Goal: Task Accomplishment & Management: Use online tool/utility

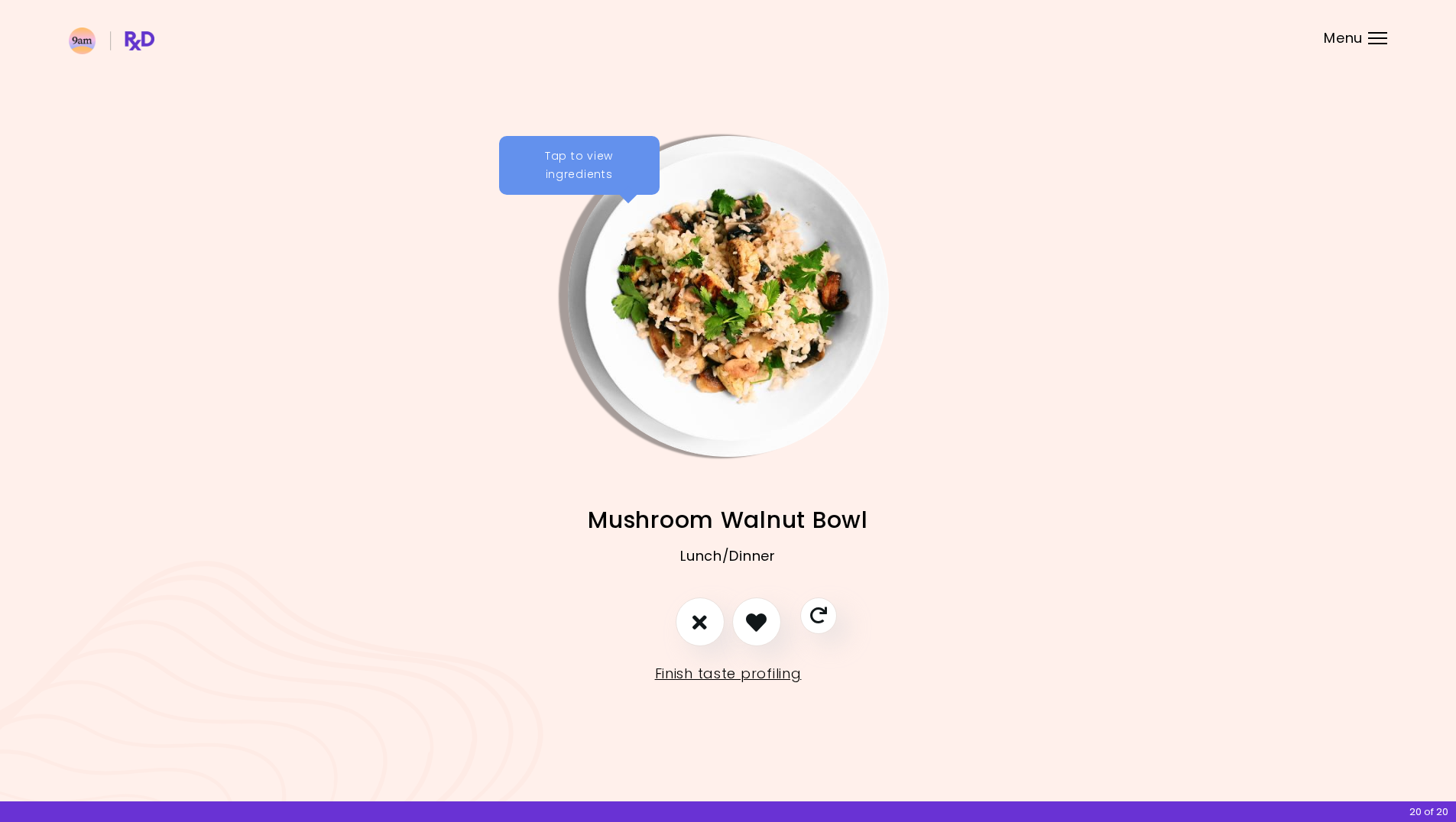
click at [603, 159] on div "Tap to view ingredients" at bounding box center [579, 165] width 160 height 59
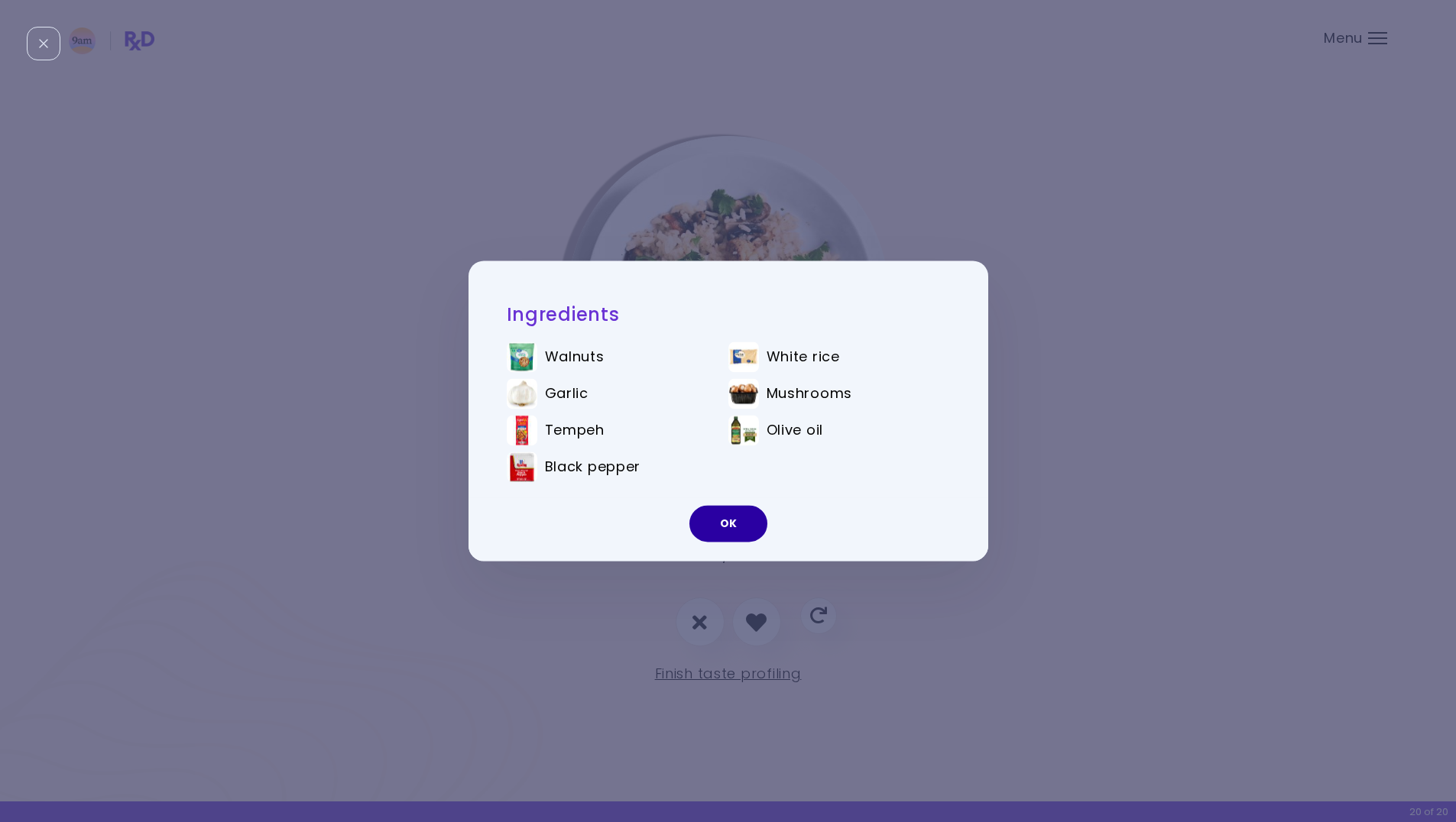
click at [731, 522] on button "OK" at bounding box center [728, 524] width 78 height 37
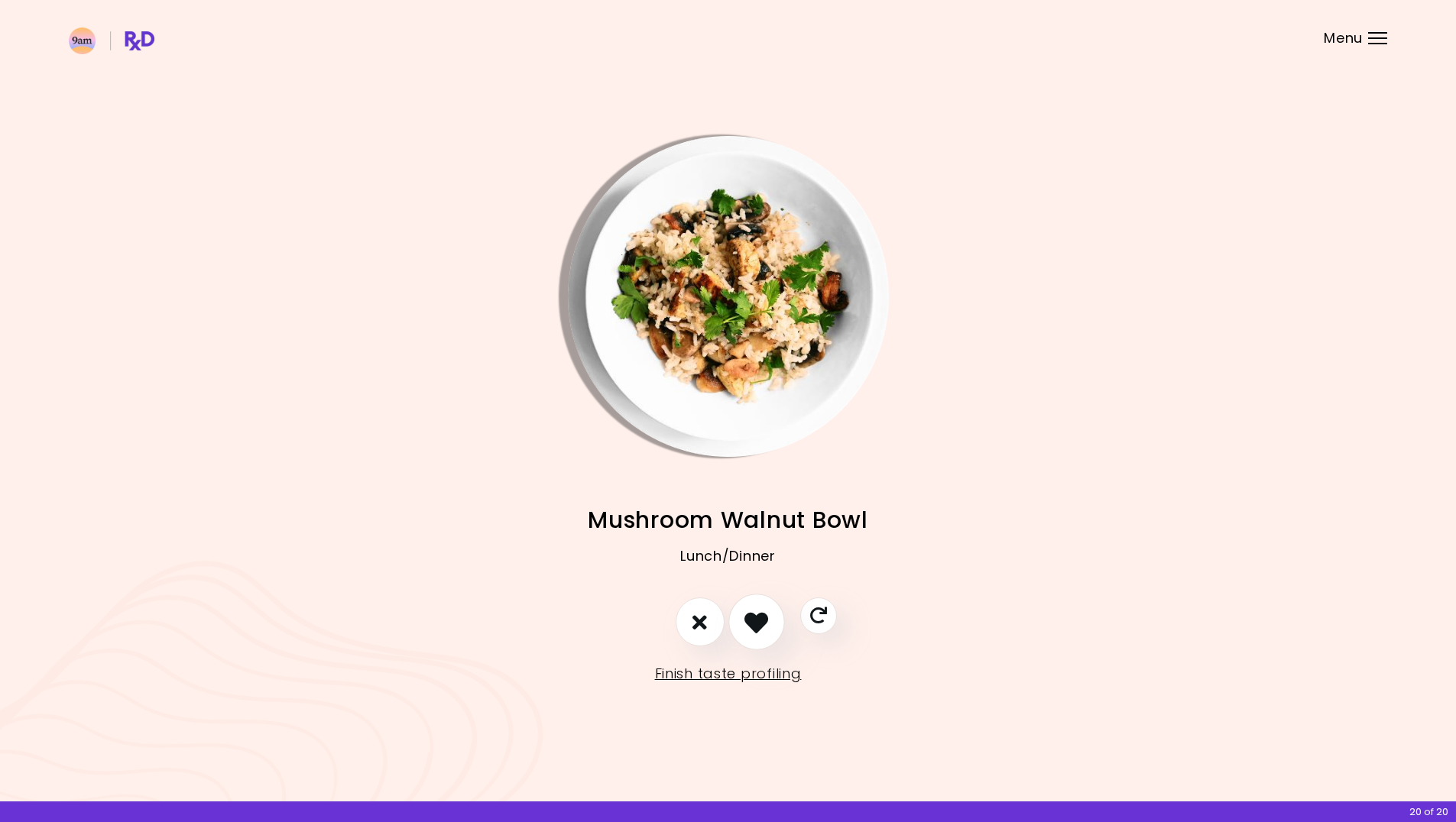
click at [757, 616] on icon "I like this recipe" at bounding box center [756, 622] width 24 height 24
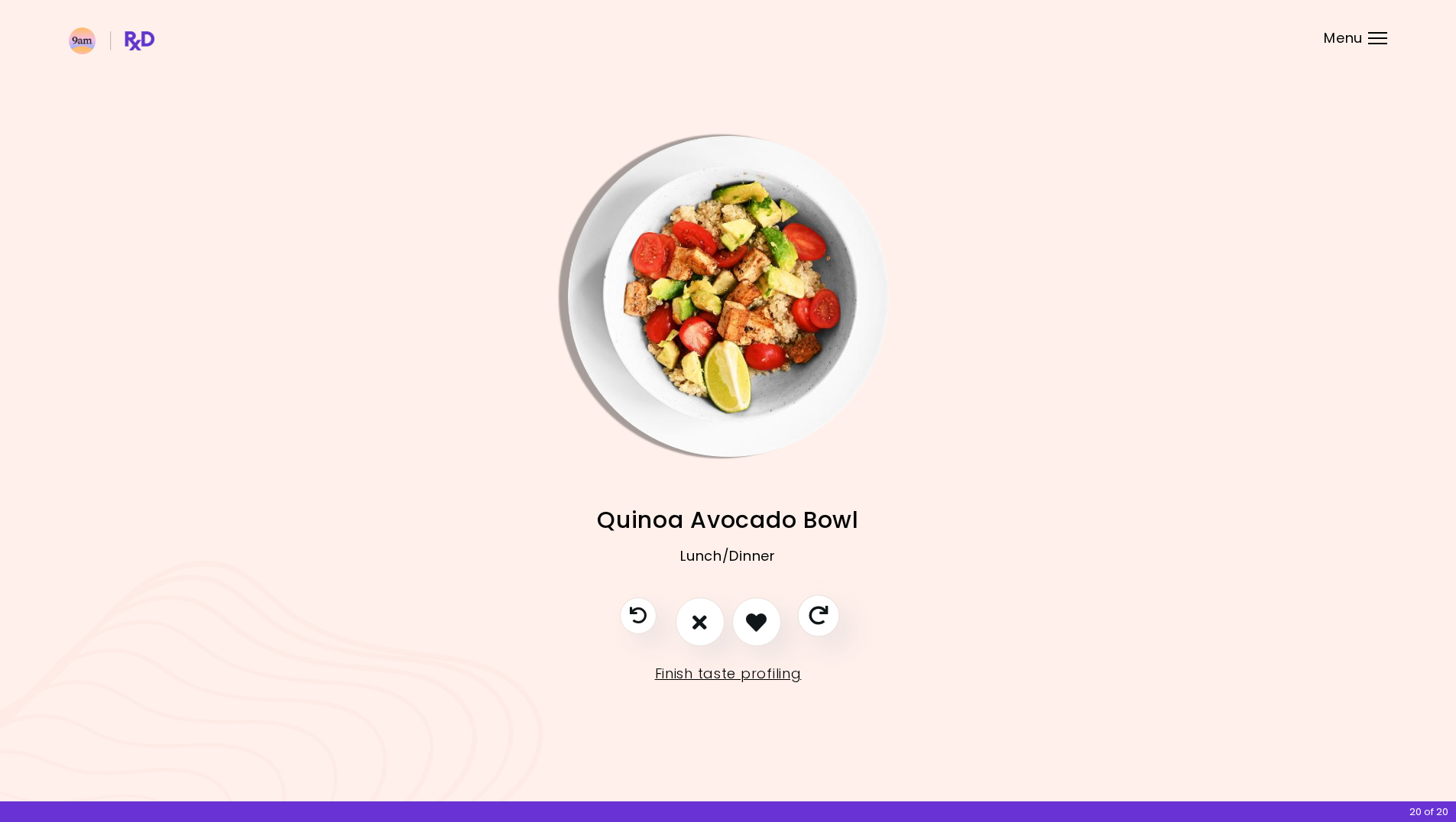
click at [817, 620] on icon "Skip" at bounding box center [817, 615] width 19 height 19
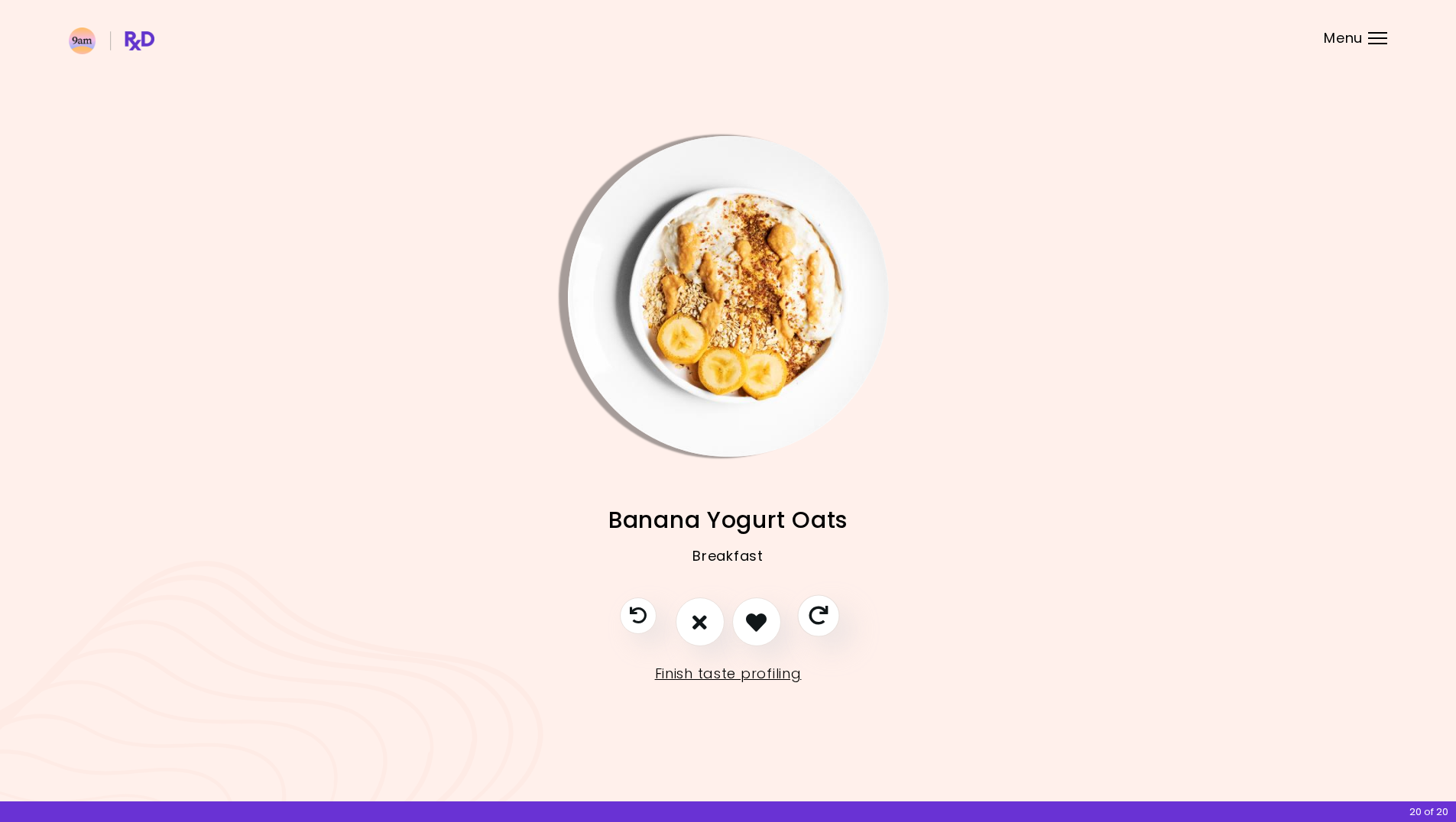
click at [817, 620] on icon "Skip" at bounding box center [817, 615] width 19 height 19
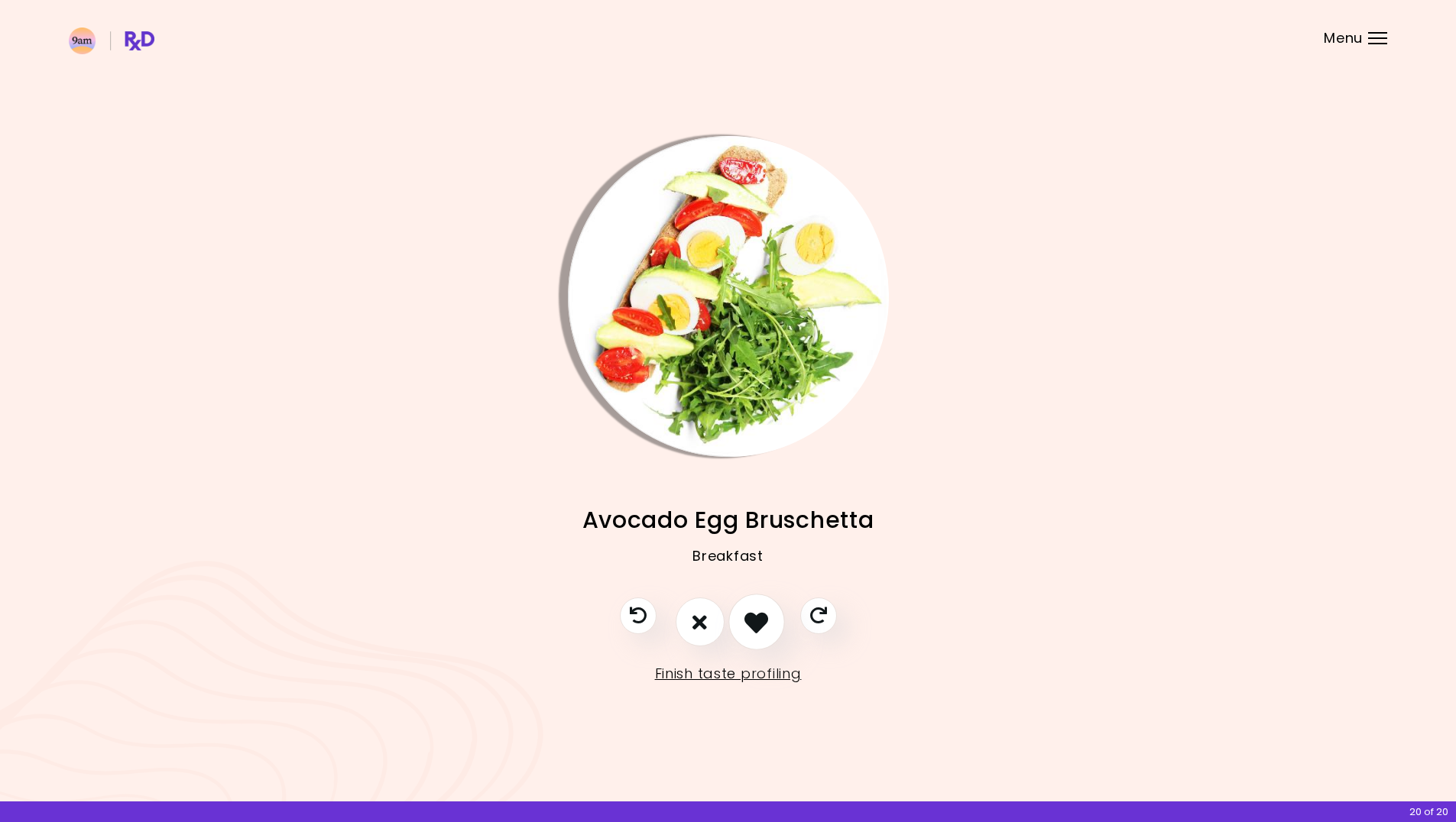
click at [759, 618] on icon "I like this recipe" at bounding box center [756, 622] width 24 height 24
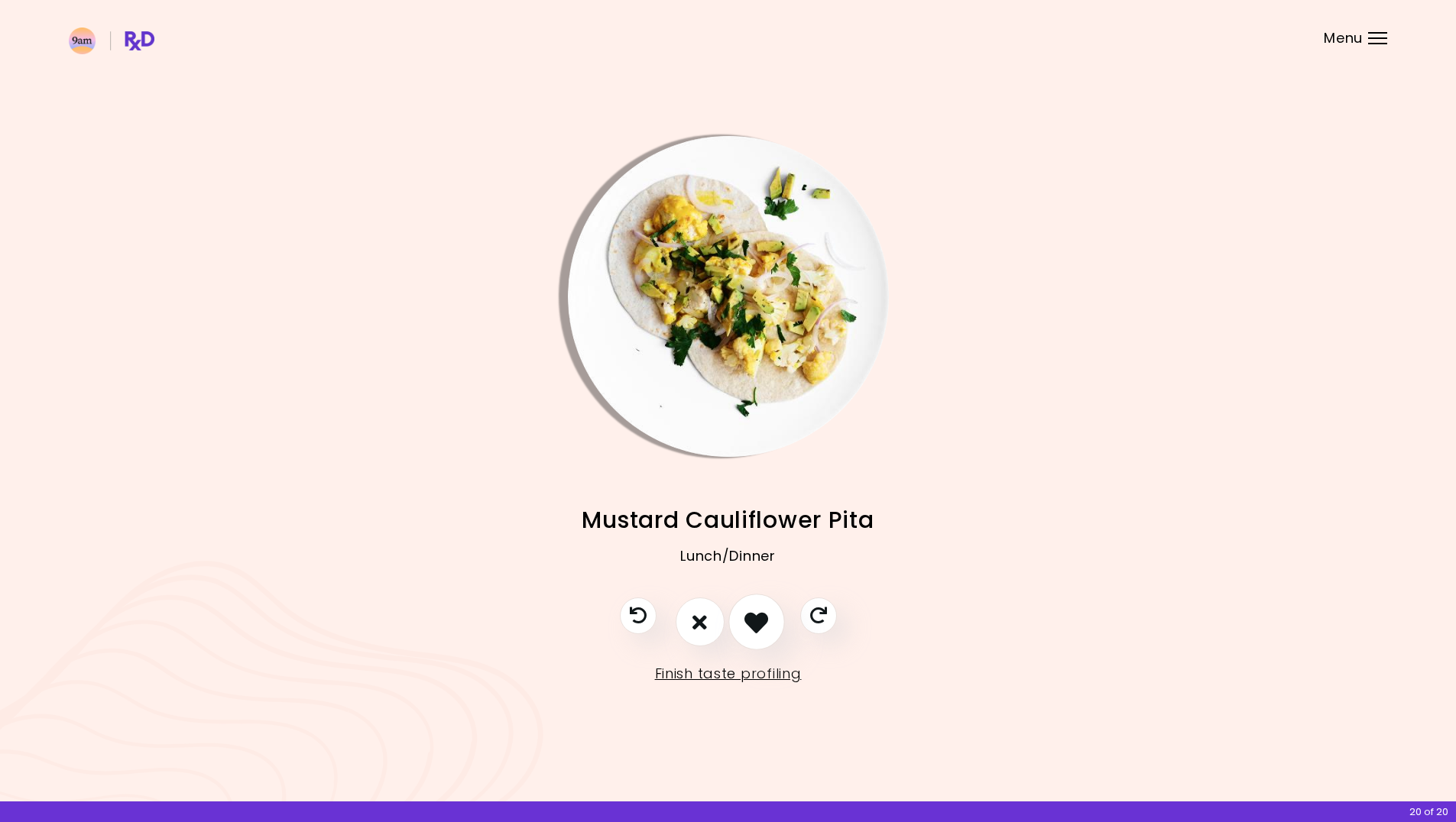
click at [753, 625] on icon "I like this recipe" at bounding box center [756, 622] width 24 height 24
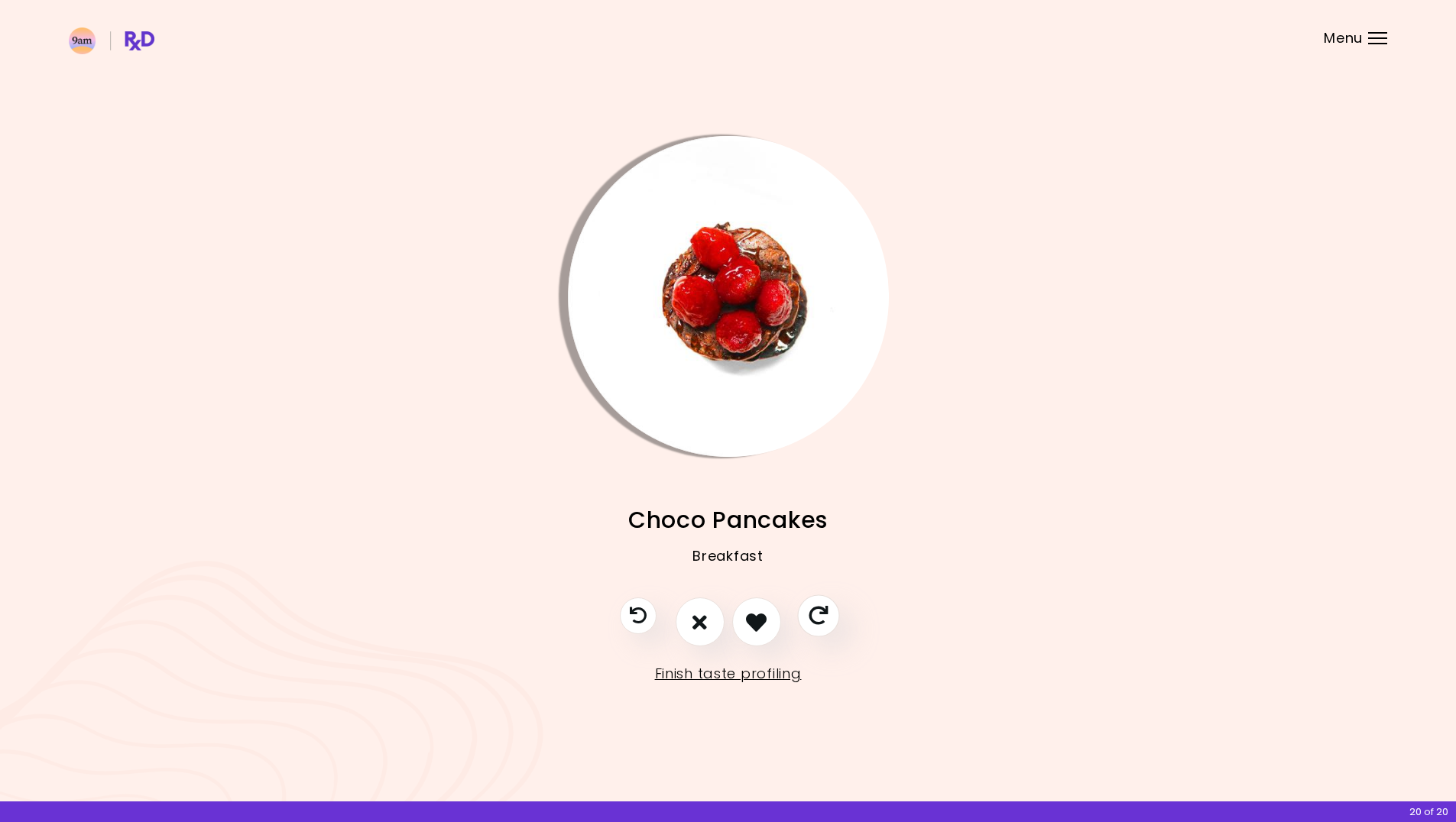
click at [822, 616] on icon "Skip" at bounding box center [817, 615] width 19 height 19
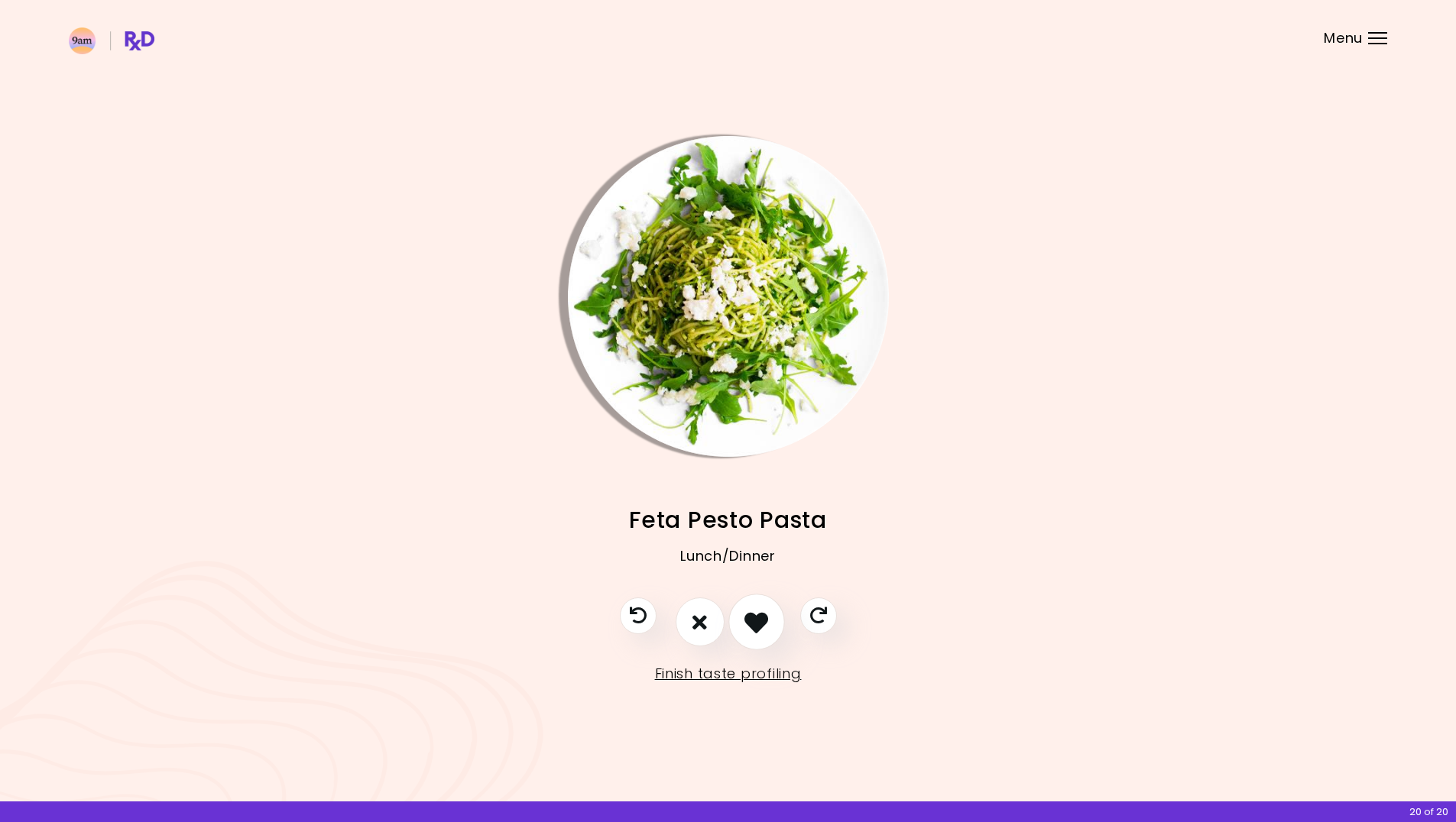
click at [762, 621] on icon "I like this recipe" at bounding box center [756, 622] width 24 height 24
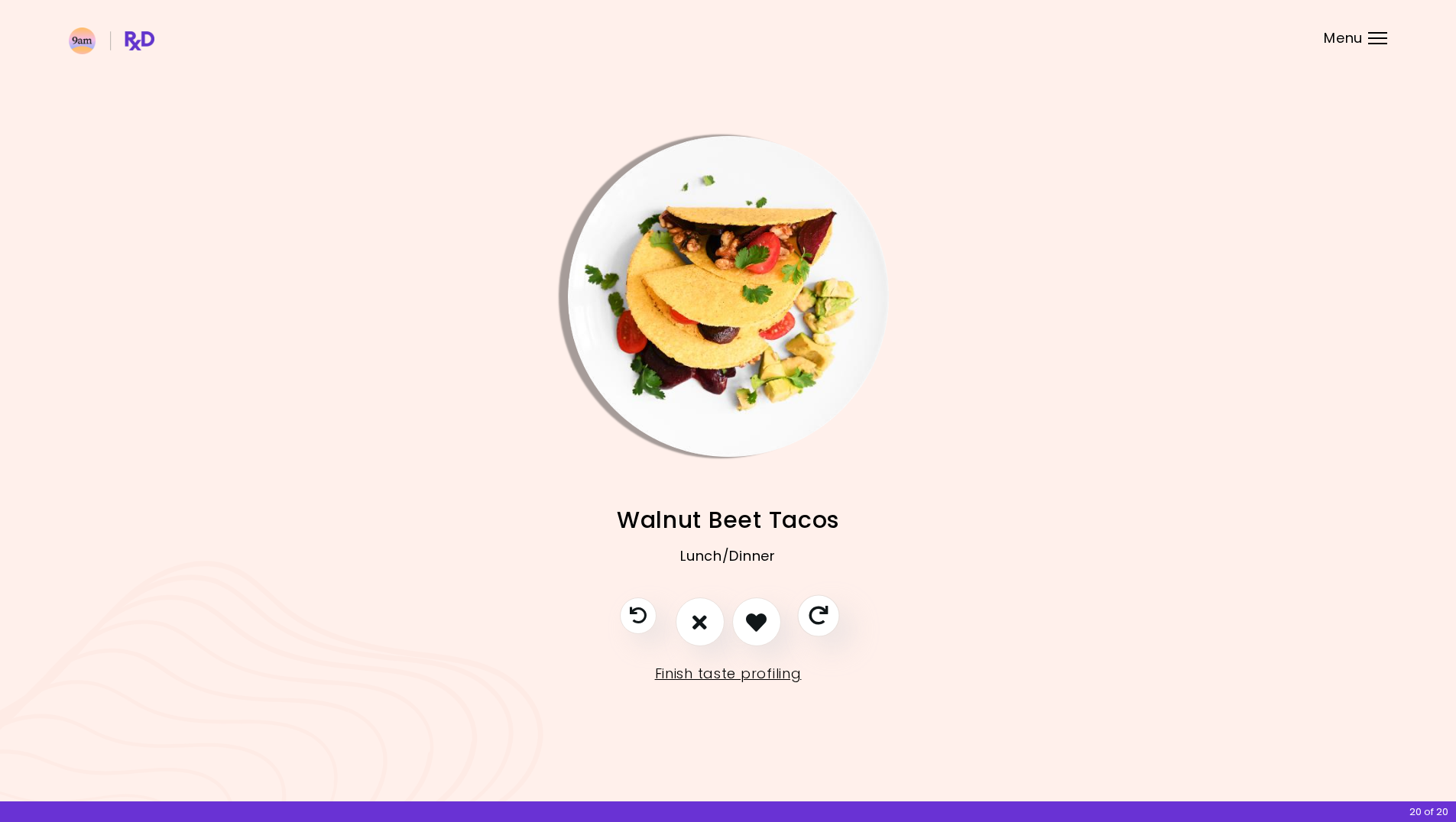
click at [815, 615] on icon "Skip" at bounding box center [817, 615] width 19 height 19
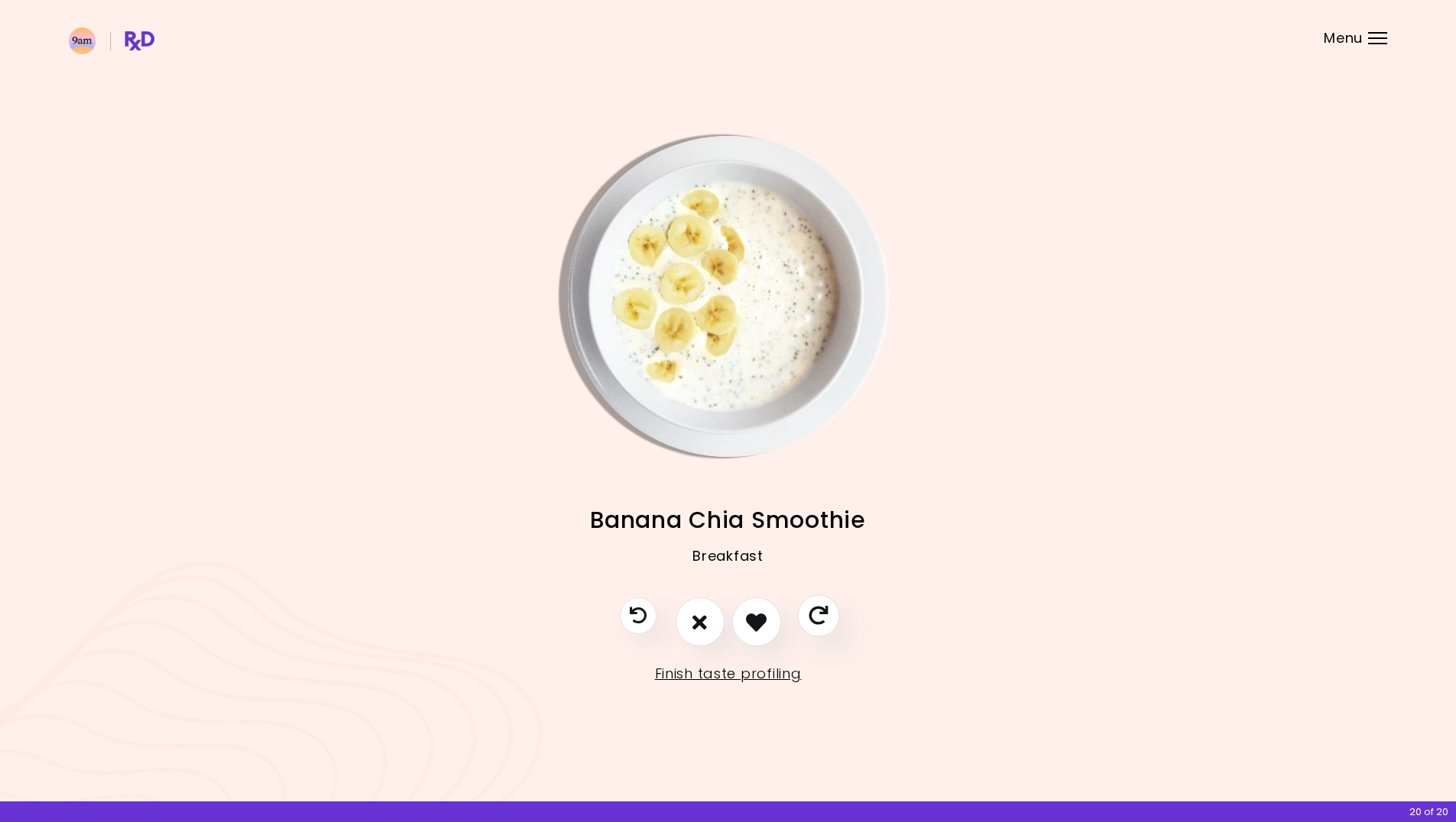
click at [815, 615] on icon "Skip" at bounding box center [817, 615] width 19 height 19
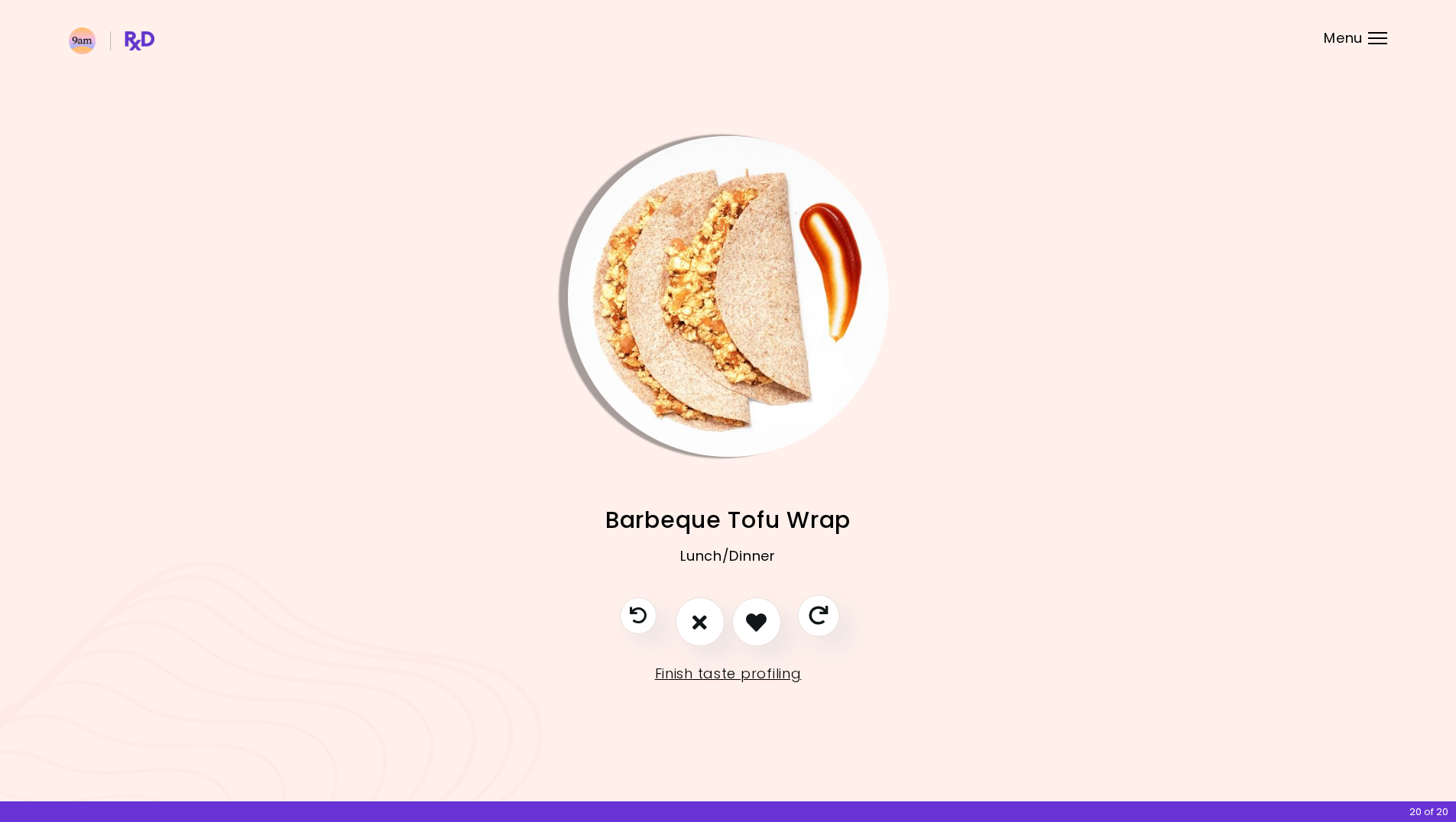
click at [821, 615] on icon "Skip" at bounding box center [817, 615] width 19 height 19
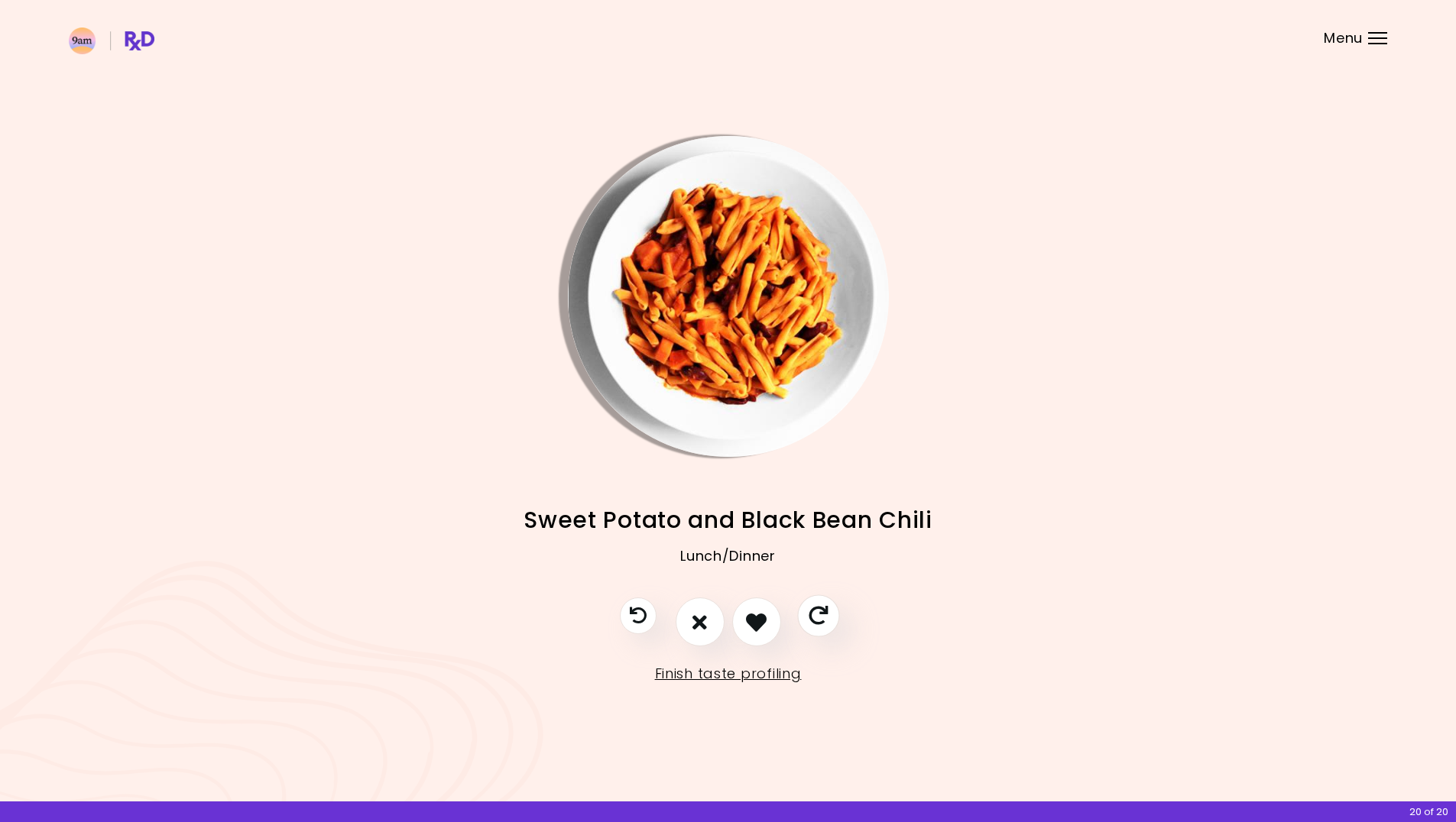
click at [822, 614] on icon "Skip" at bounding box center [817, 615] width 19 height 19
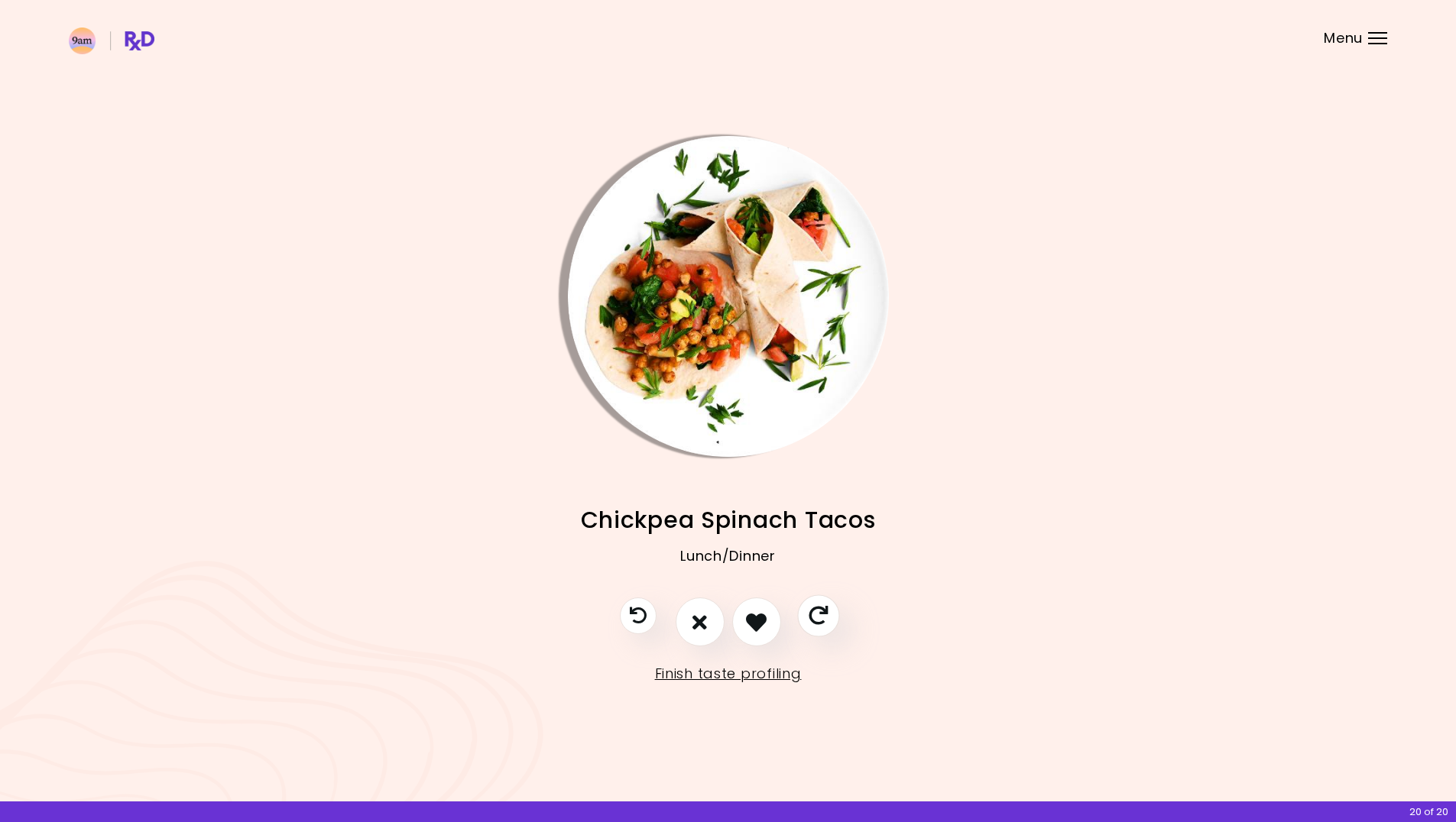
click at [821, 613] on icon "Skip" at bounding box center [817, 615] width 19 height 19
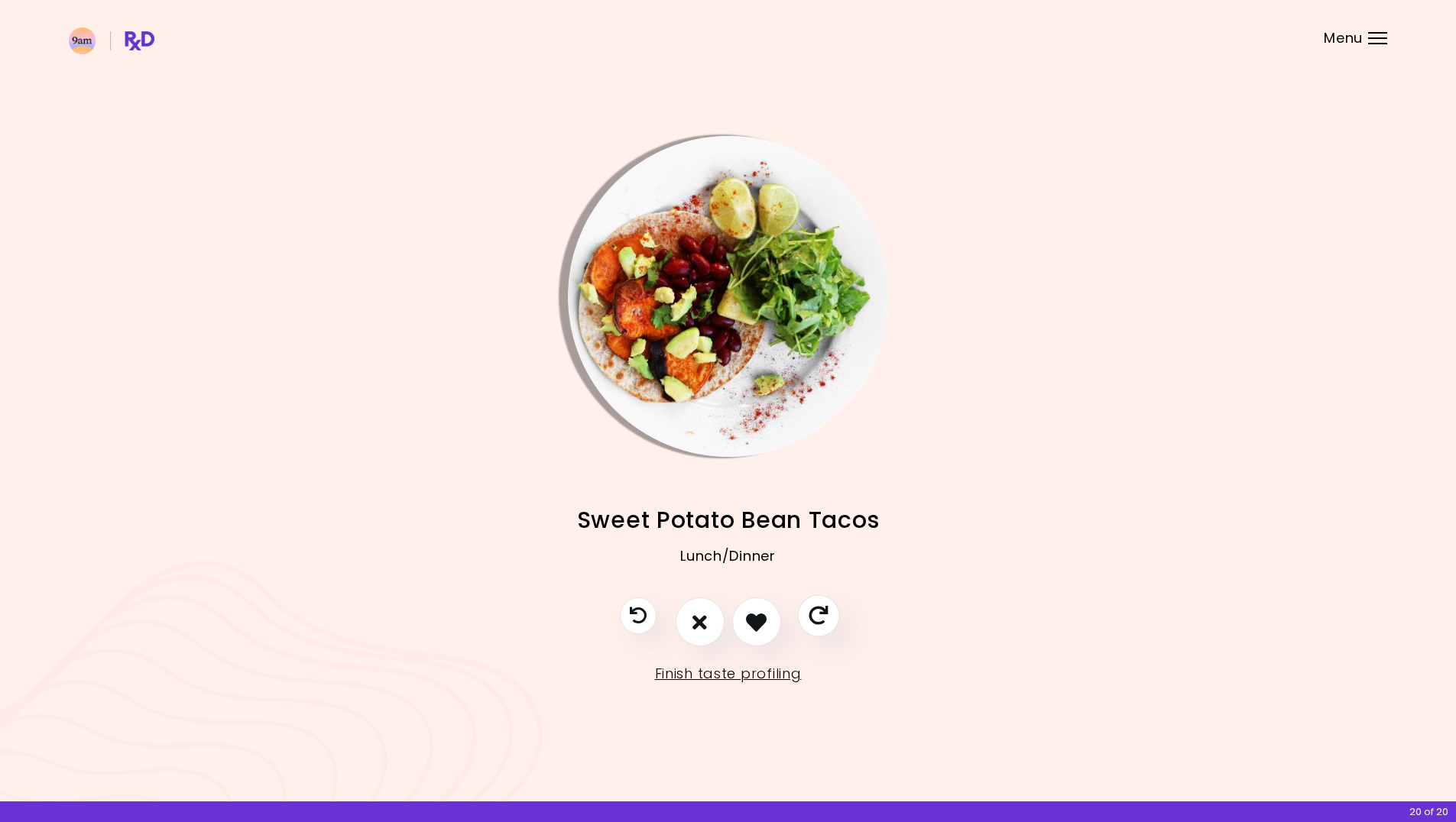
click at [821, 613] on icon "Skip" at bounding box center [817, 615] width 19 height 19
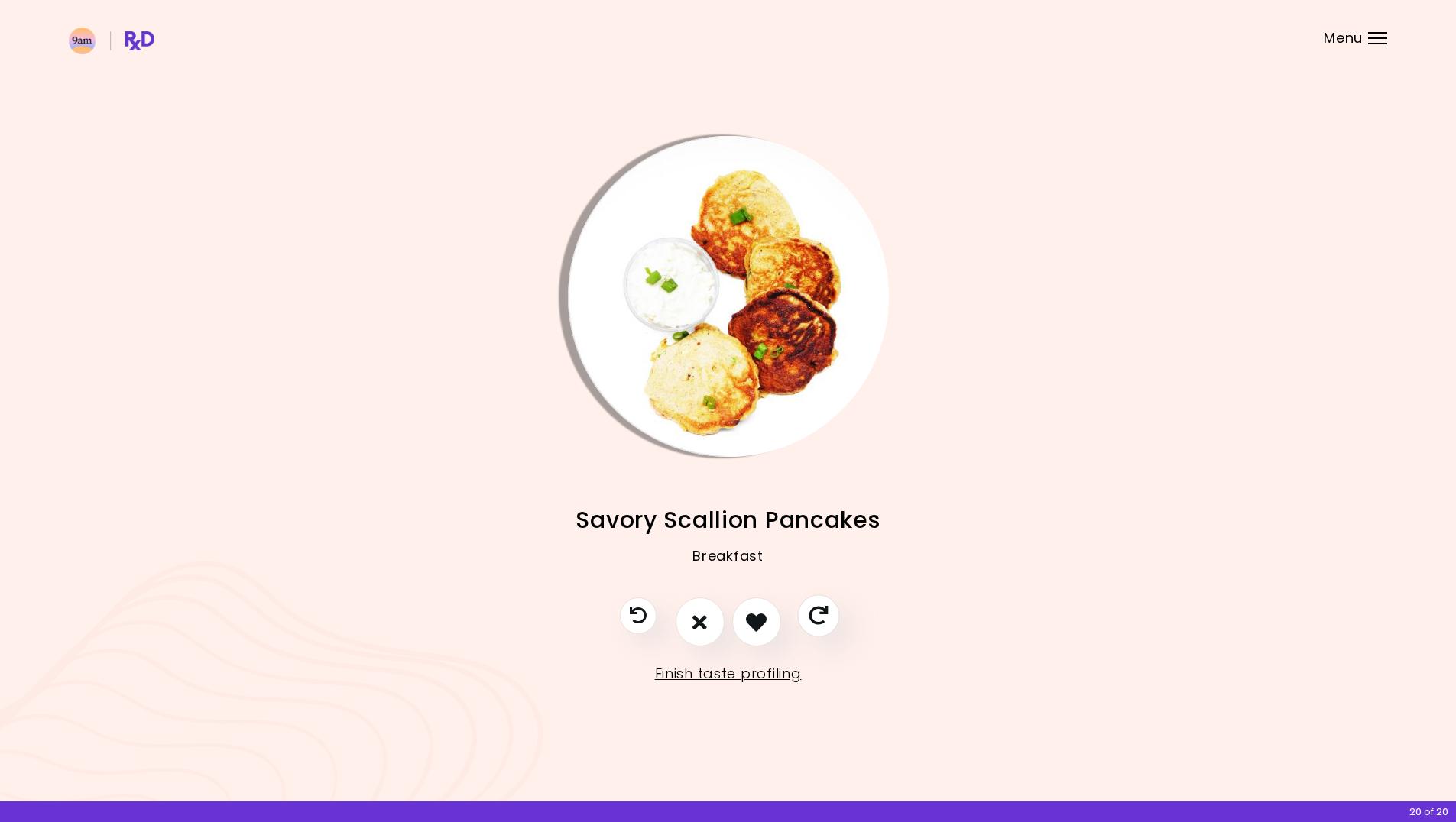
click at [821, 613] on icon "Skip" at bounding box center [817, 615] width 19 height 19
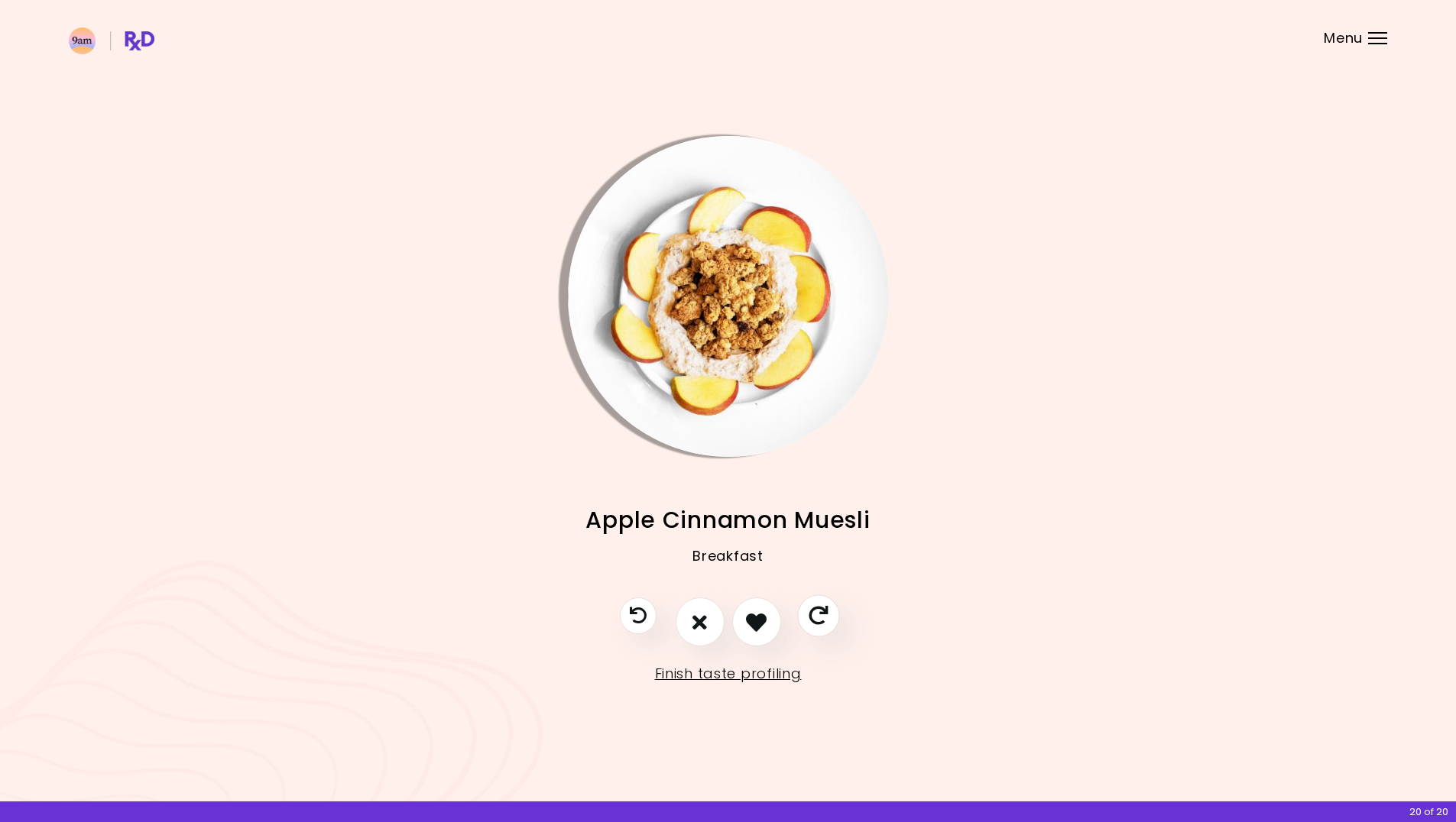
click at [821, 613] on icon "Skip" at bounding box center [817, 615] width 19 height 19
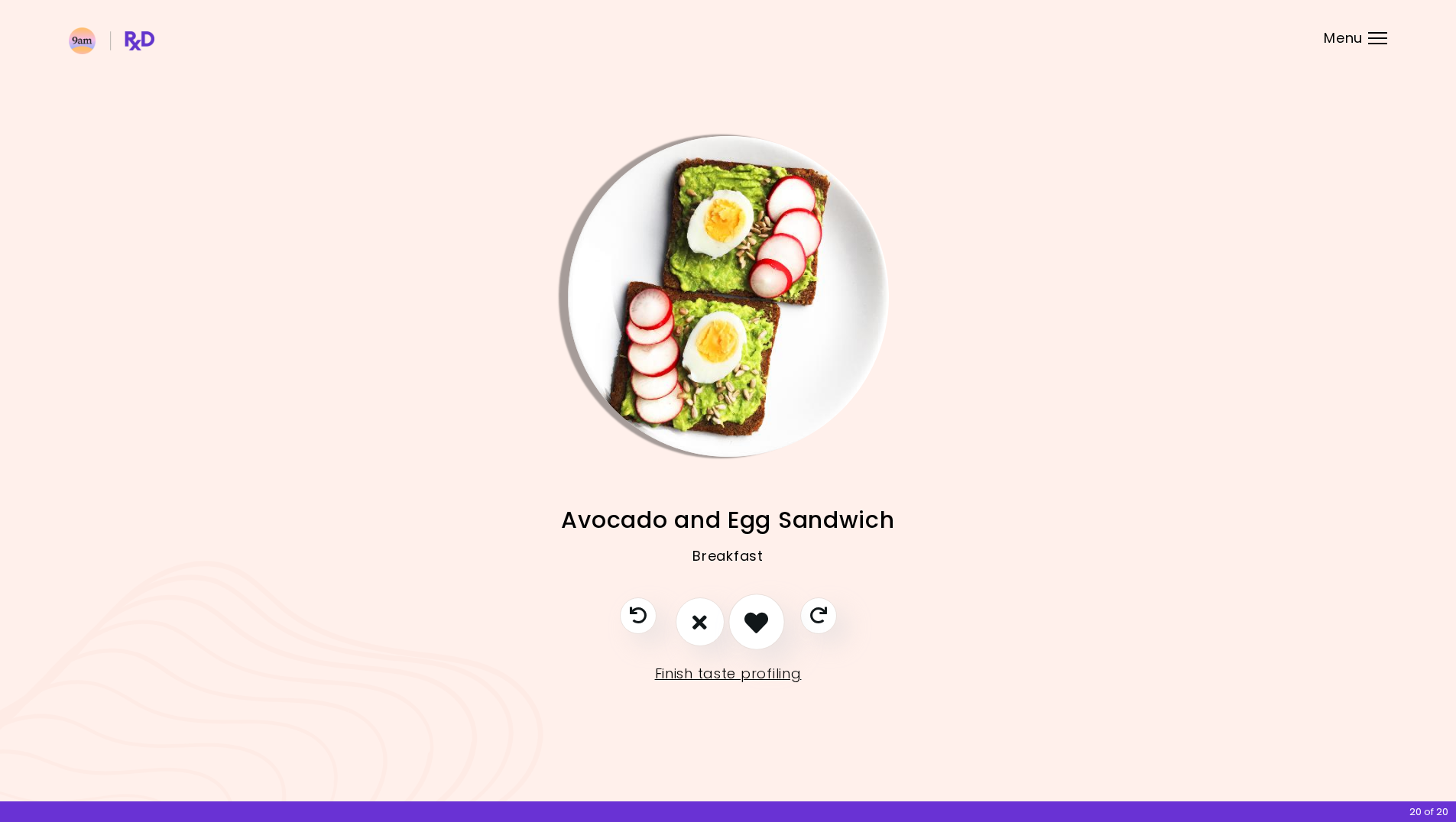
click at [759, 617] on icon "I like this recipe" at bounding box center [756, 622] width 24 height 24
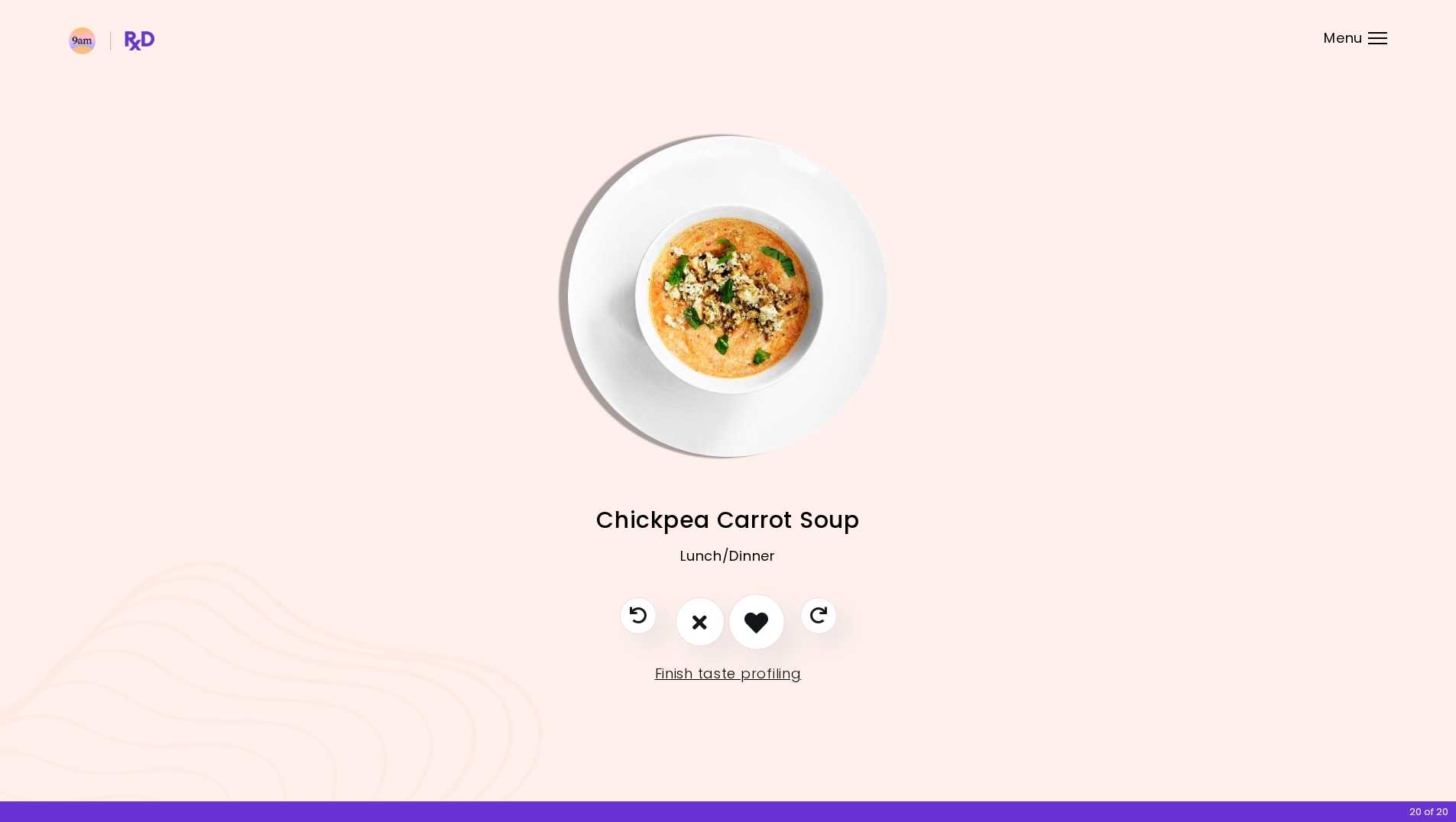
click at [755, 618] on icon "I like this recipe" at bounding box center [756, 622] width 24 height 24
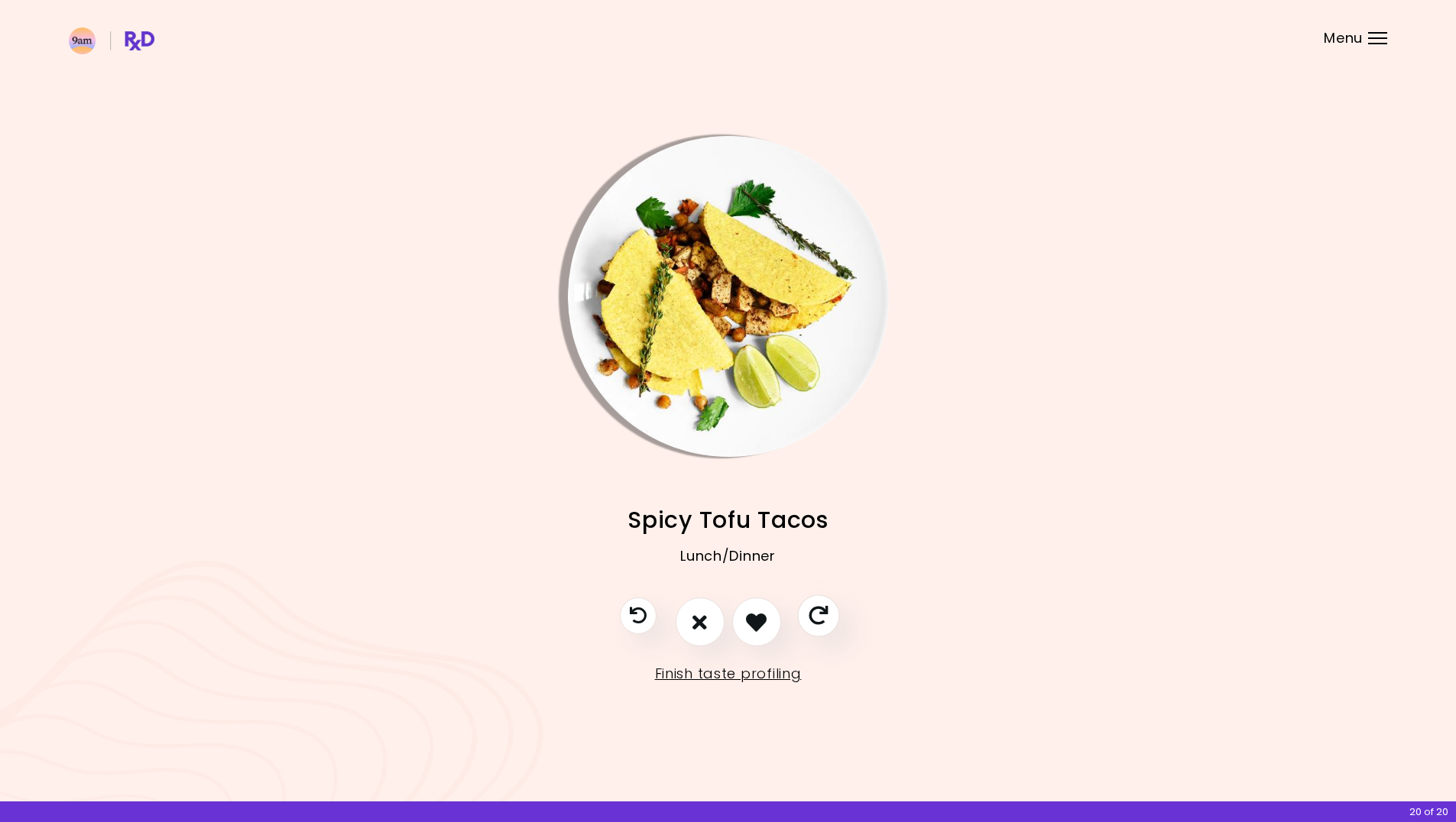
click at [816, 614] on icon "Skip" at bounding box center [817, 615] width 19 height 19
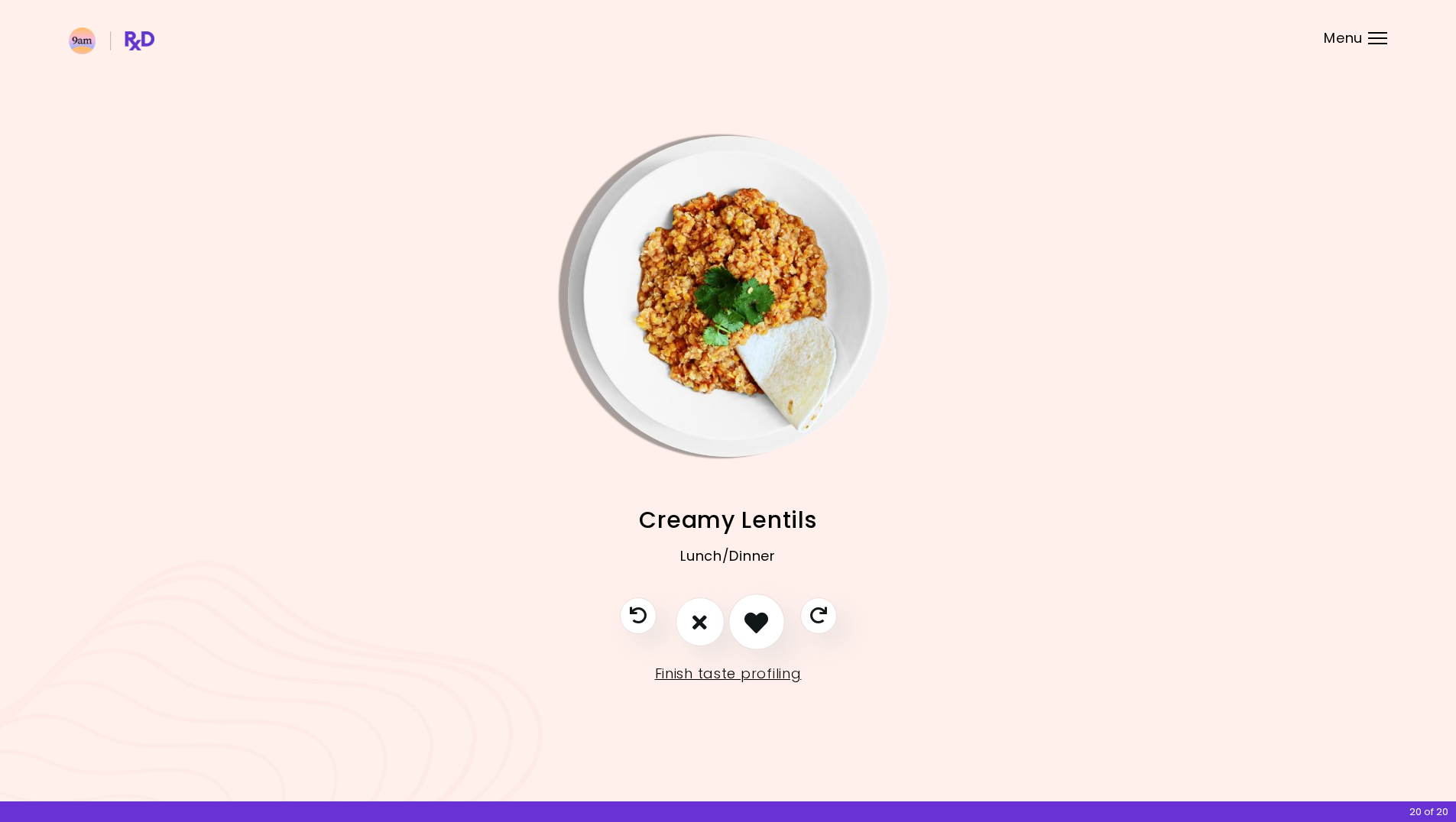
click at [755, 622] on icon "I like this recipe" at bounding box center [756, 622] width 24 height 24
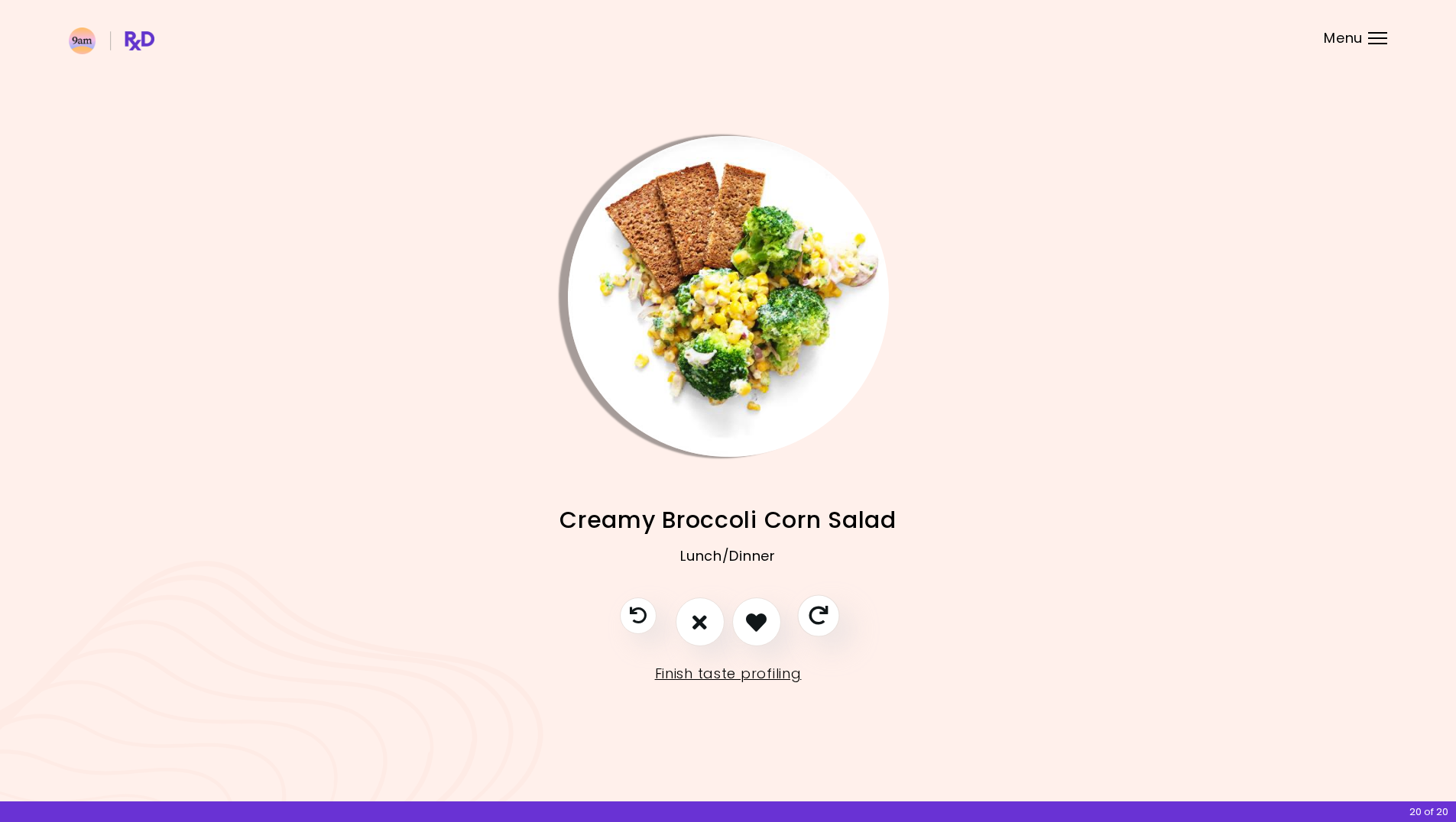
click at [821, 613] on icon "Skip" at bounding box center [817, 615] width 19 height 19
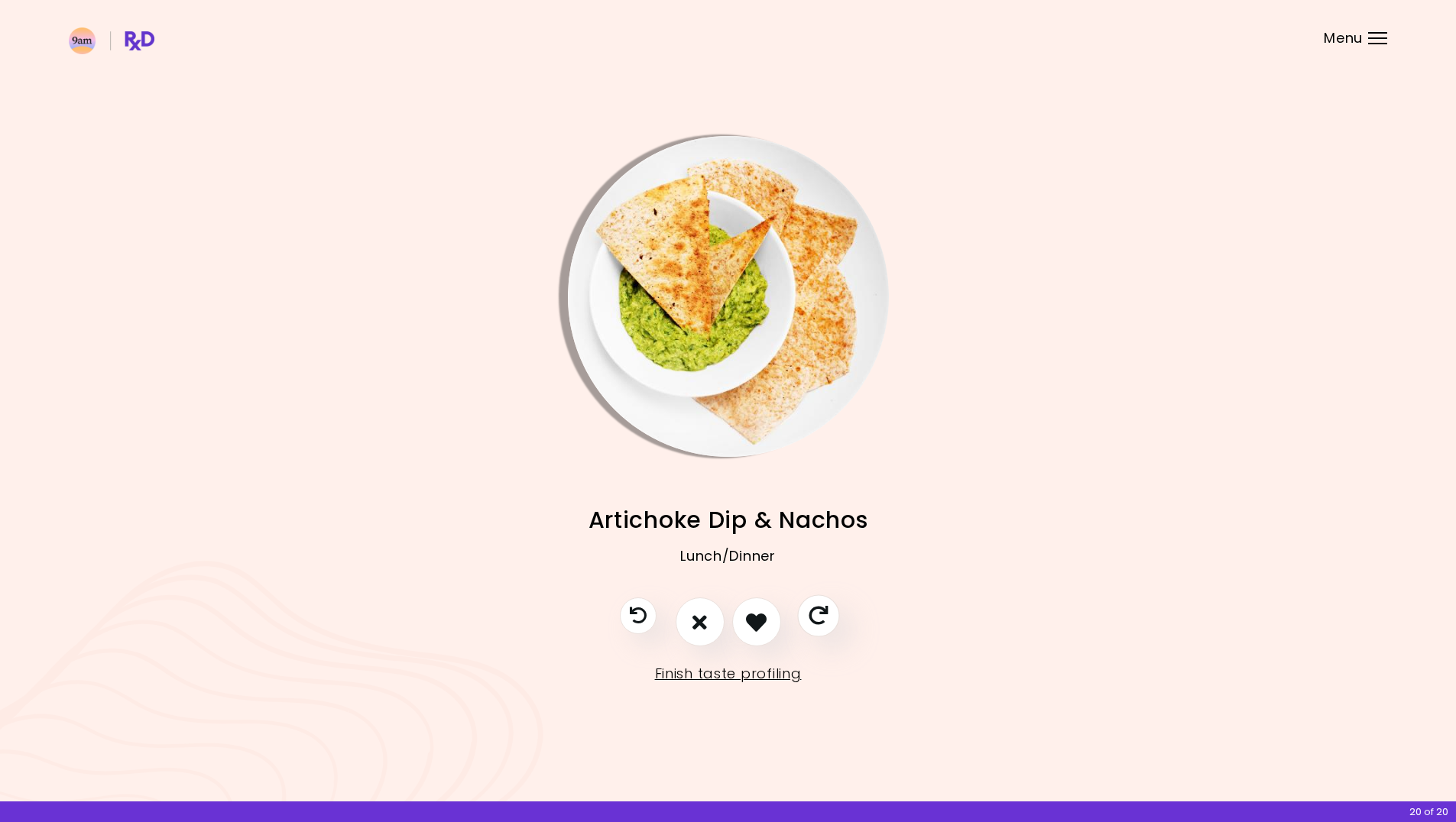
click at [821, 613] on icon "Skip" at bounding box center [817, 615] width 19 height 19
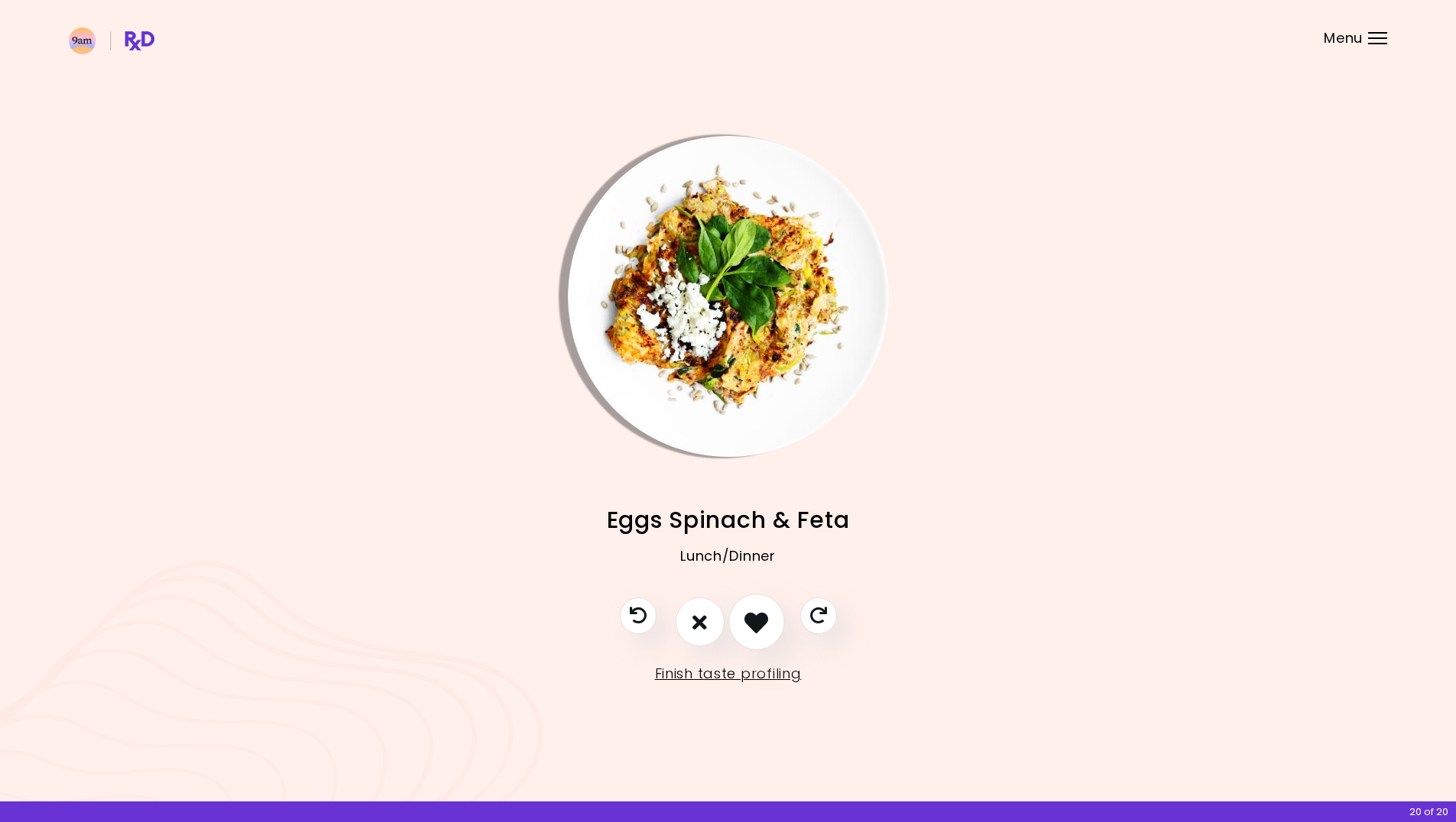
click at [756, 622] on icon "I like this recipe" at bounding box center [756, 622] width 24 height 24
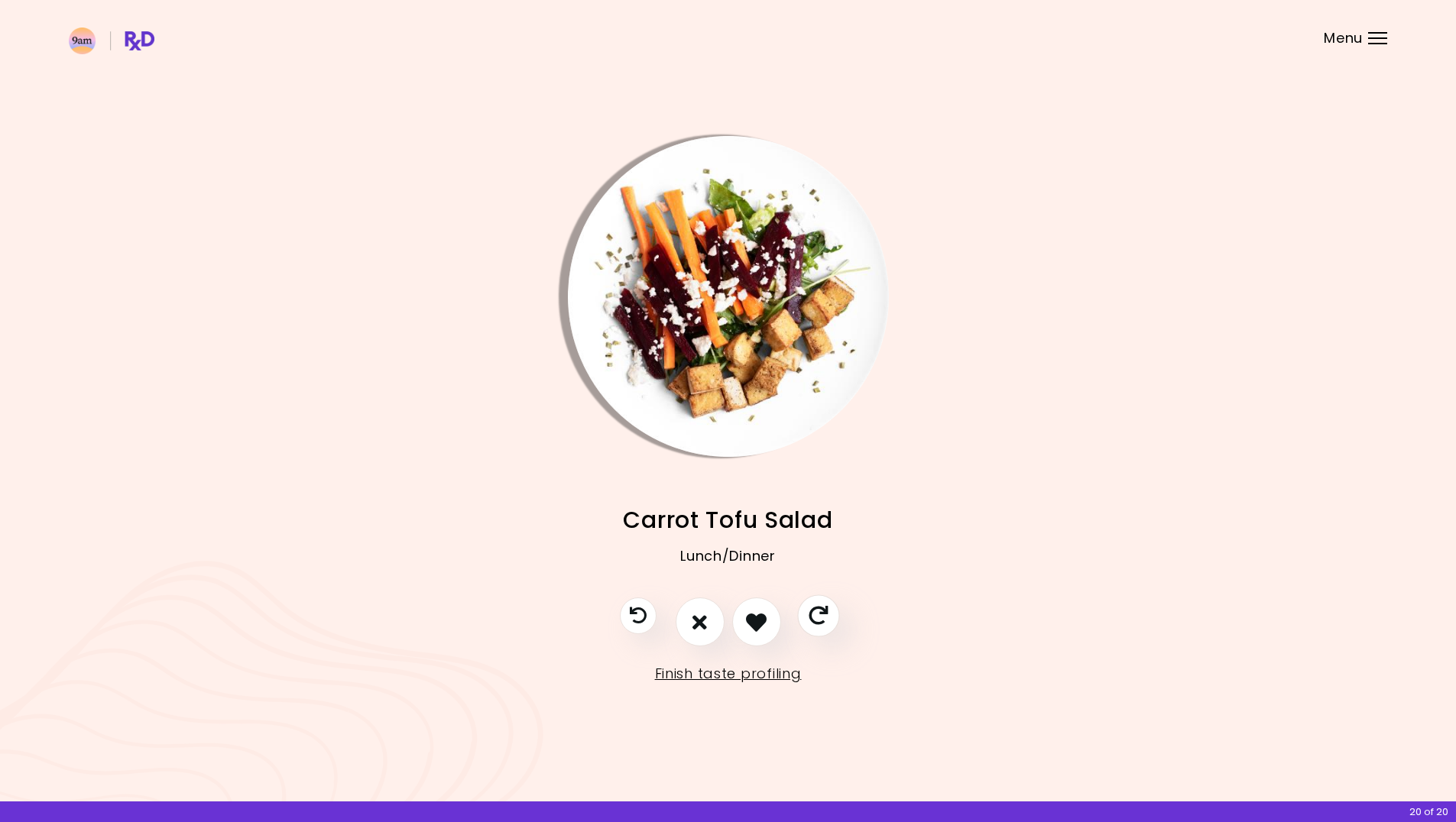
click at [812, 619] on icon "Skip" at bounding box center [817, 615] width 19 height 19
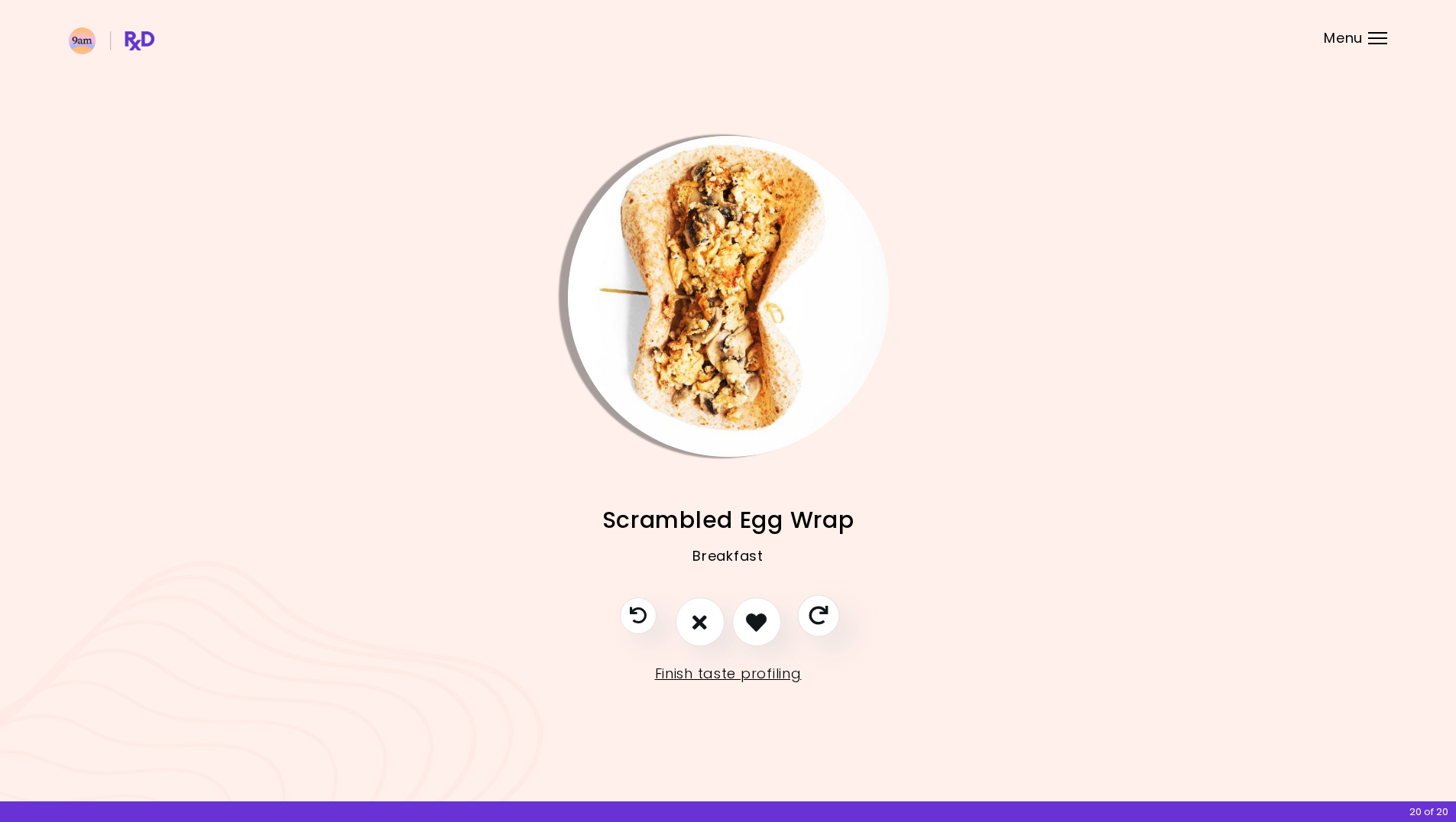
click at [812, 618] on icon "Skip" at bounding box center [817, 615] width 19 height 19
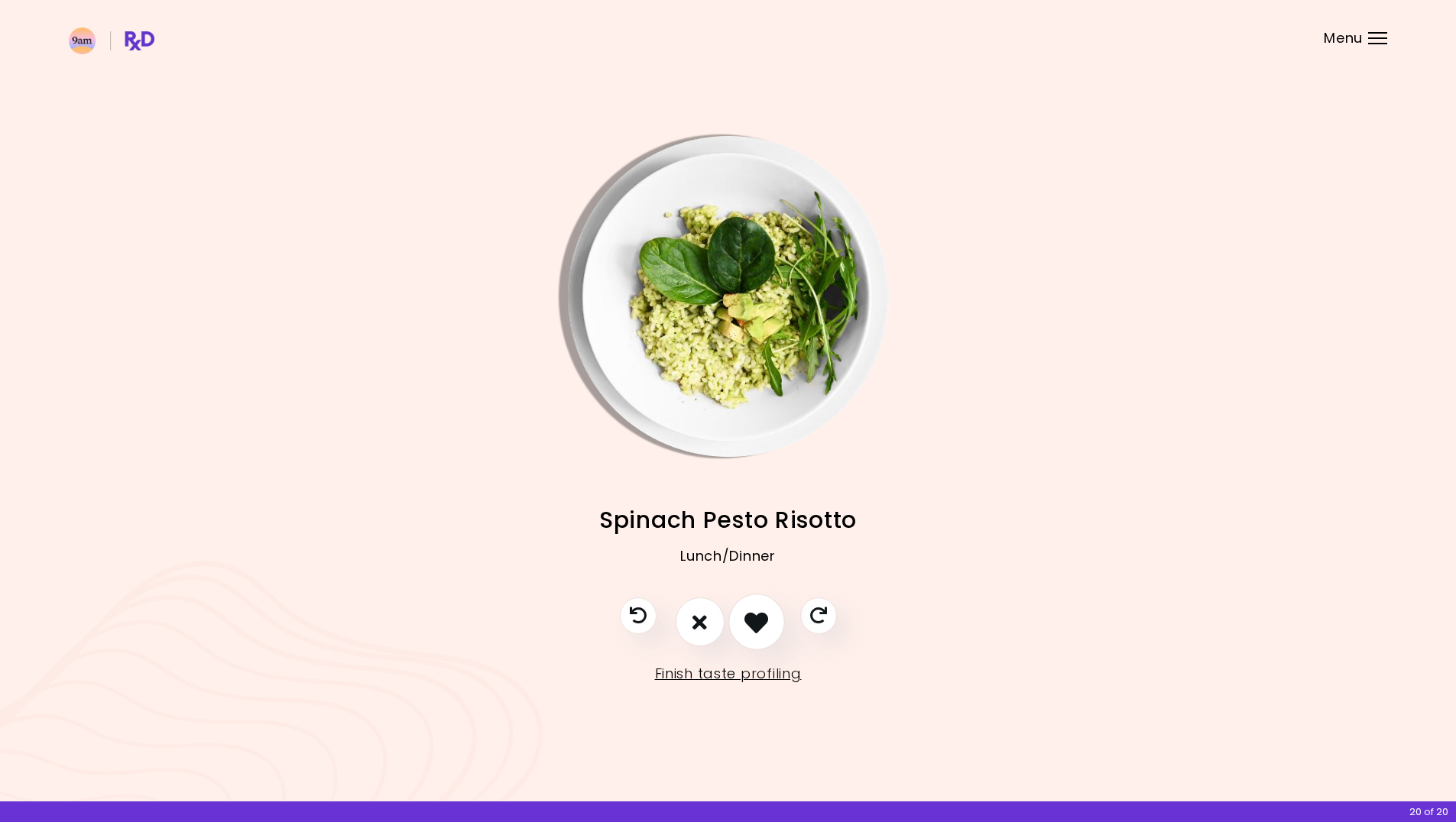
click at [761, 624] on icon "I like this recipe" at bounding box center [756, 622] width 24 height 24
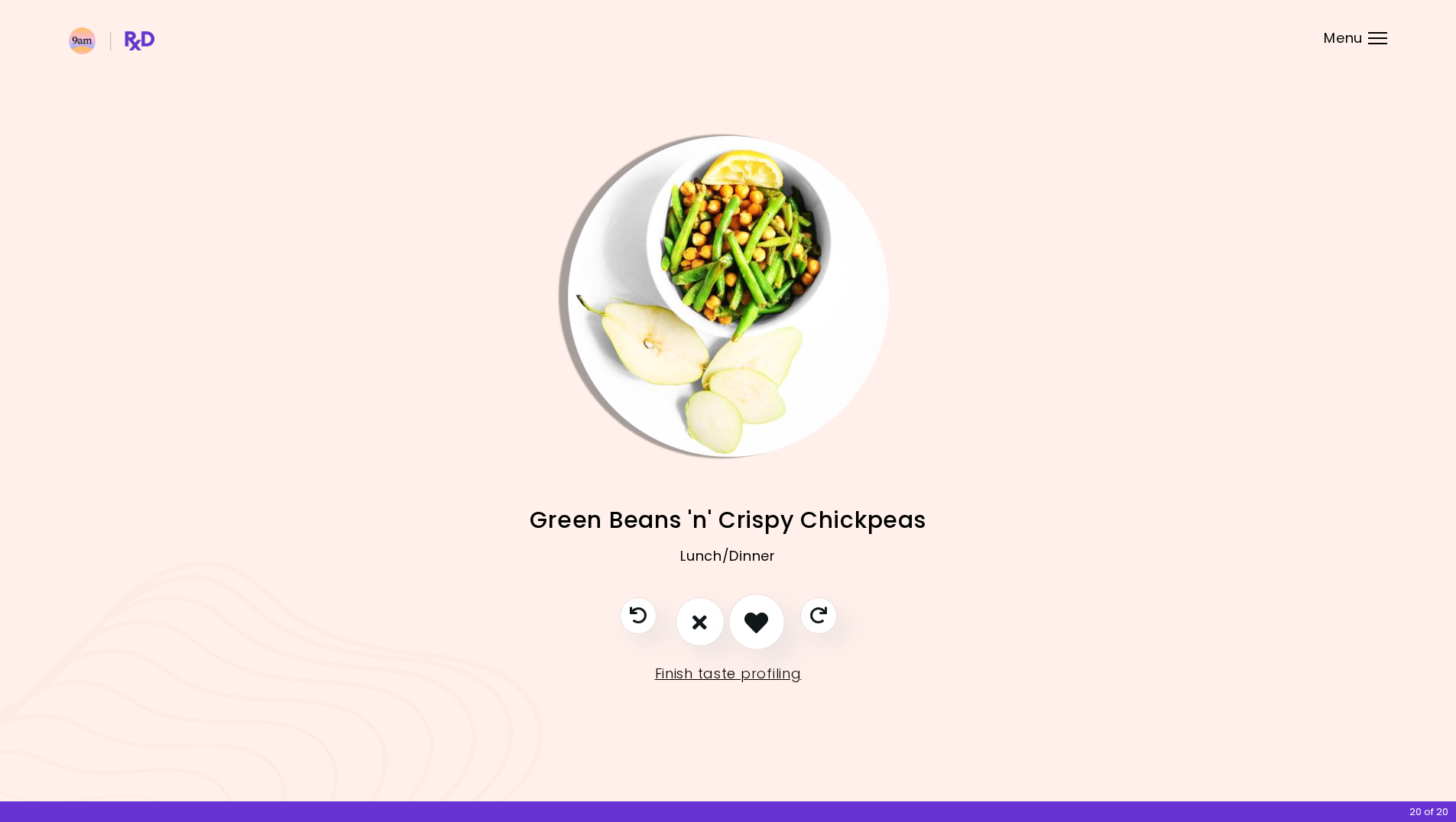
click at [760, 625] on icon "I like this recipe" at bounding box center [756, 622] width 24 height 24
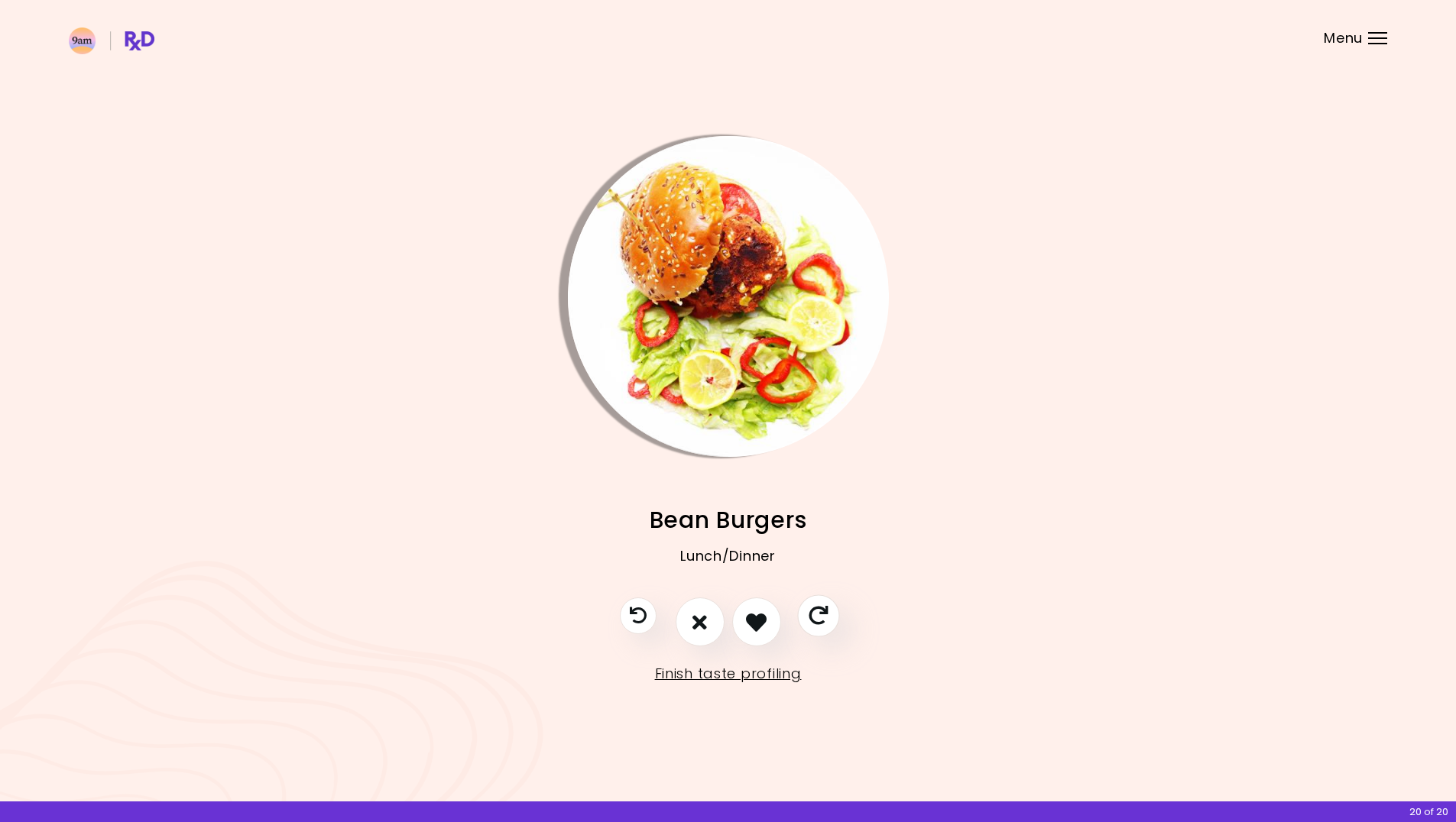
click at [815, 614] on icon "Skip" at bounding box center [817, 615] width 19 height 19
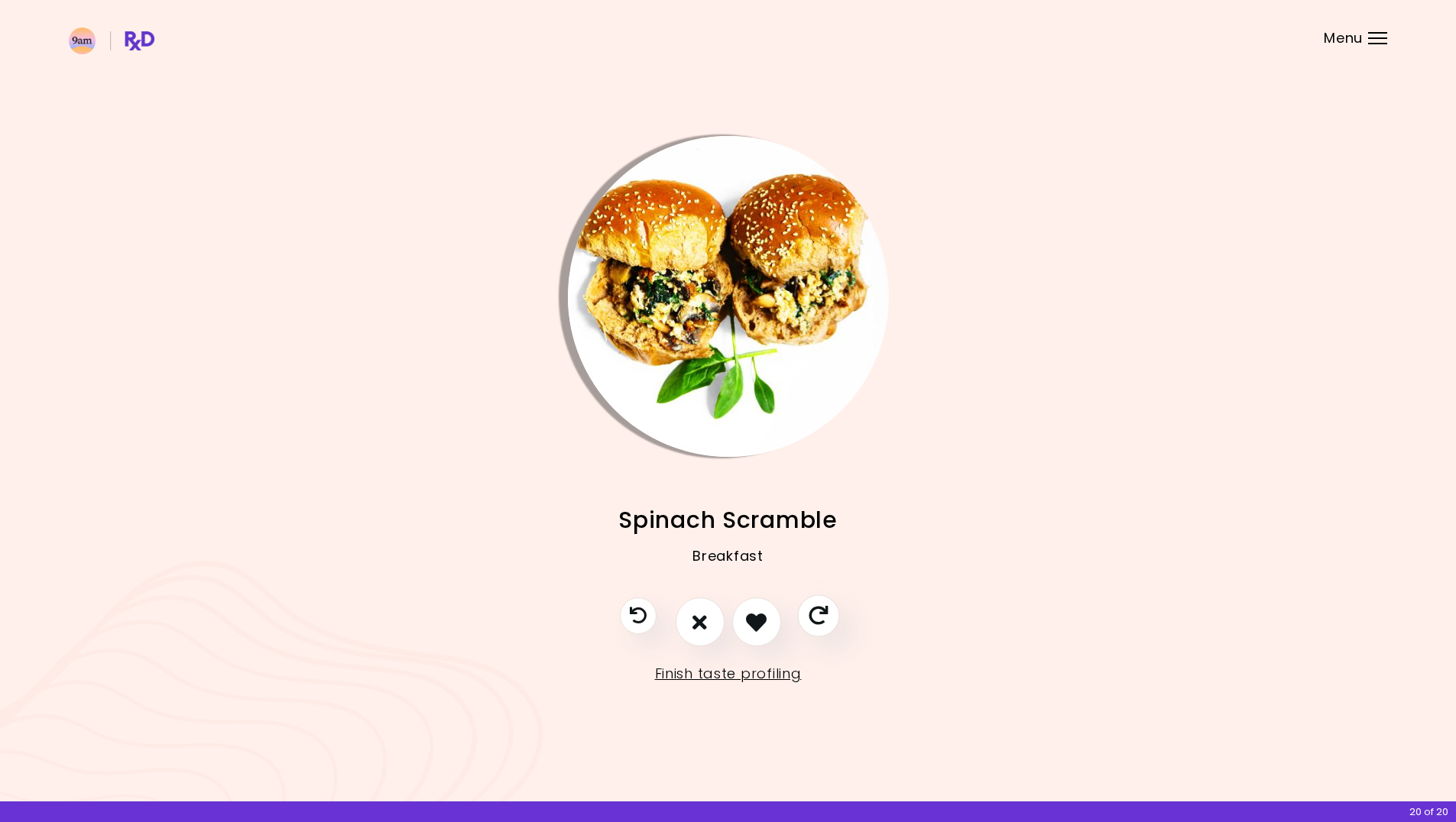
click at [815, 614] on icon "Skip" at bounding box center [817, 615] width 19 height 19
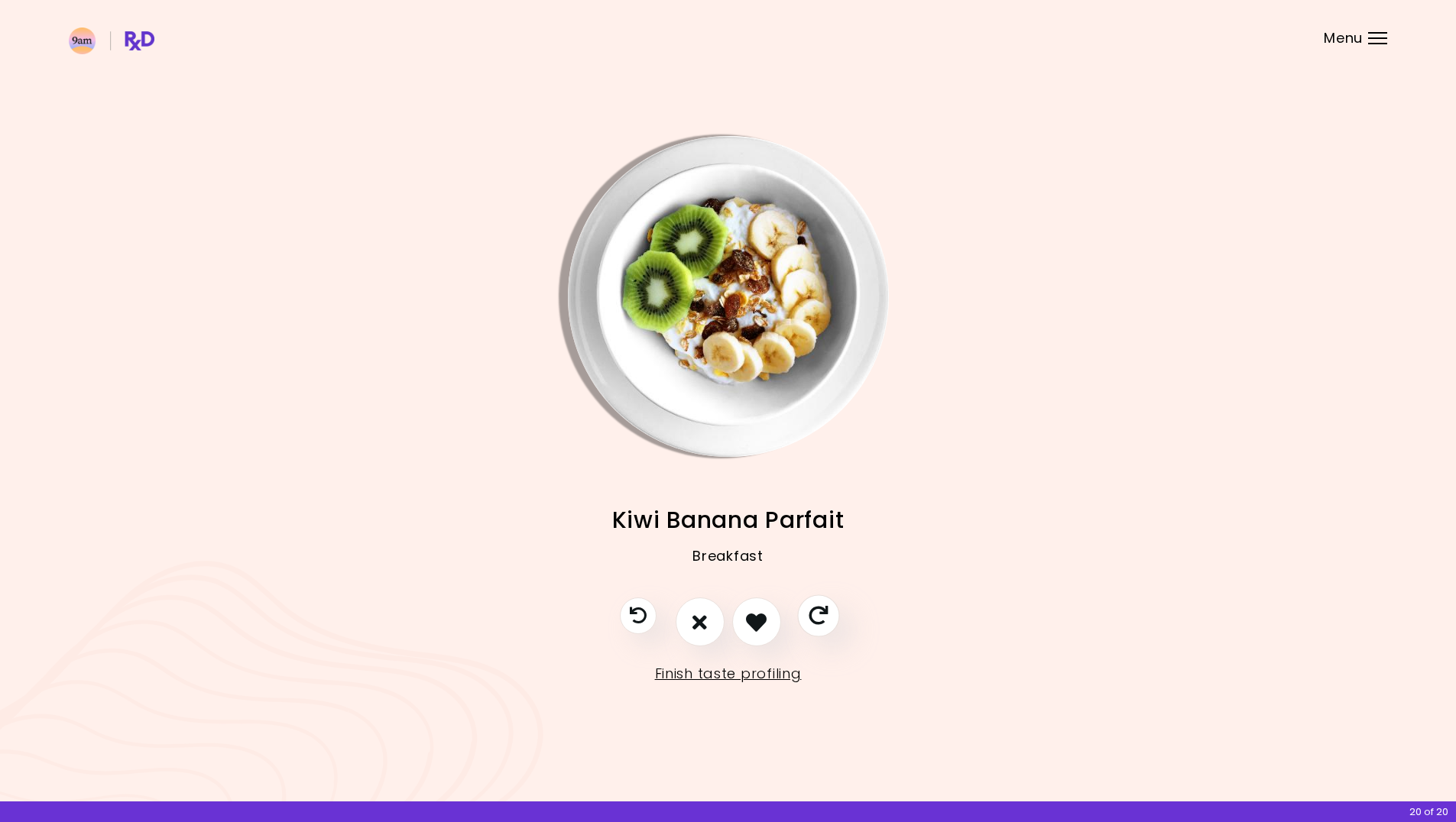
click at [815, 614] on icon "Skip" at bounding box center [817, 615] width 19 height 19
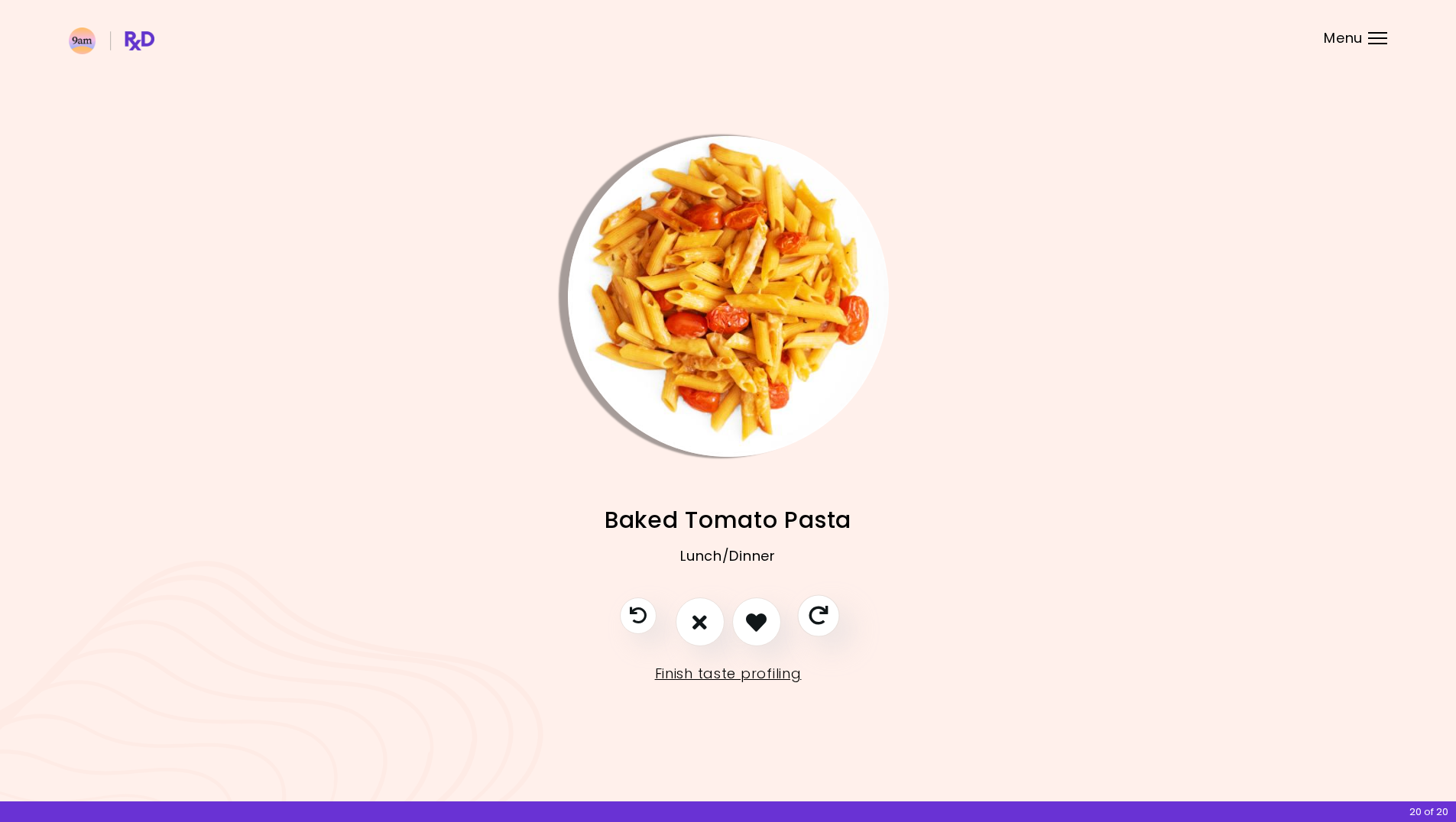
click at [816, 614] on icon "Skip" at bounding box center [817, 615] width 19 height 19
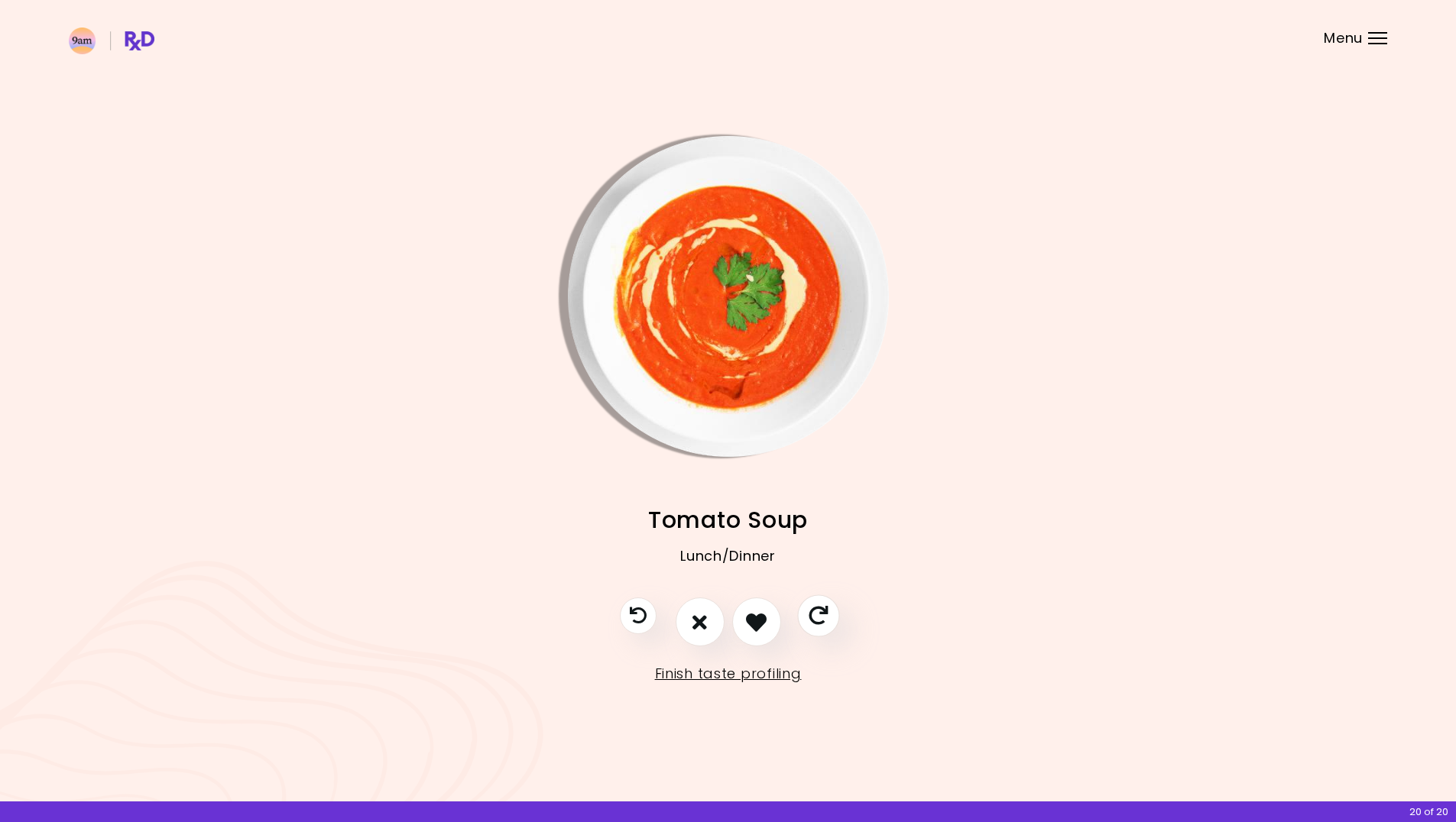
click at [817, 614] on icon "Skip" at bounding box center [817, 615] width 19 height 19
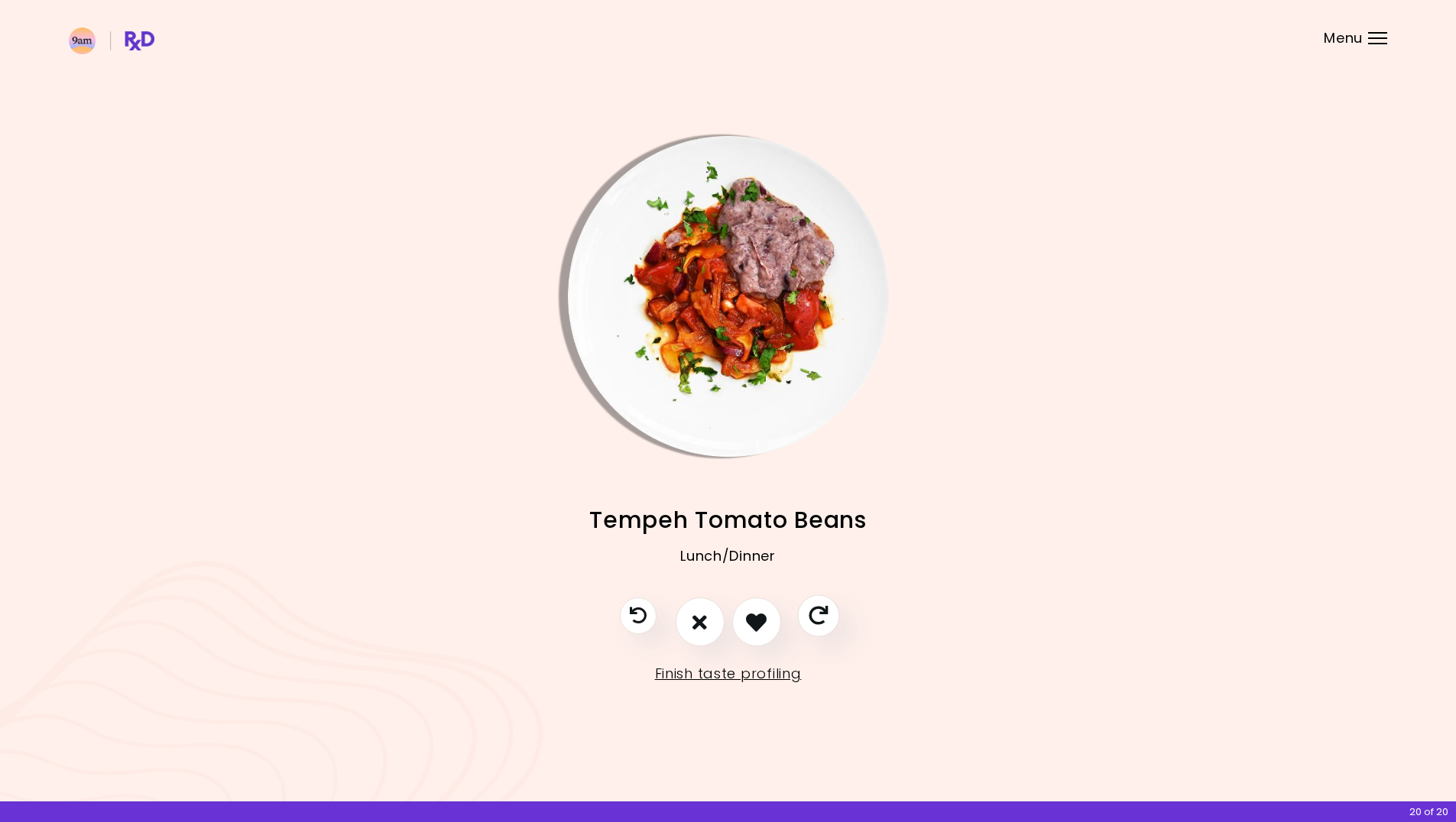
click at [820, 614] on icon "Skip" at bounding box center [817, 615] width 19 height 19
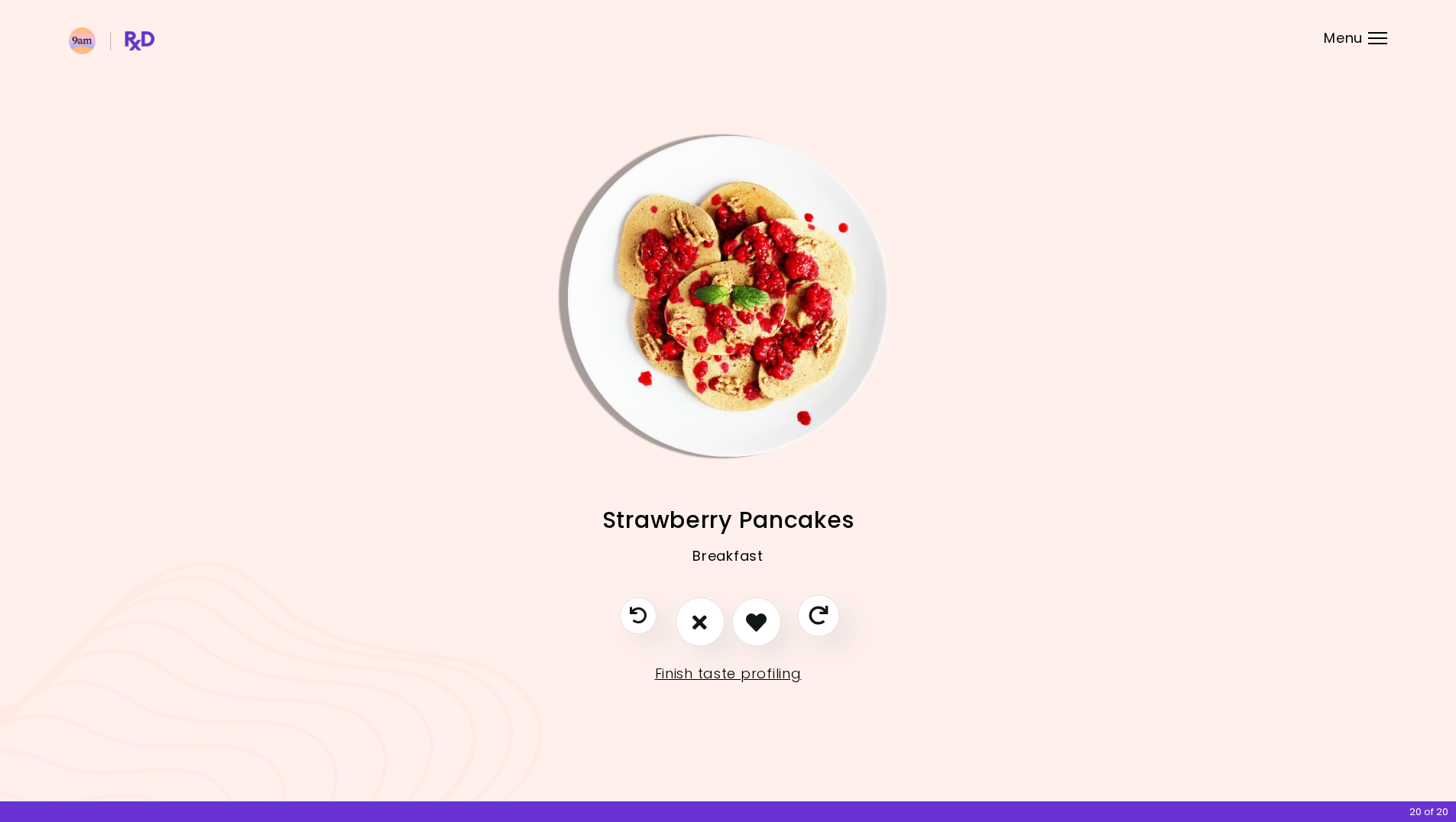
click at [820, 614] on icon "Skip" at bounding box center [817, 615] width 19 height 19
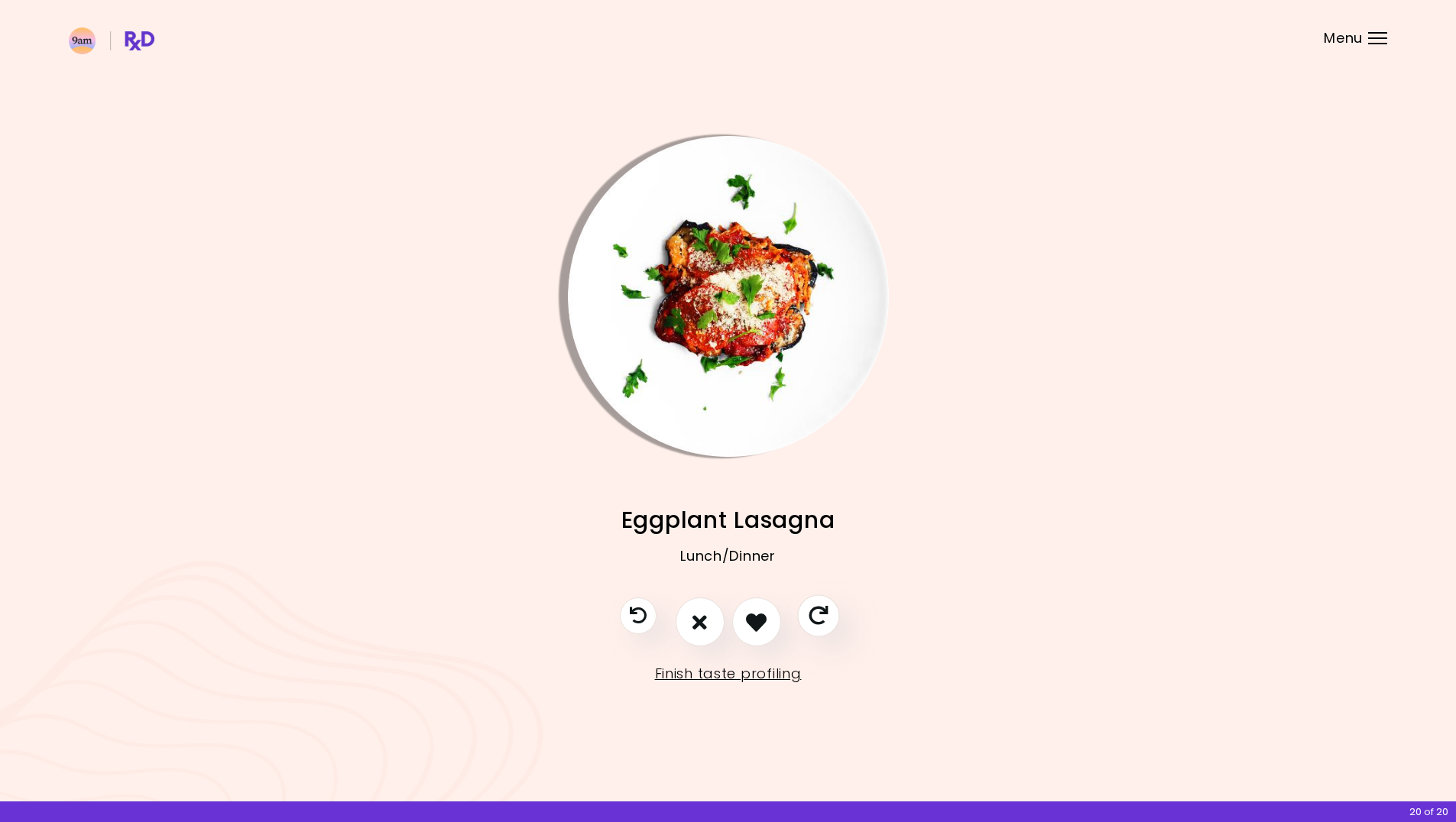
click at [820, 614] on icon "Skip" at bounding box center [817, 615] width 19 height 19
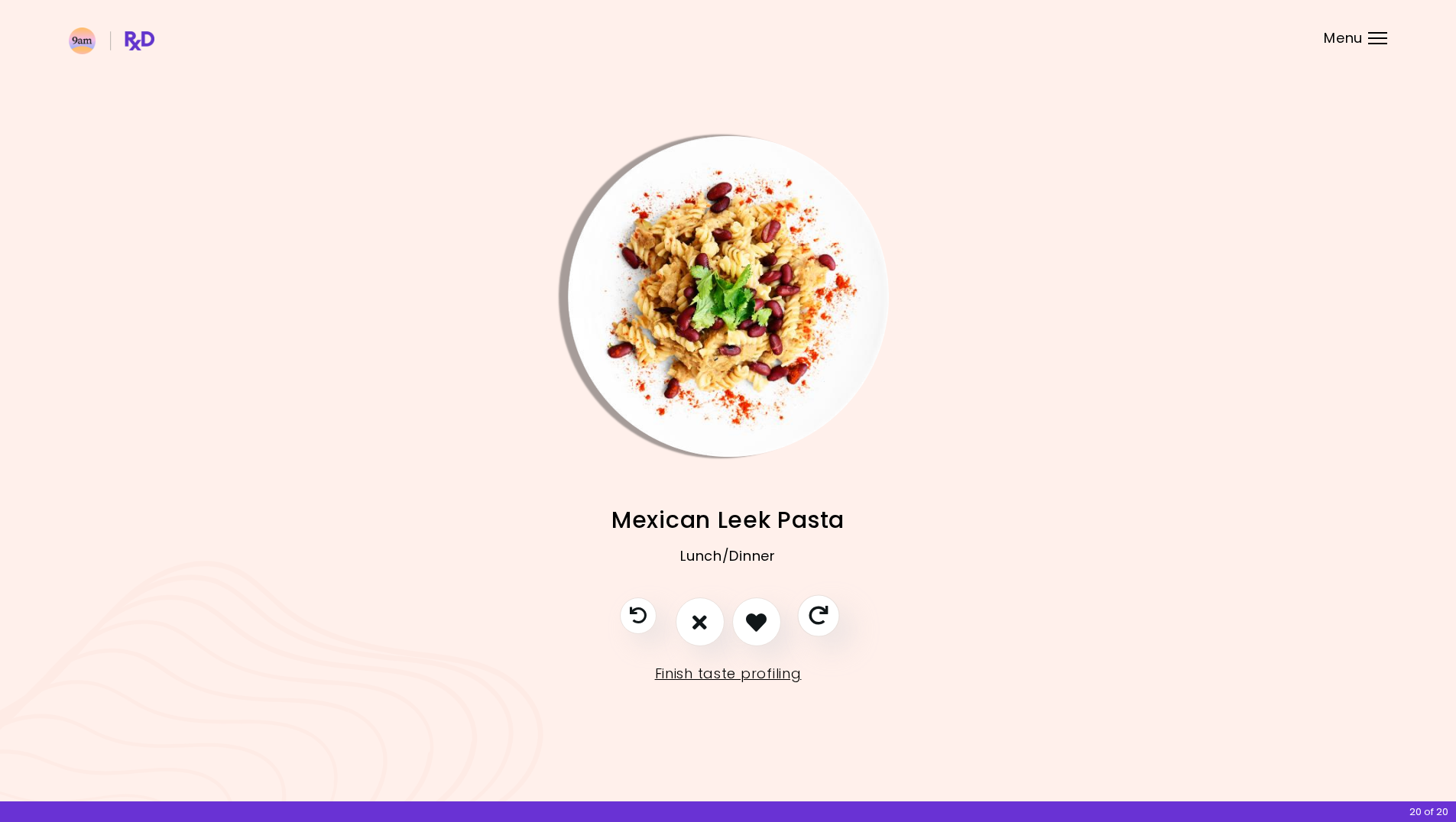
click at [820, 614] on icon "Skip" at bounding box center [817, 615] width 19 height 19
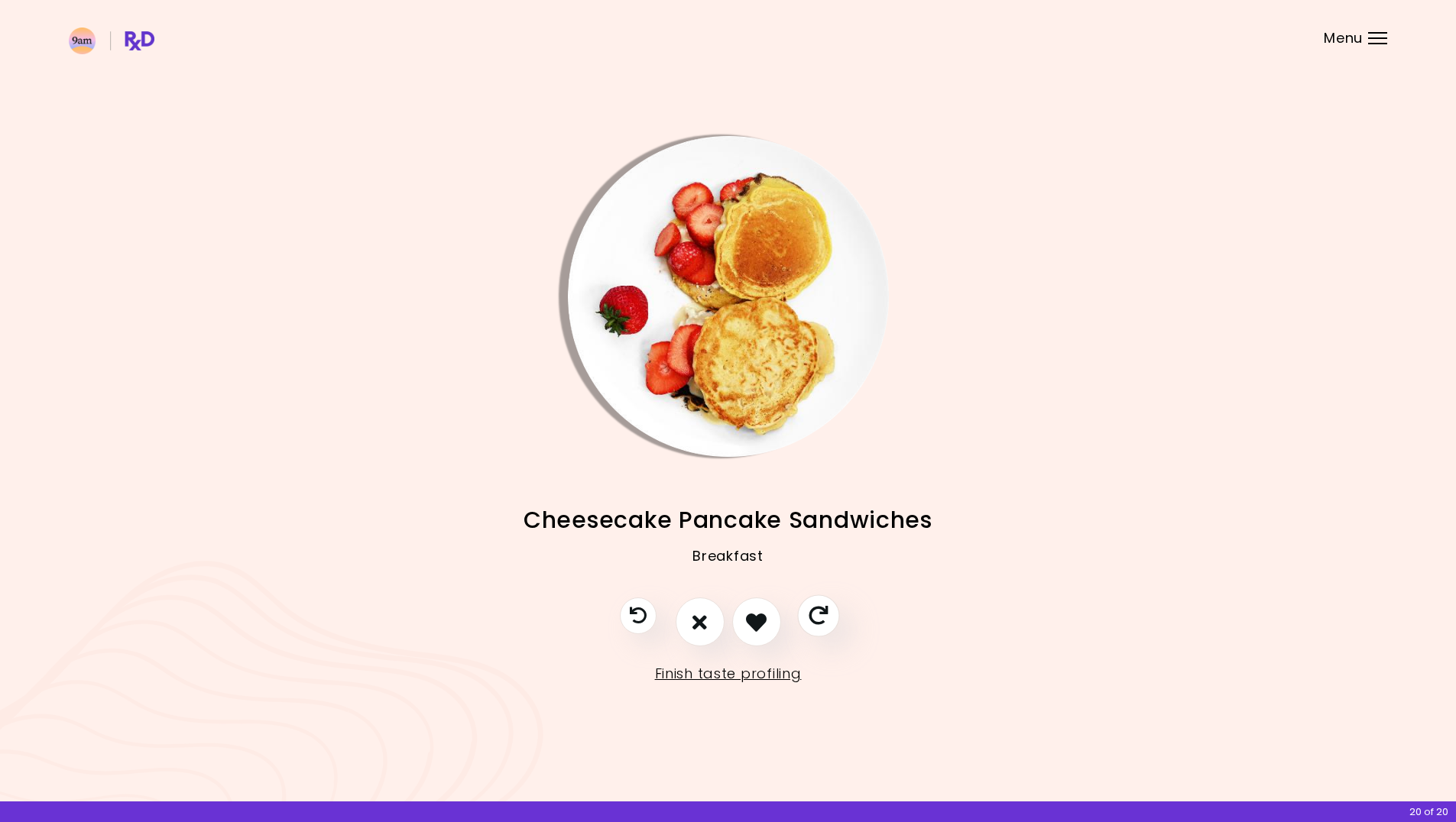
click at [820, 614] on icon "Skip" at bounding box center [817, 615] width 19 height 19
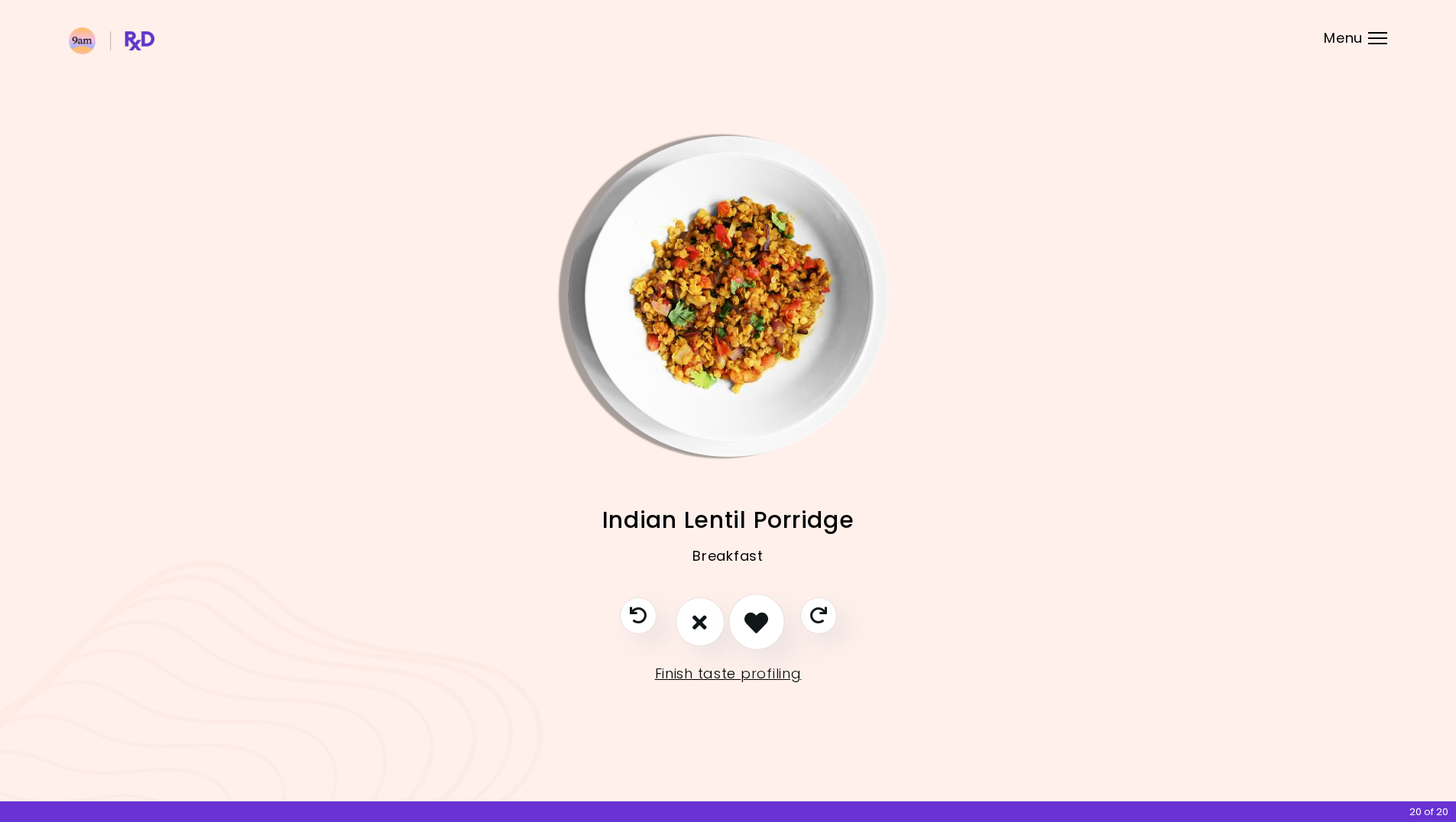
click at [758, 625] on icon "I like this recipe" at bounding box center [756, 622] width 24 height 24
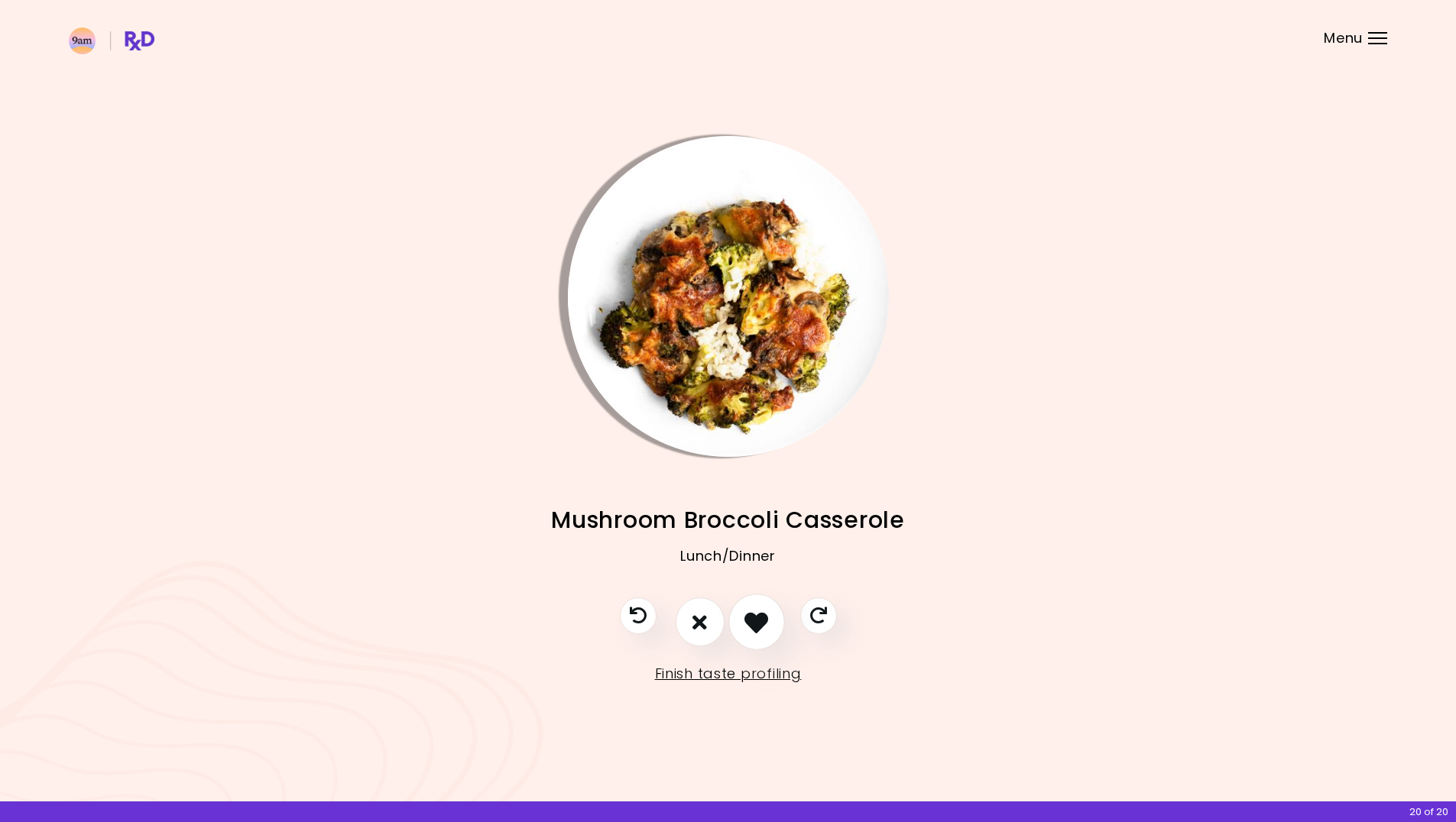
click at [759, 625] on icon "I like this recipe" at bounding box center [756, 622] width 24 height 24
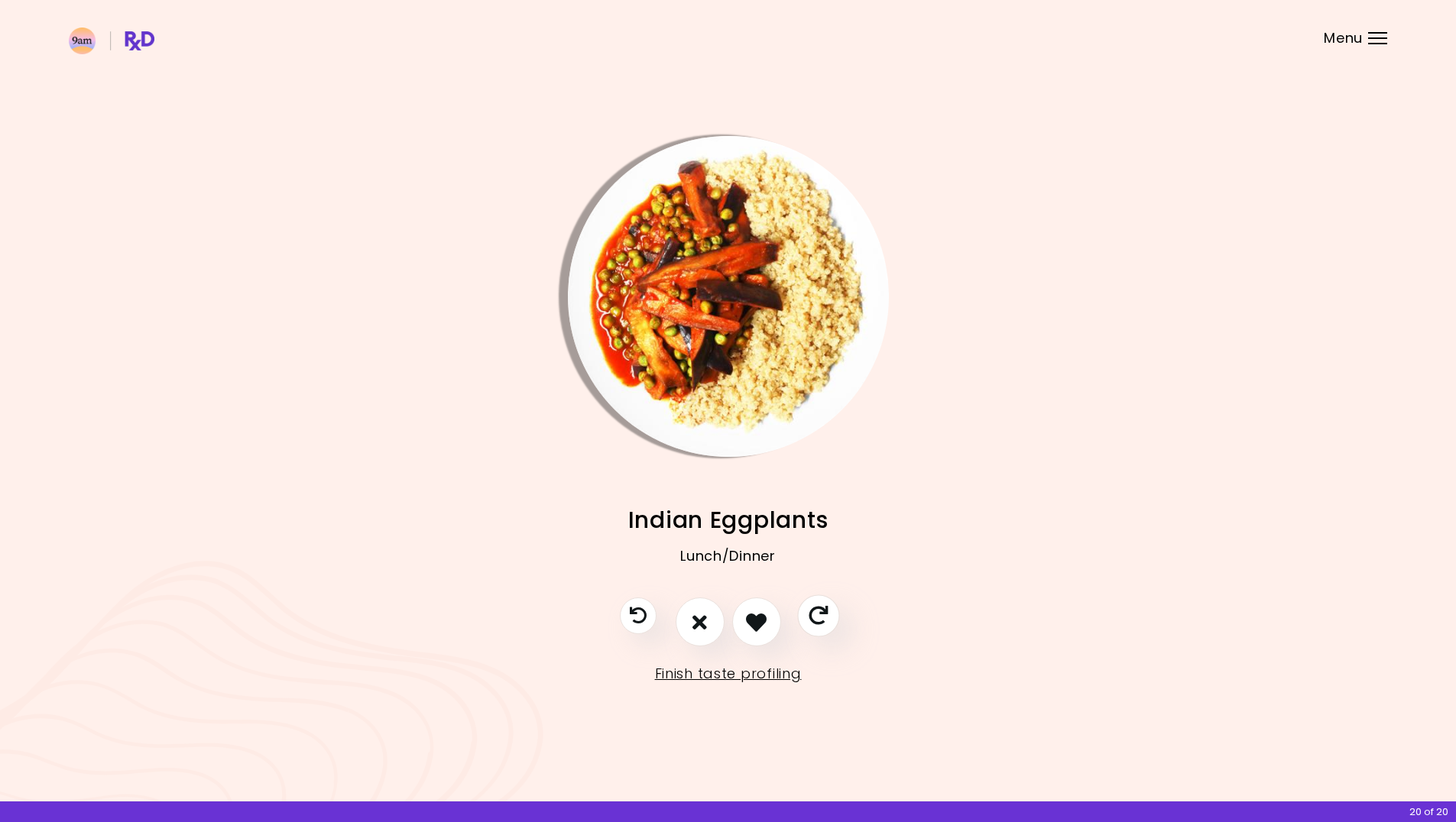
click at [826, 614] on icon "Skip" at bounding box center [817, 615] width 19 height 19
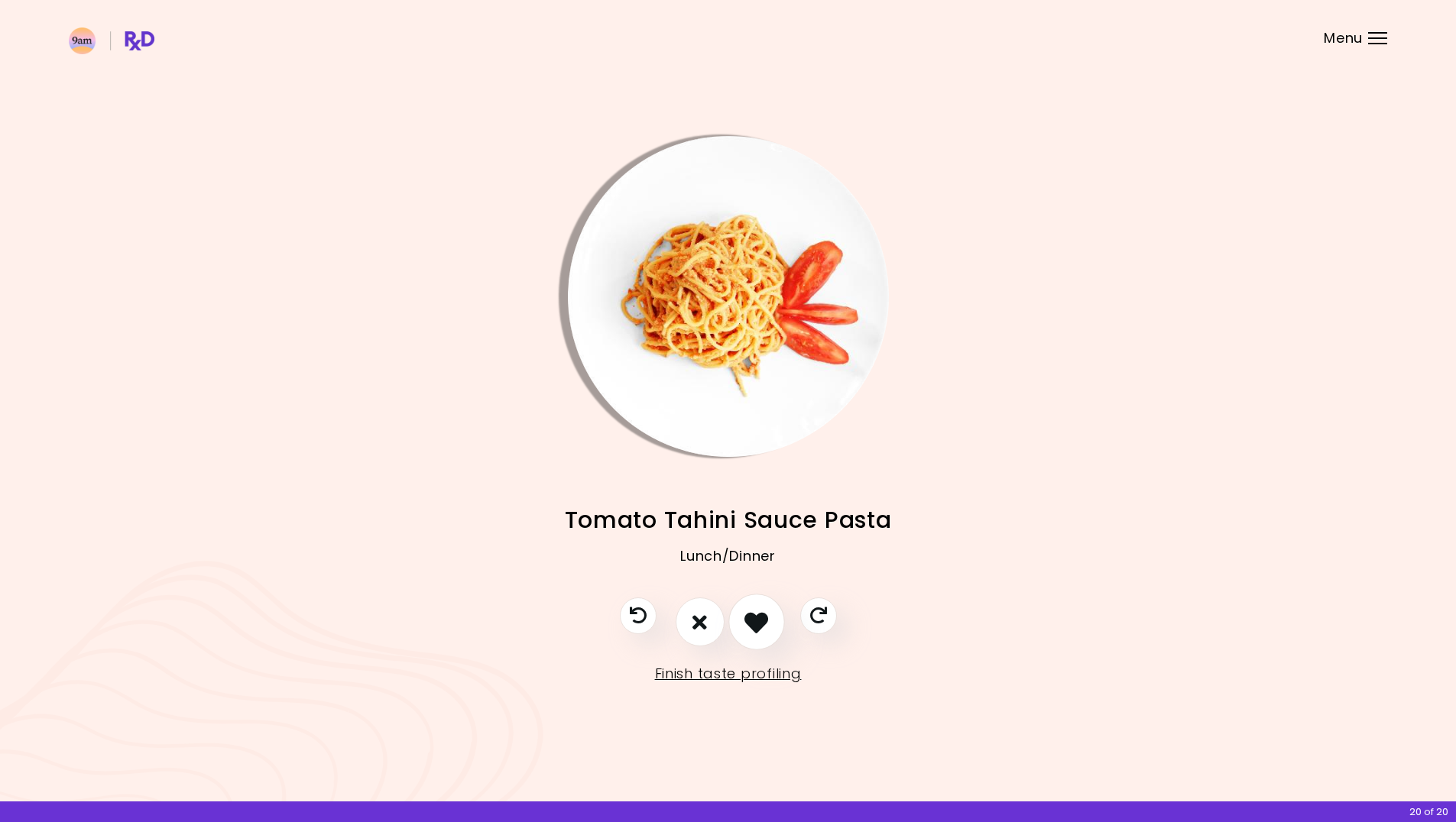
click at [764, 622] on icon "I like this recipe" at bounding box center [756, 622] width 24 height 24
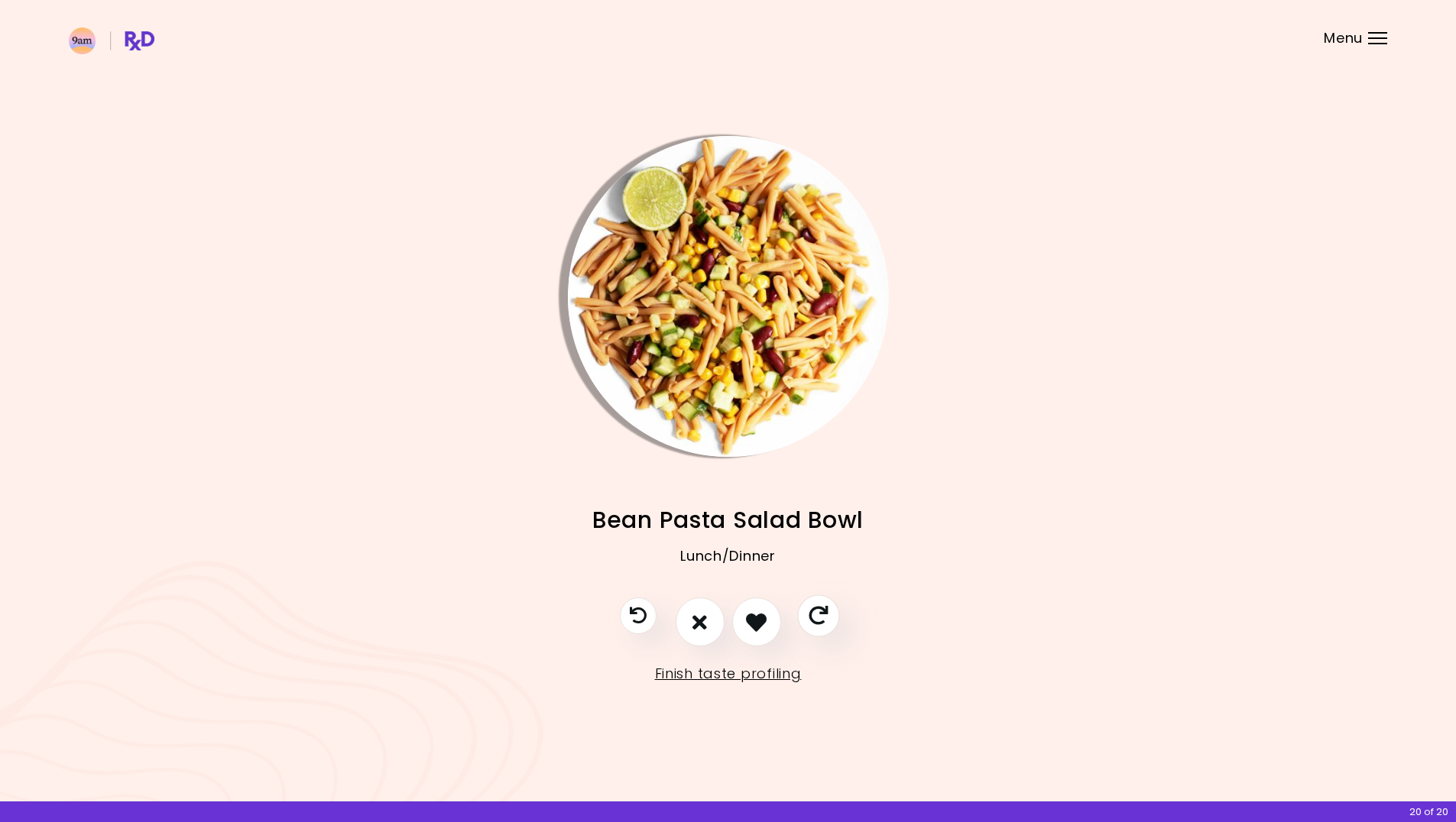
click at [817, 615] on icon "Skip" at bounding box center [817, 615] width 19 height 19
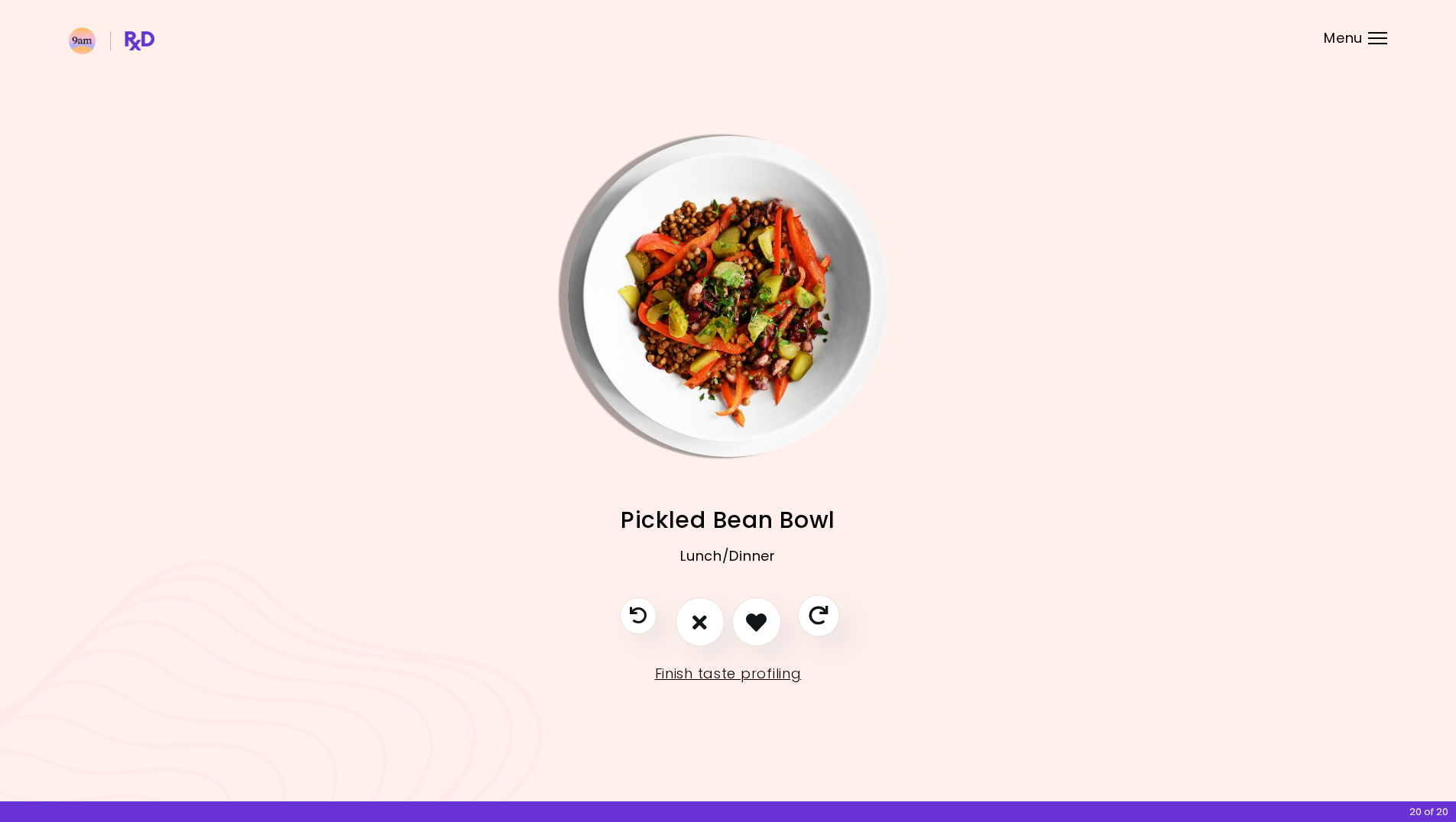
click at [817, 615] on icon "Skip" at bounding box center [817, 615] width 19 height 19
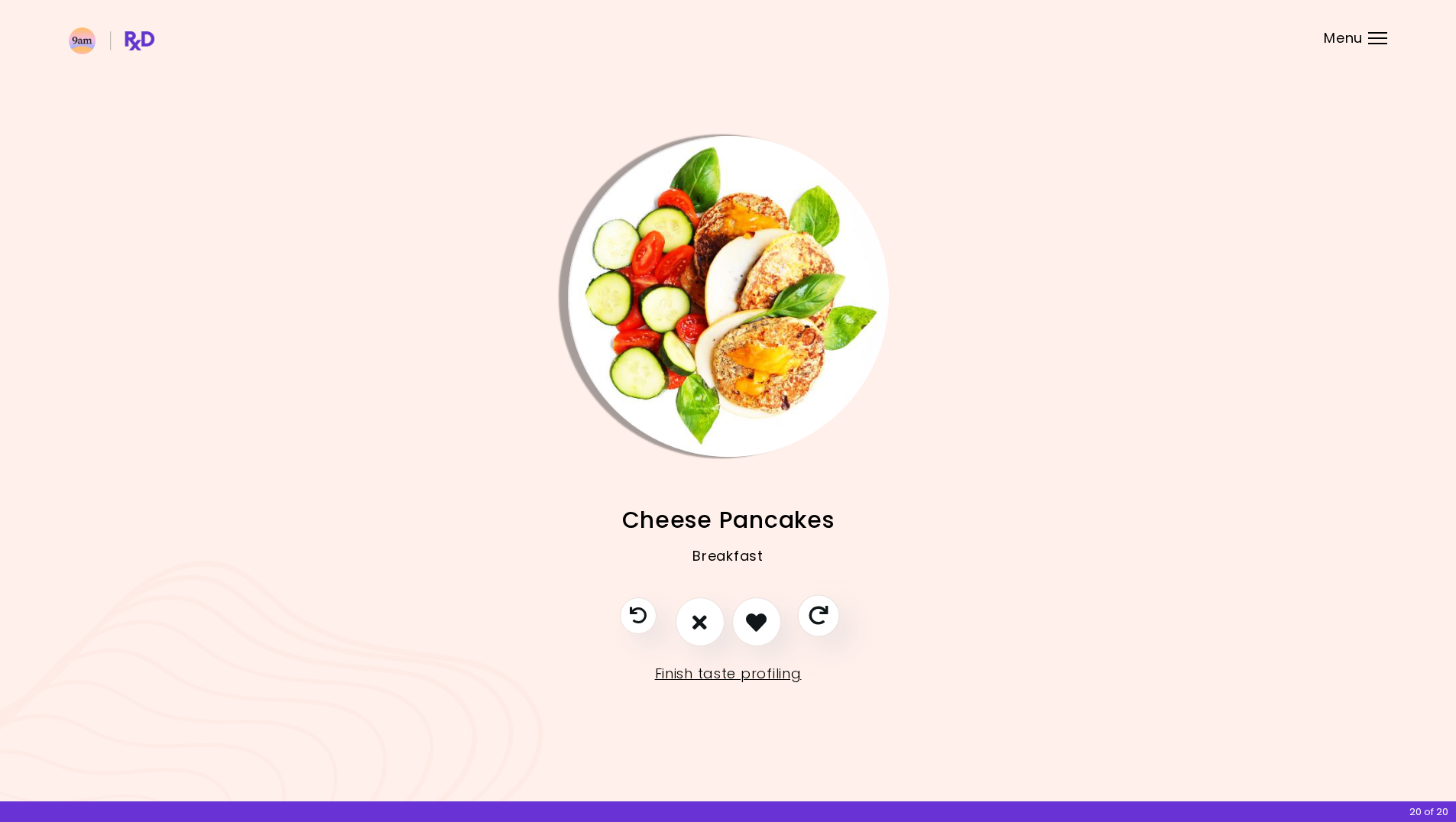
click at [817, 615] on icon "Skip" at bounding box center [817, 615] width 19 height 19
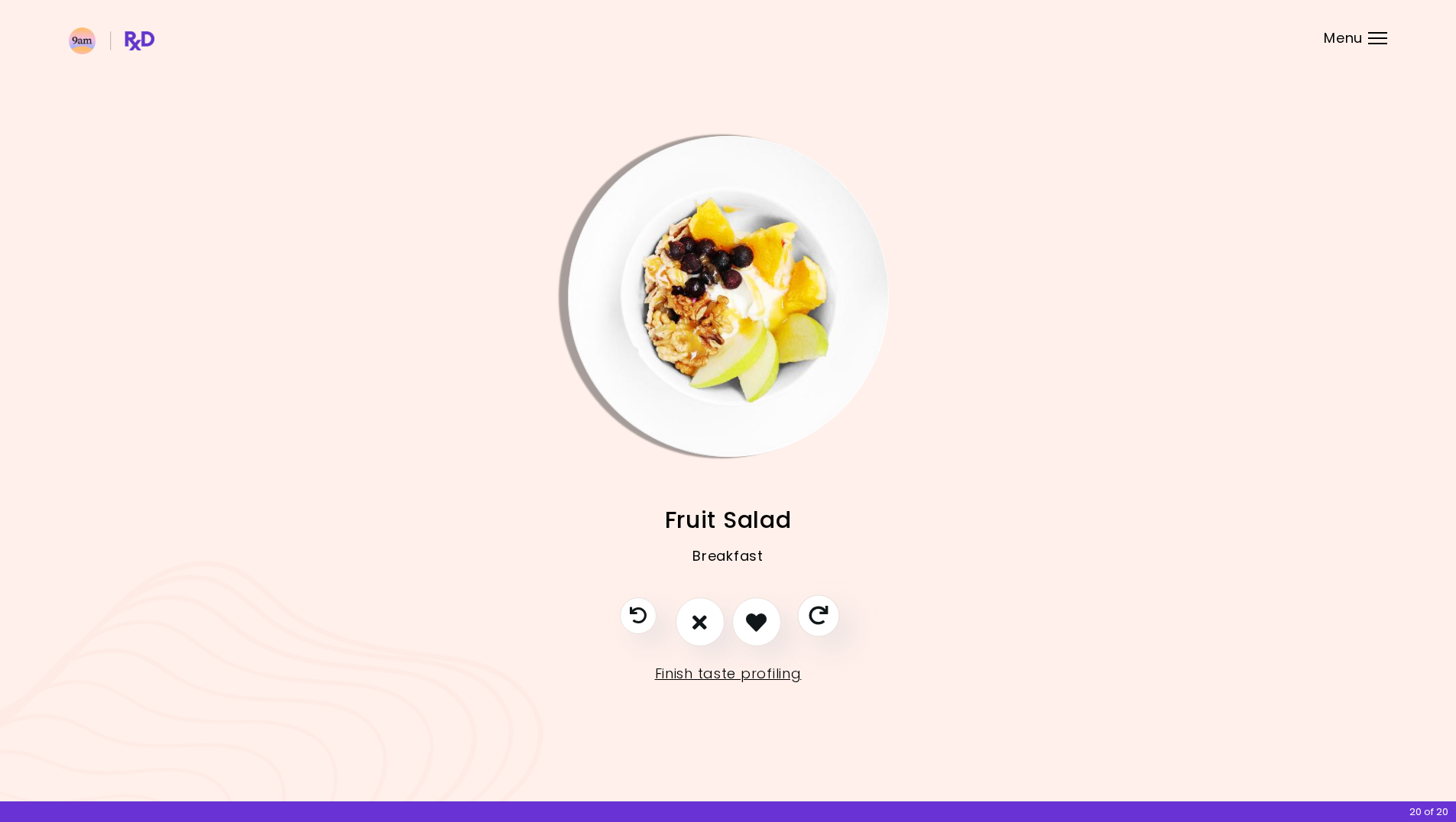
click at [817, 615] on icon "Skip" at bounding box center [817, 615] width 19 height 19
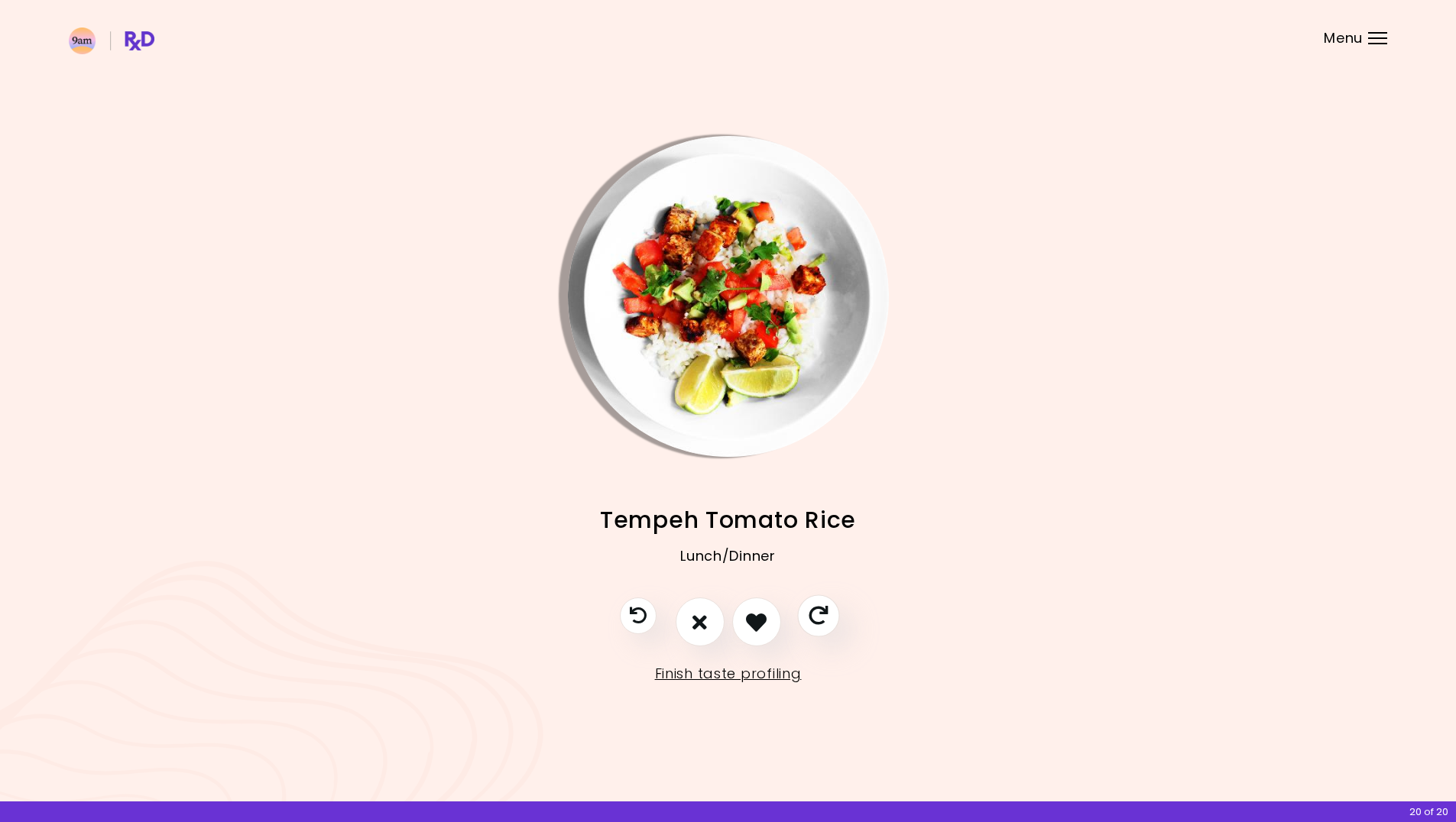
click at [817, 615] on icon "Skip" at bounding box center [817, 615] width 19 height 19
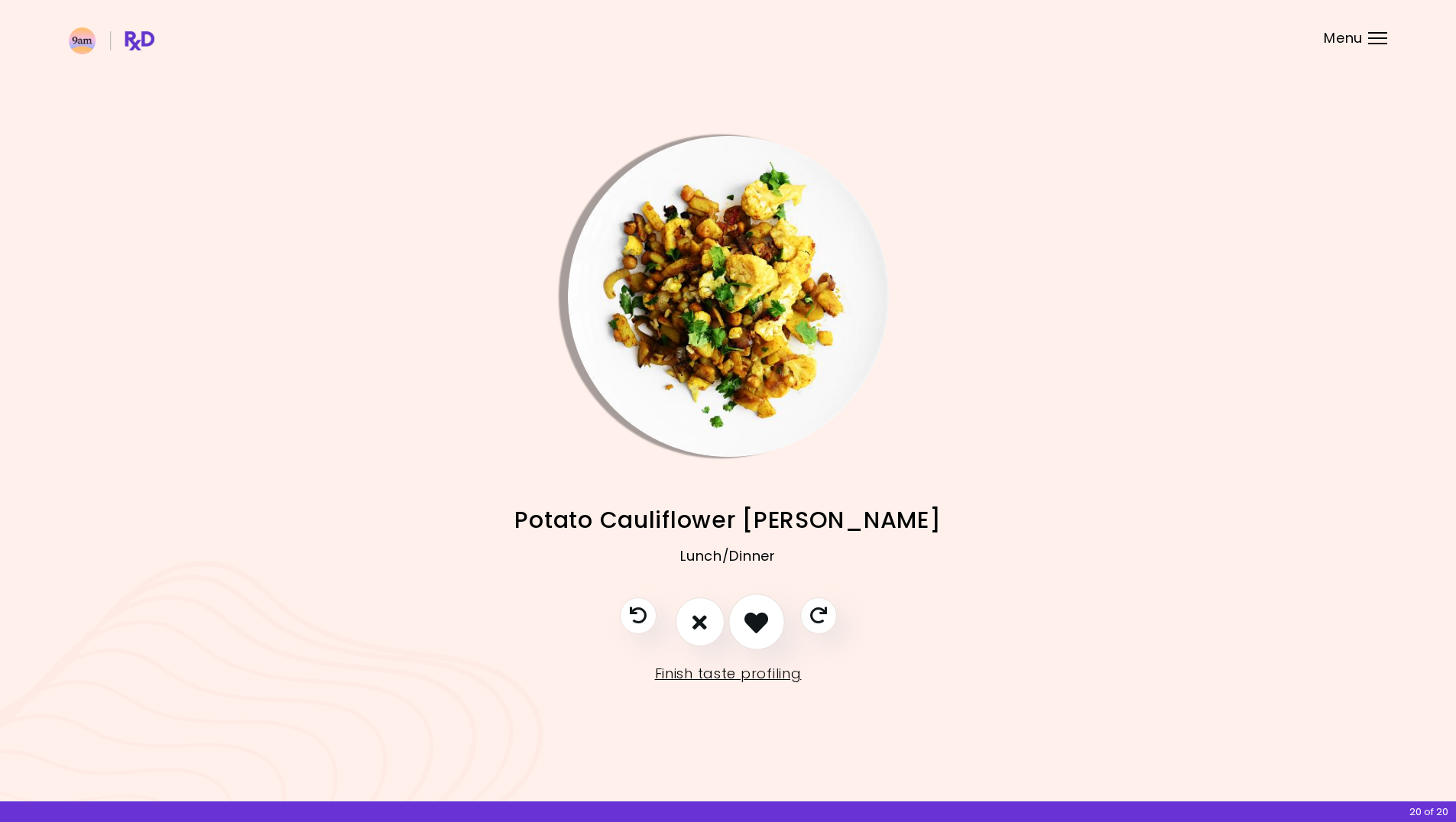
click at [754, 620] on icon "I like this recipe" at bounding box center [756, 622] width 24 height 24
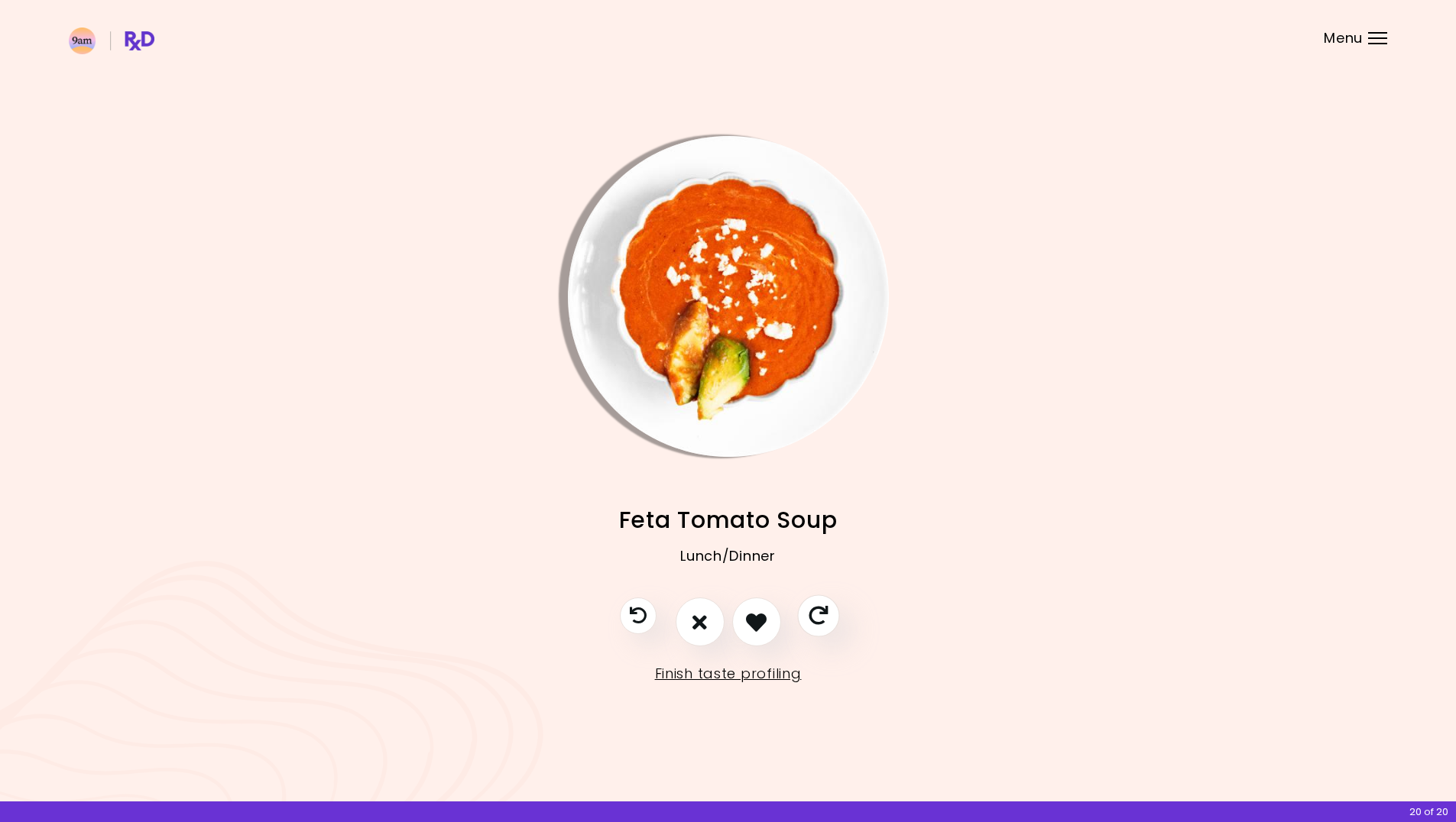
click at [823, 615] on icon "Skip" at bounding box center [817, 615] width 19 height 19
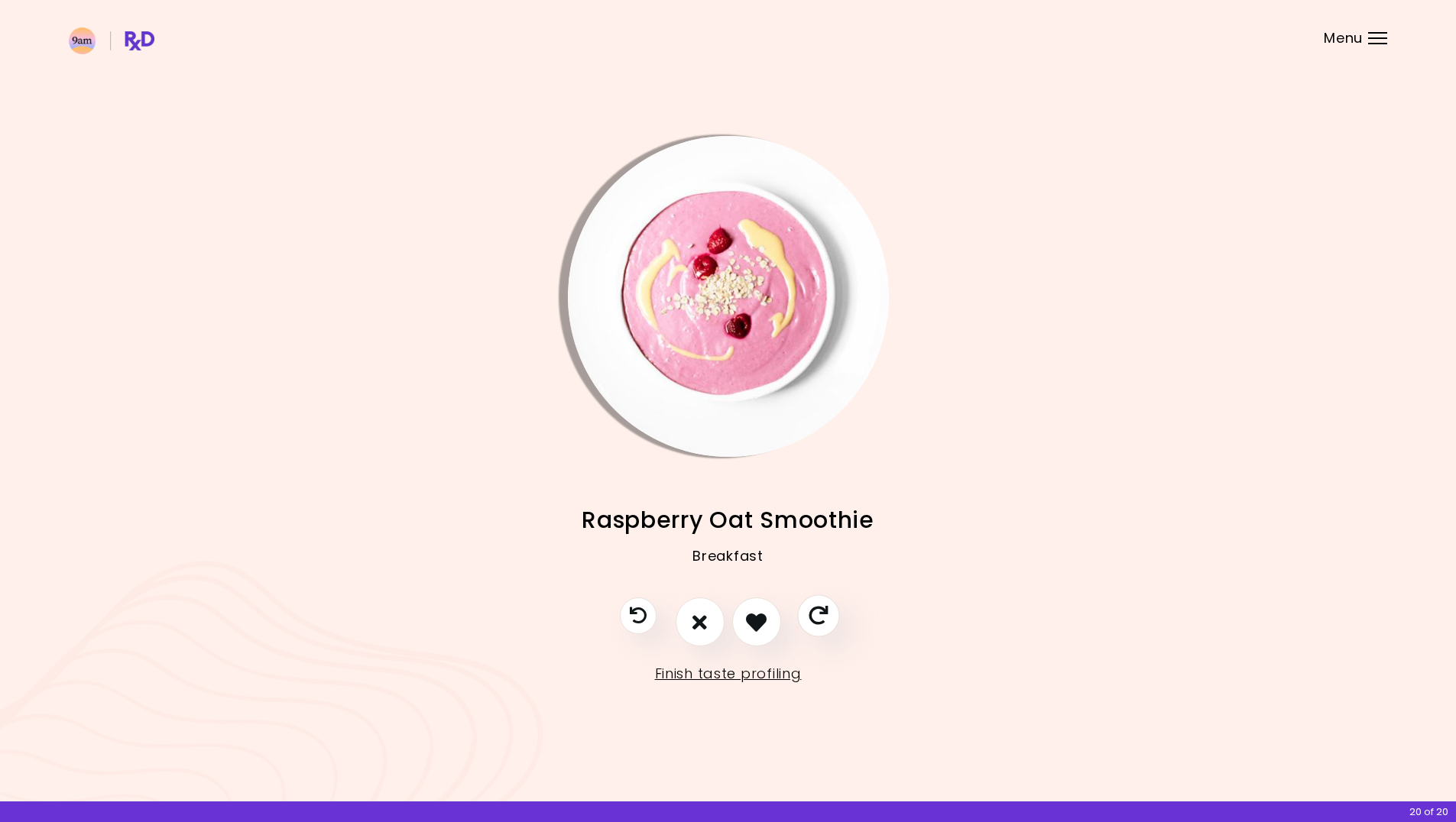
click at [823, 615] on icon "Skip" at bounding box center [817, 615] width 19 height 19
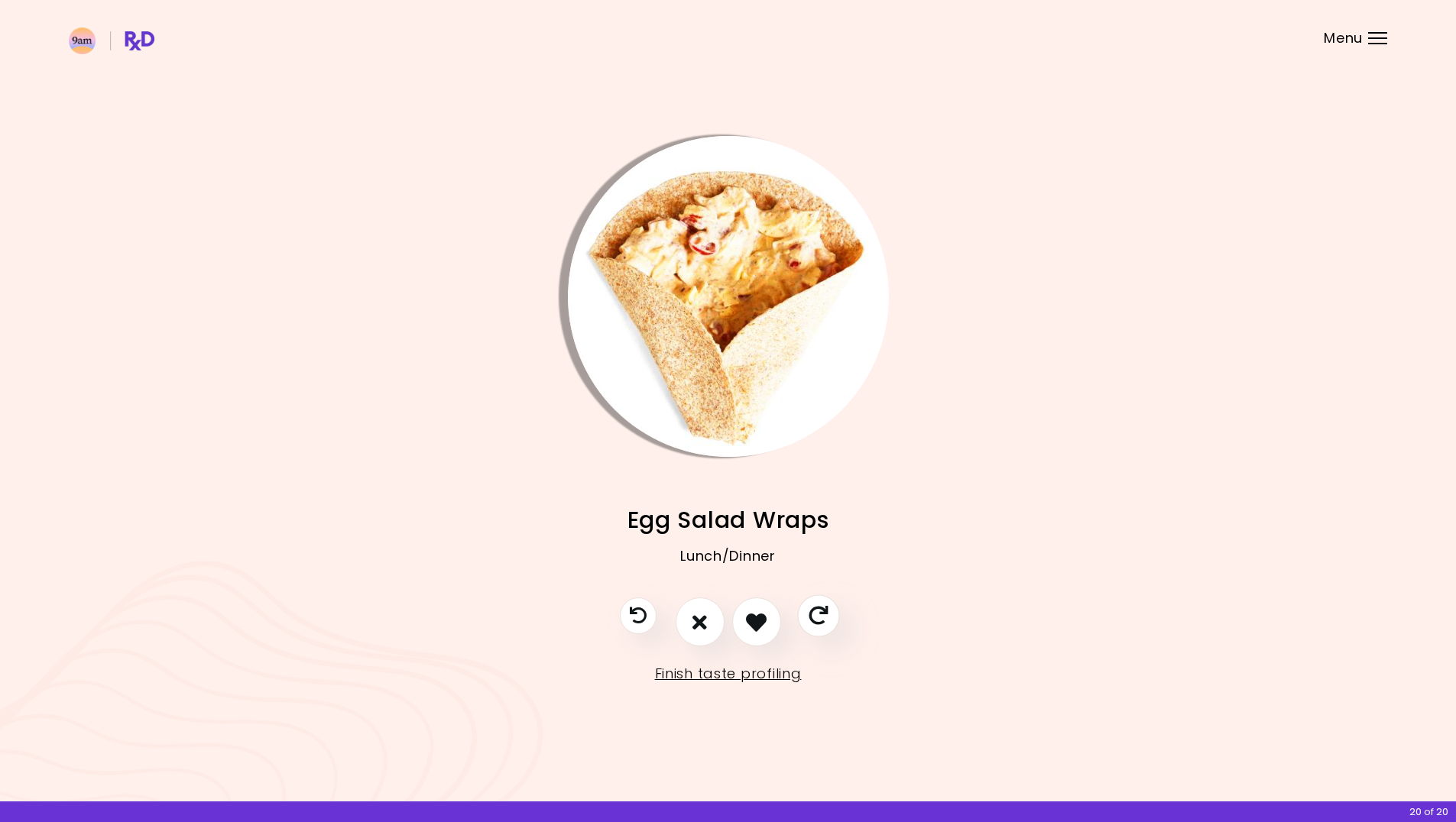
click at [823, 615] on icon "Skip" at bounding box center [817, 615] width 19 height 19
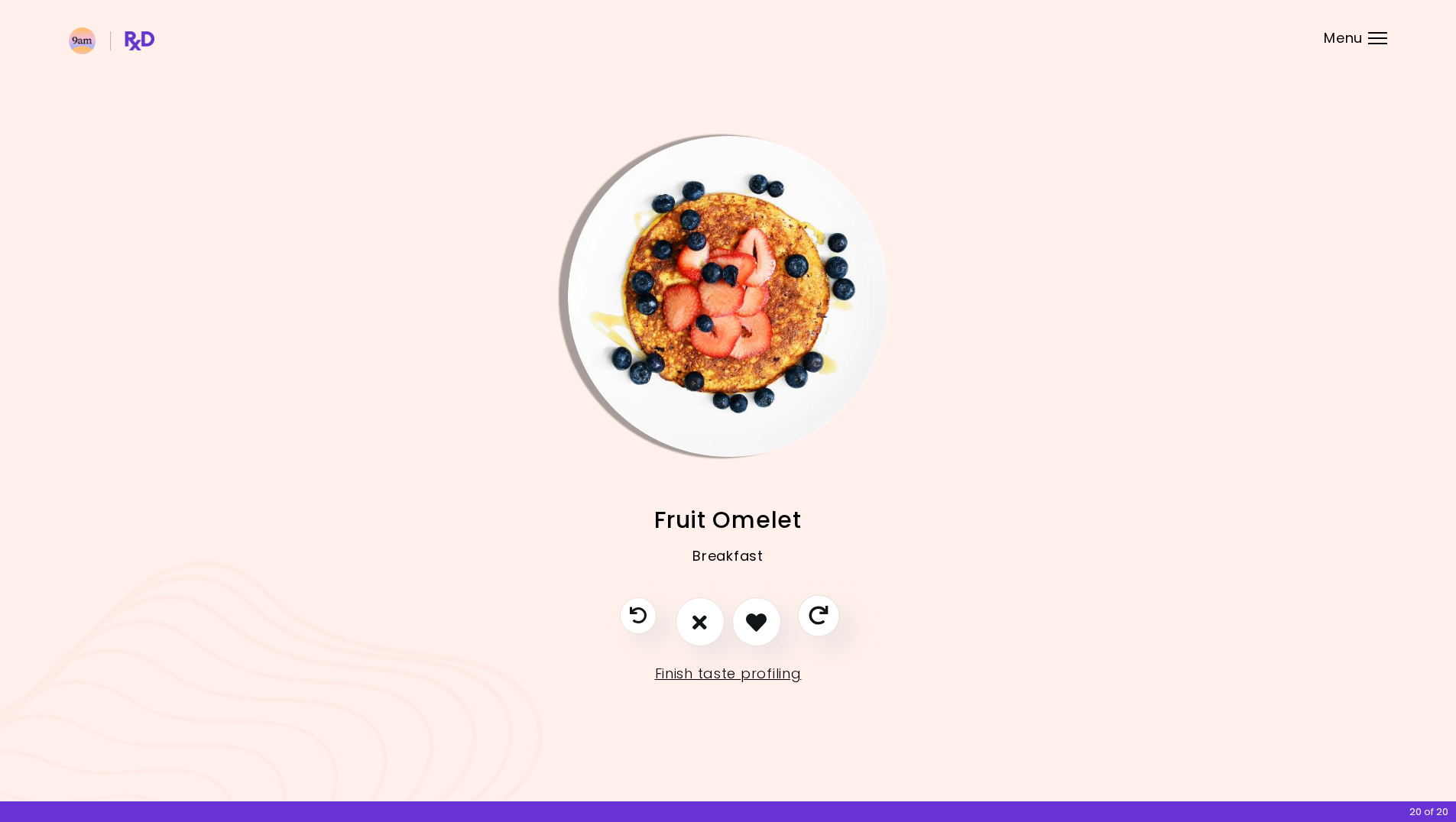
click at [823, 615] on icon "Skip" at bounding box center [817, 615] width 19 height 19
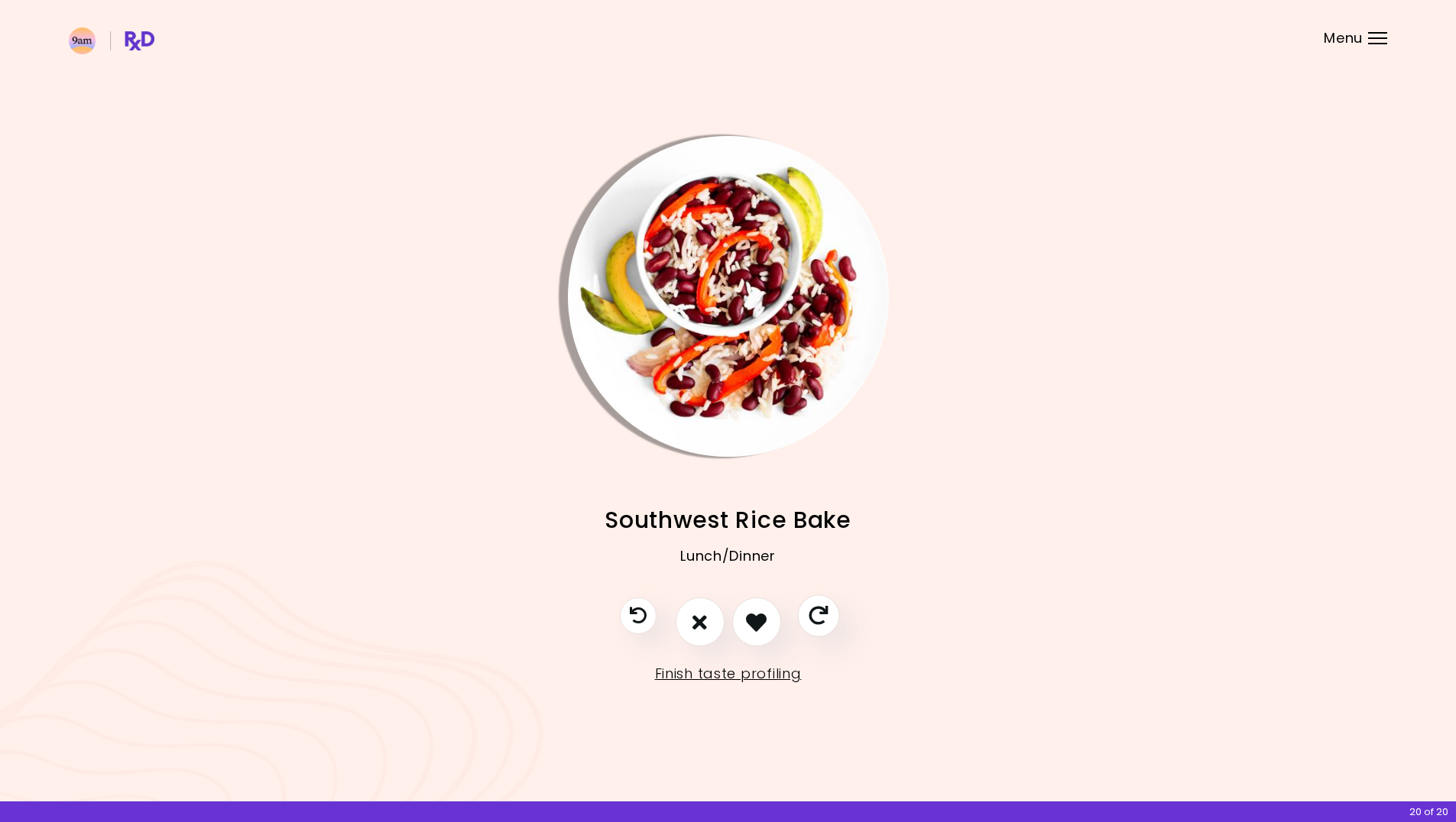
click at [823, 615] on icon "Skip" at bounding box center [817, 615] width 19 height 19
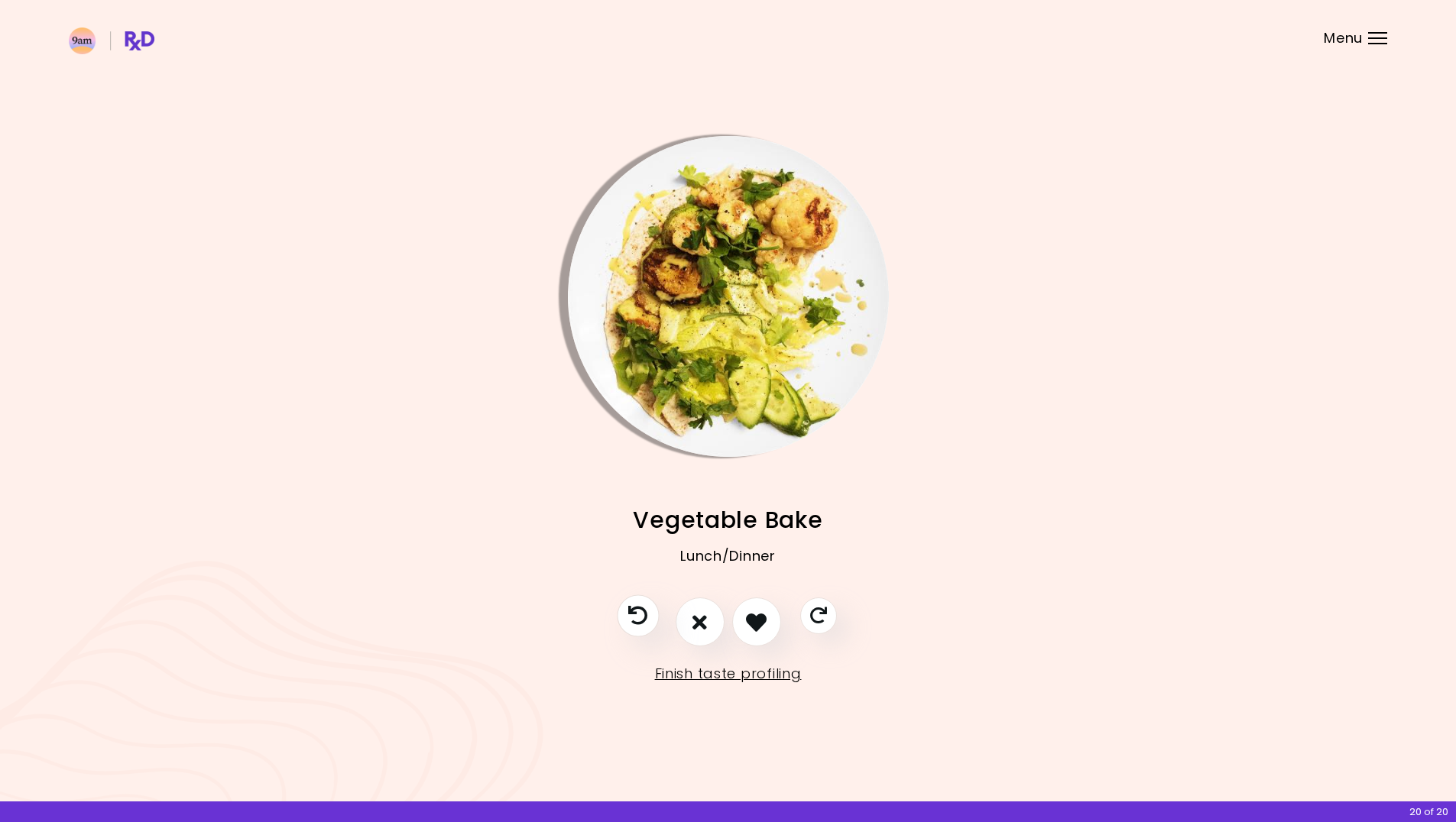
click at [630, 615] on icon "Previous recipe" at bounding box center [637, 615] width 19 height 19
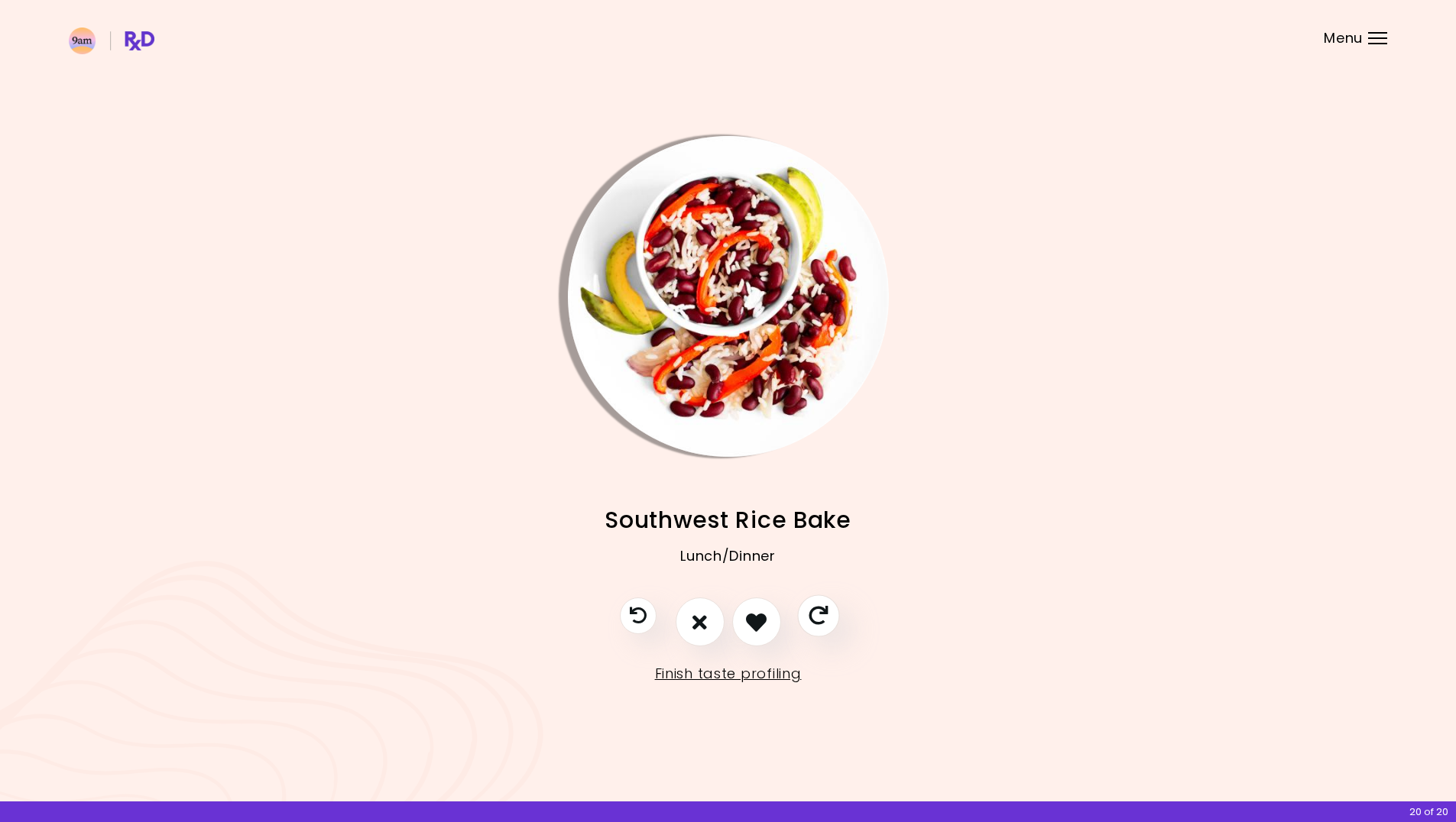
click at [828, 616] on button "Skip" at bounding box center [817, 615] width 42 height 42
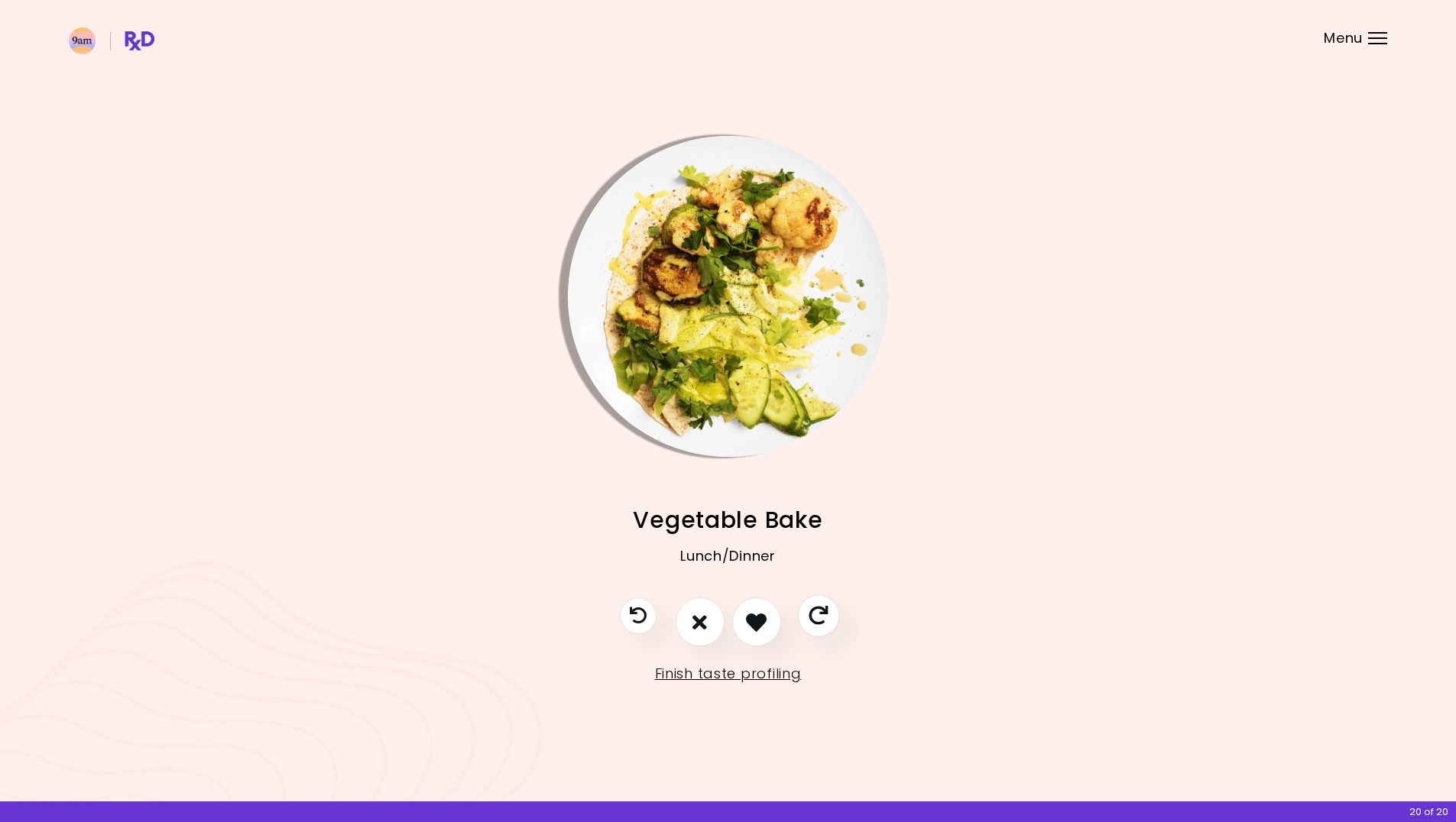
click at [828, 616] on button "Skip" at bounding box center [817, 615] width 42 height 42
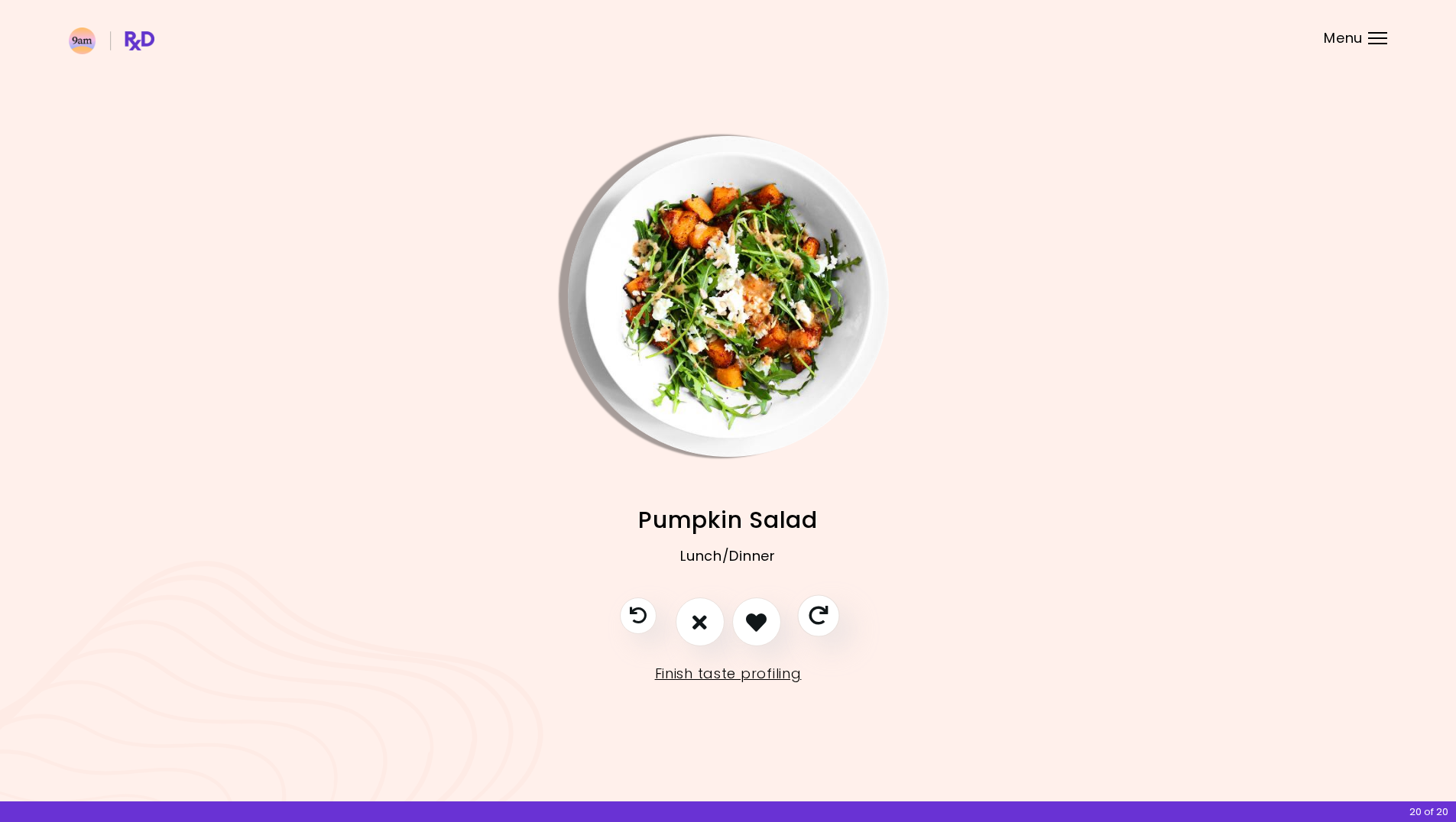
click at [828, 616] on button "Skip" at bounding box center [817, 615] width 42 height 42
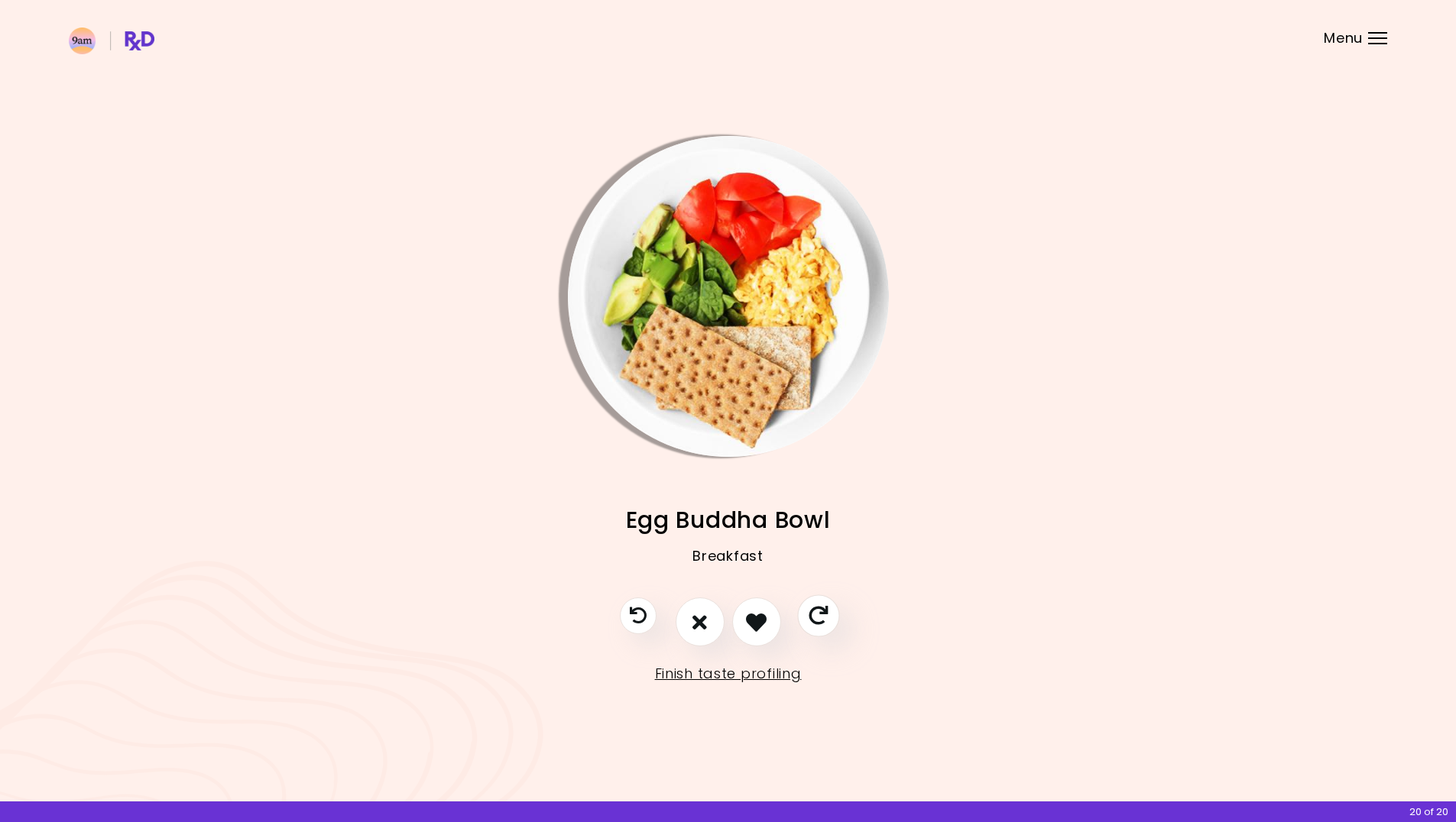
click at [828, 616] on button "Skip" at bounding box center [817, 615] width 42 height 42
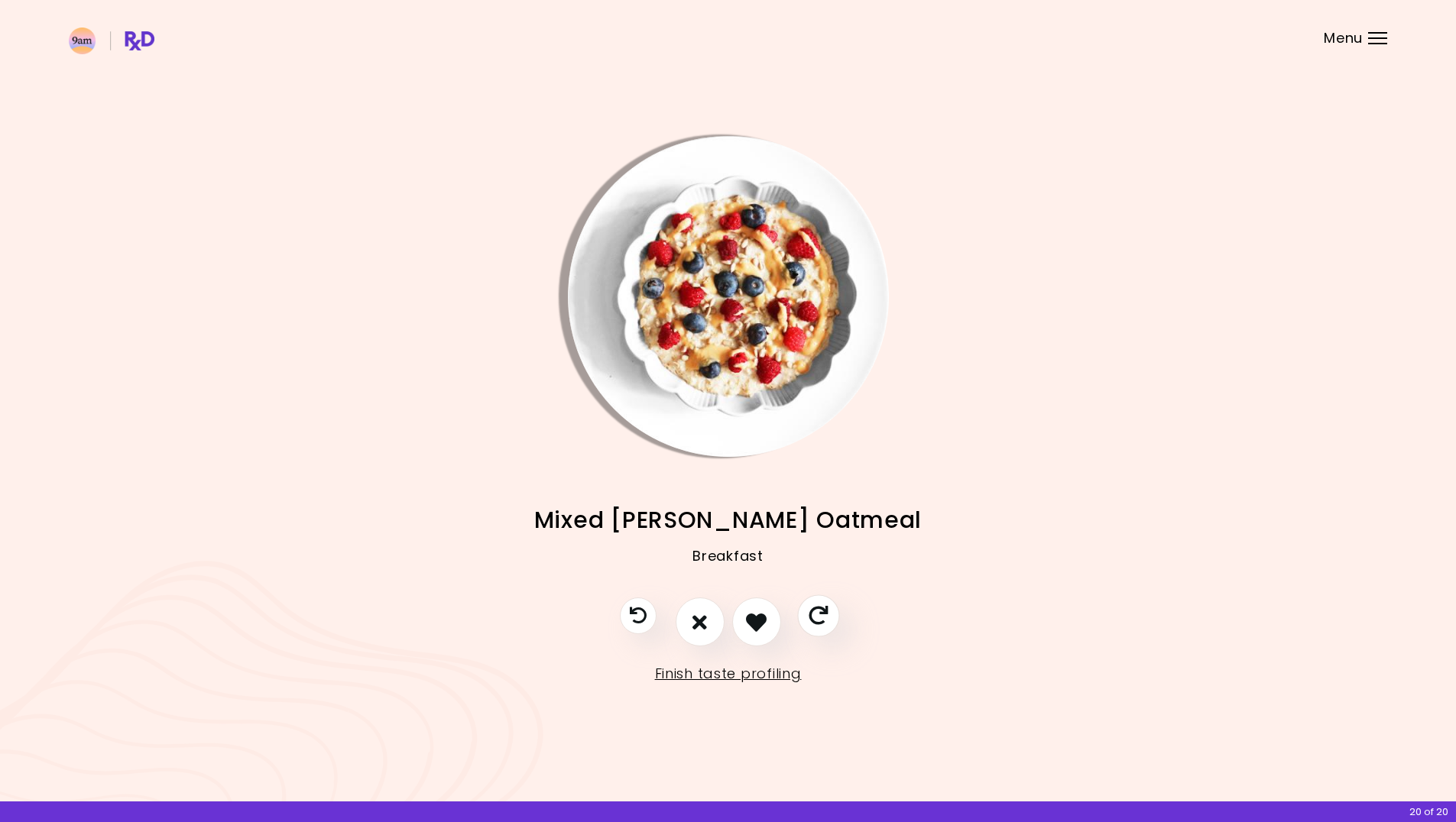
click at [828, 616] on button "Skip" at bounding box center [817, 615] width 42 height 42
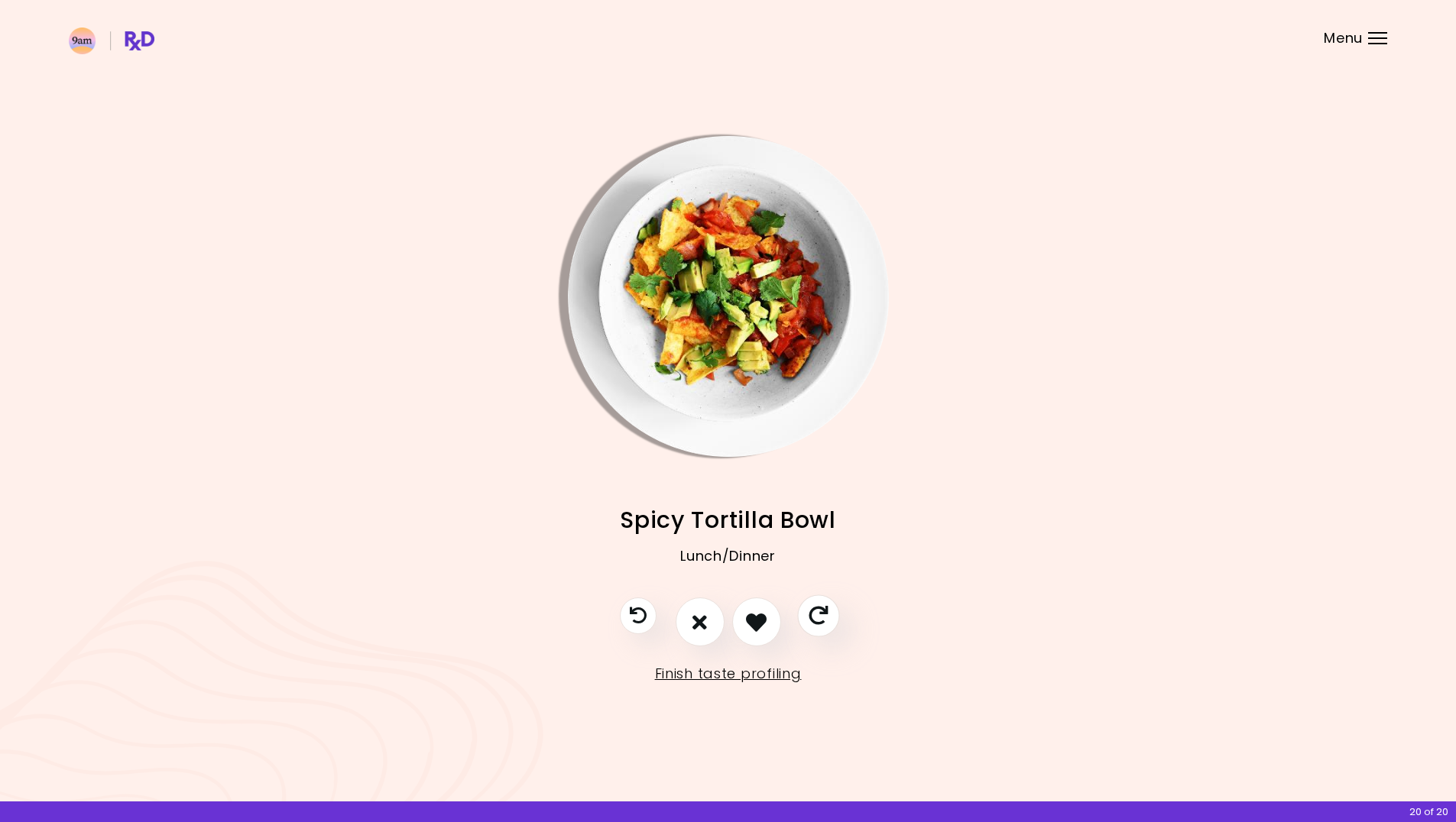
click at [828, 616] on button "Skip" at bounding box center [817, 615] width 42 height 42
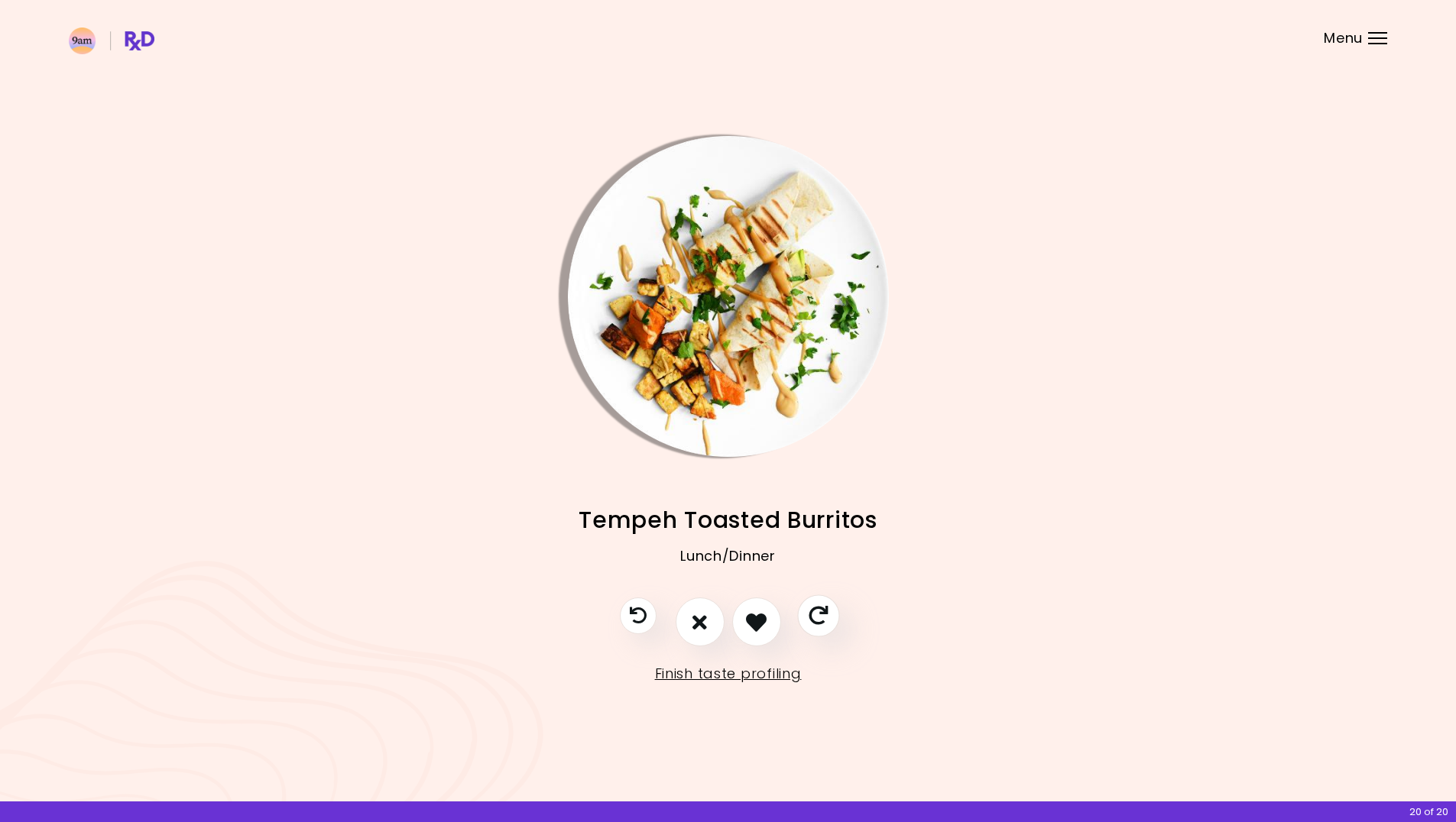
click at [816, 611] on icon "Skip" at bounding box center [817, 615] width 19 height 19
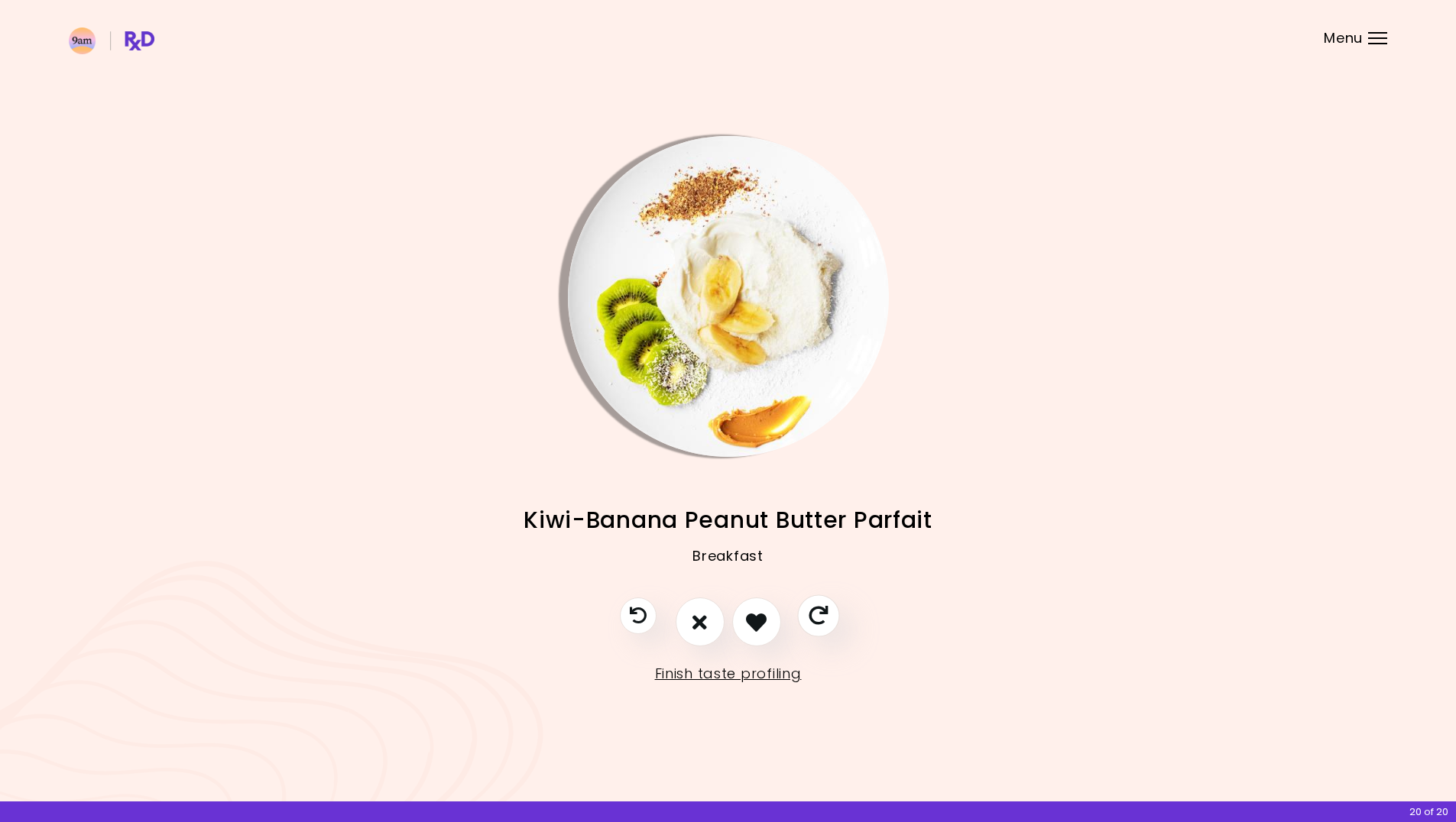
click at [816, 611] on icon "Skip" at bounding box center [817, 615] width 19 height 19
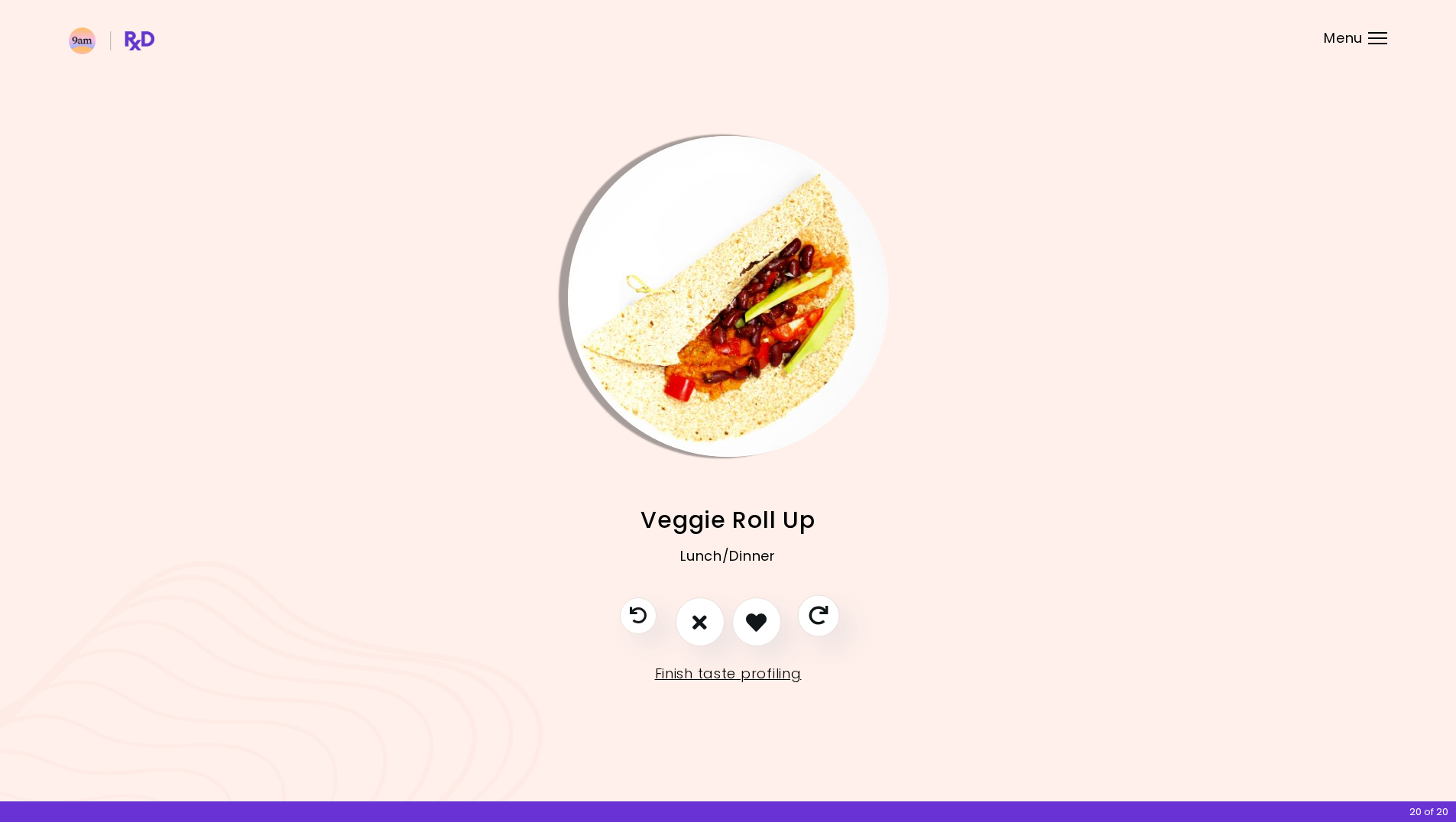
click at [816, 610] on icon "Skip" at bounding box center [817, 615] width 19 height 19
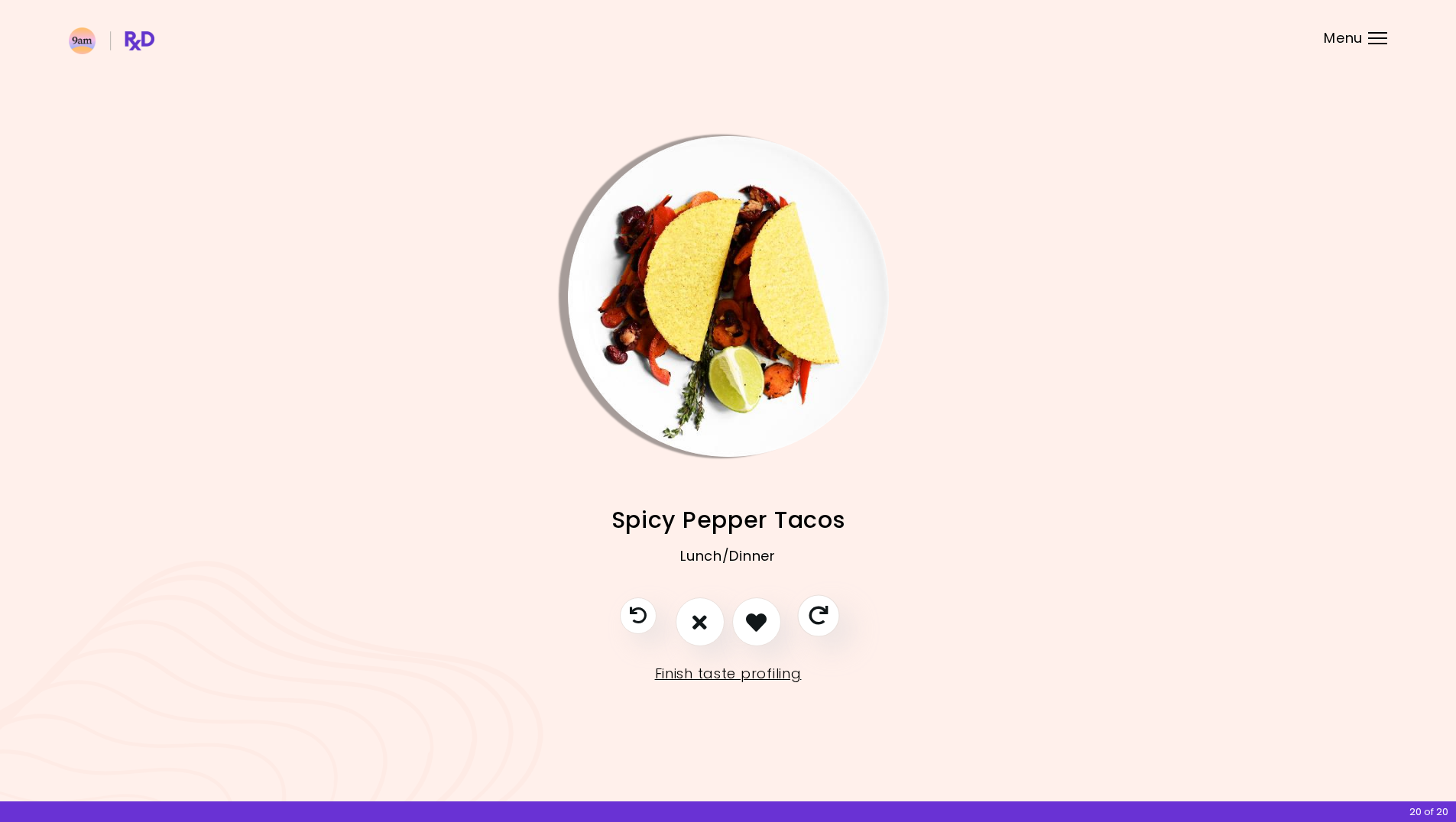
click at [820, 611] on icon "Skip" at bounding box center [817, 615] width 19 height 19
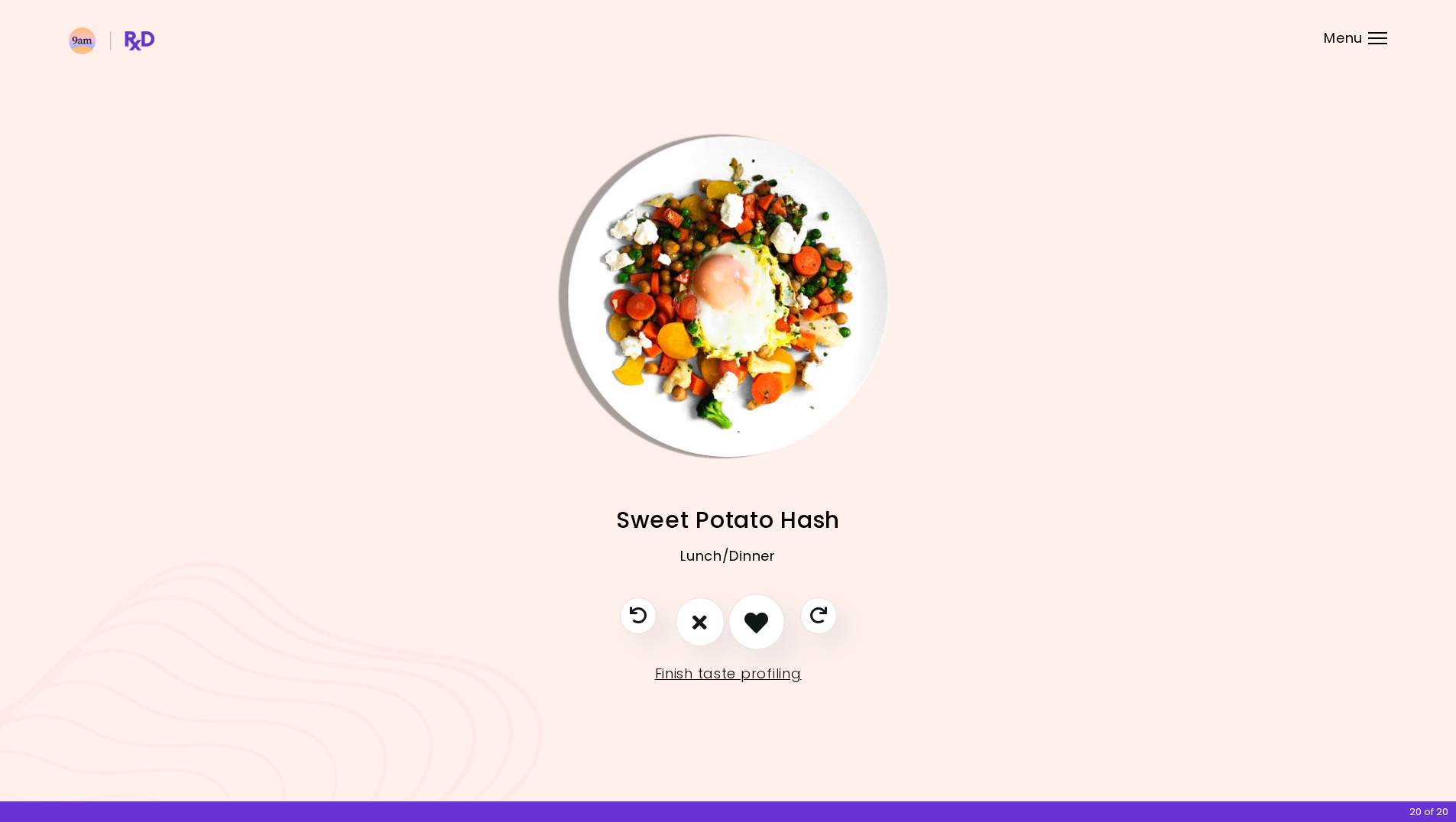
click at [764, 617] on icon "I like this recipe" at bounding box center [756, 622] width 24 height 24
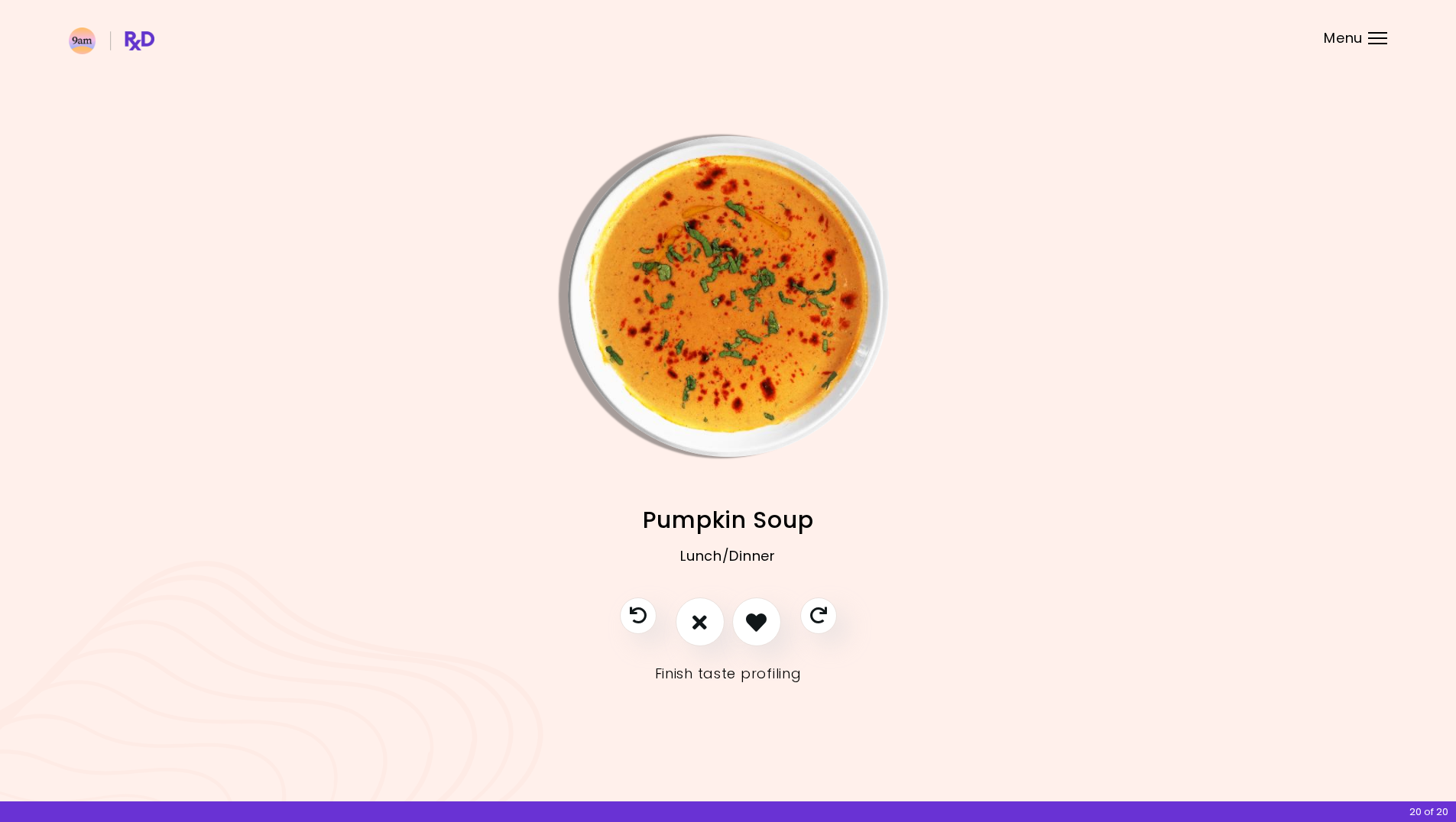
click at [759, 673] on link "Finish taste profiling" at bounding box center [728, 674] width 147 height 25
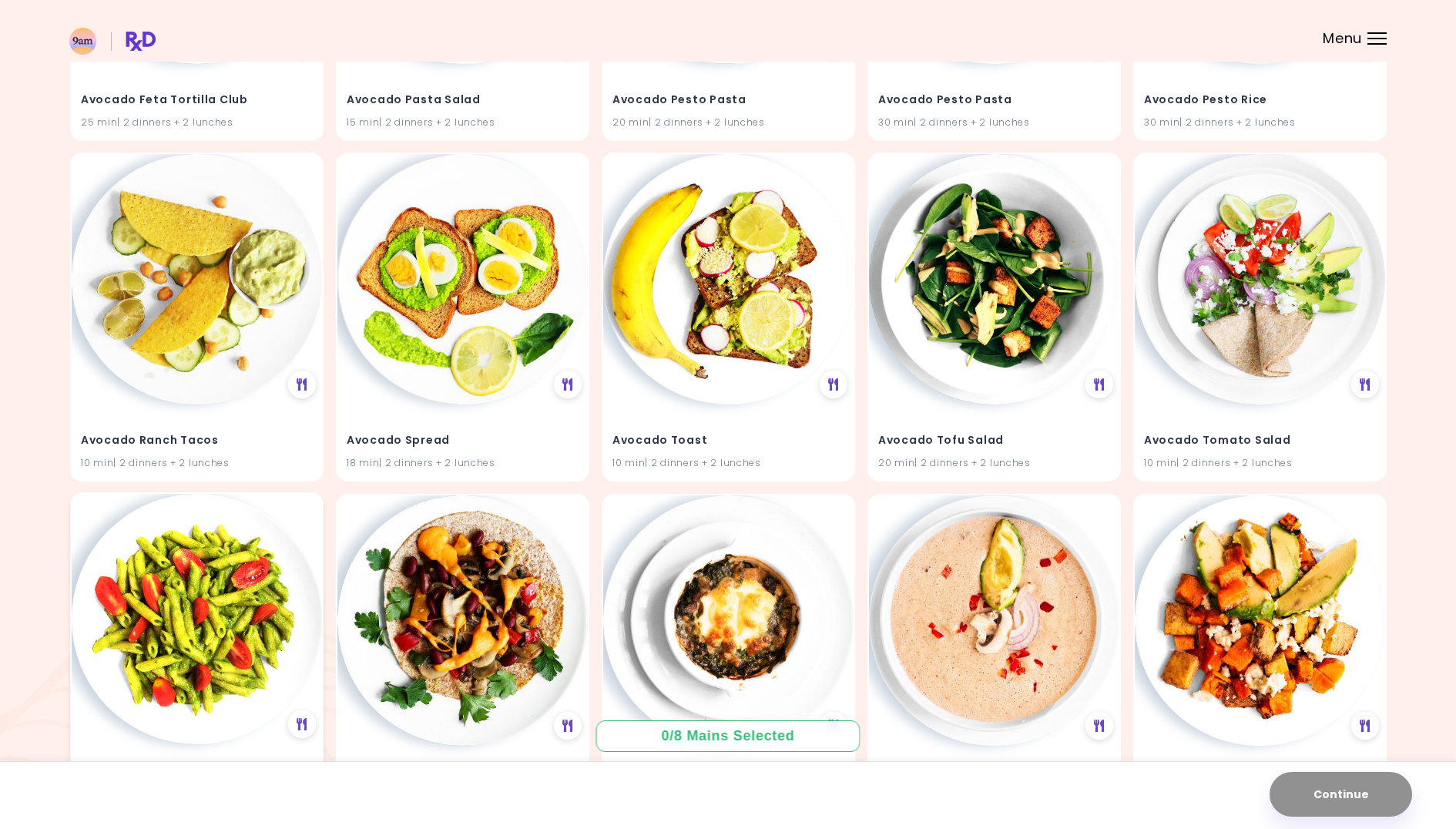
scroll to position [1410, 0]
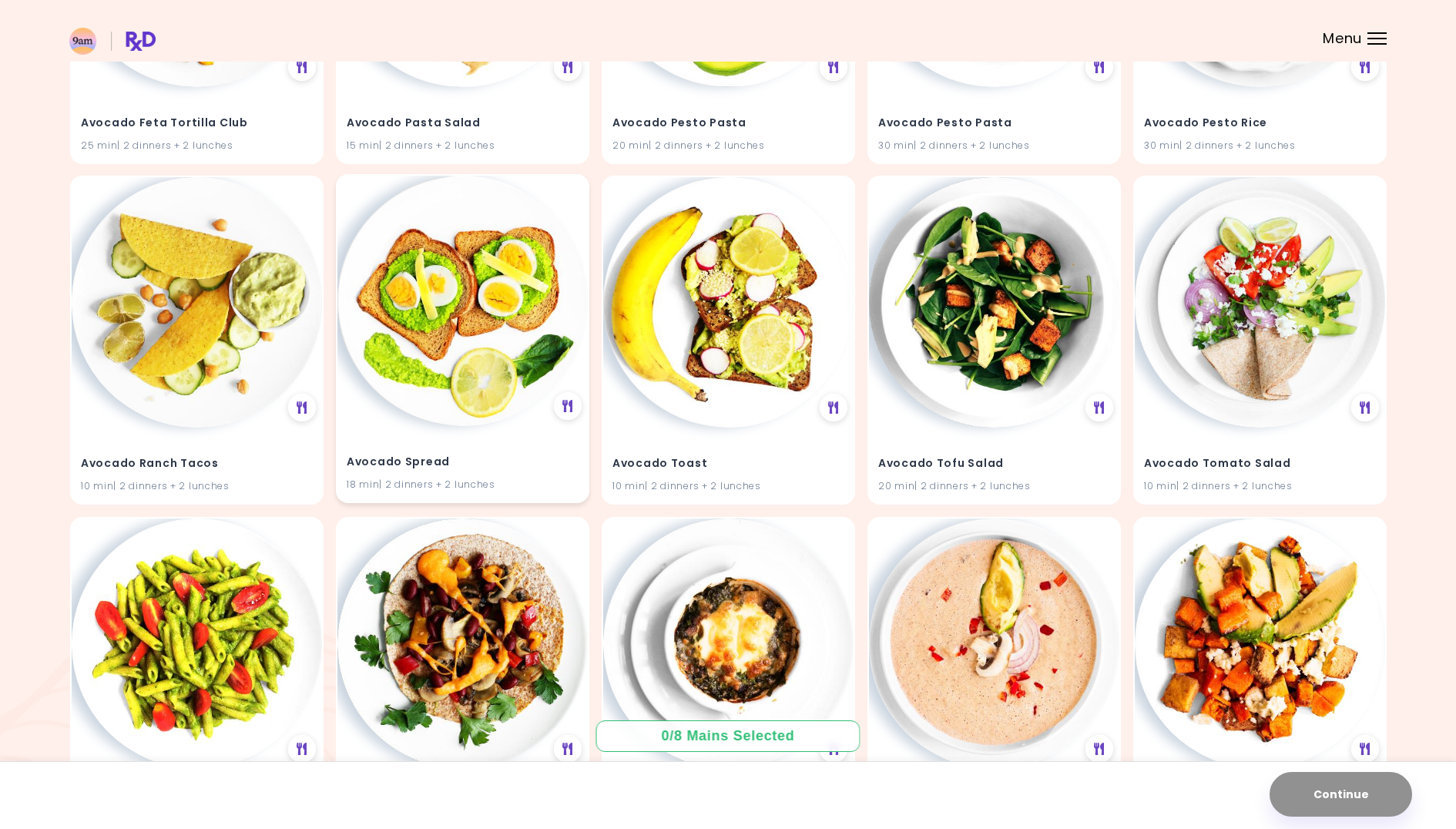
click at [475, 329] on img at bounding box center [463, 301] width 251 height 251
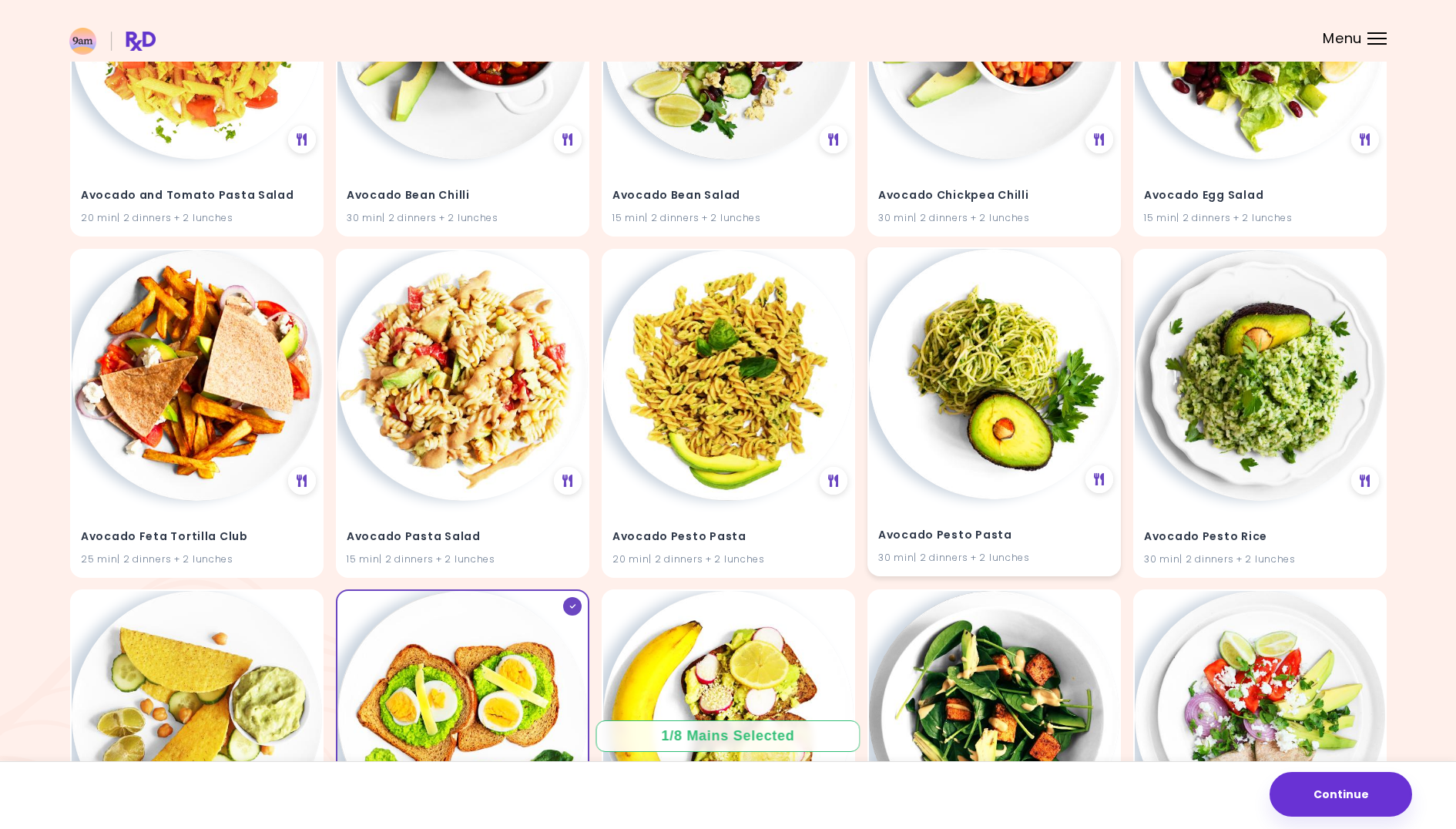
scroll to position [984, 0]
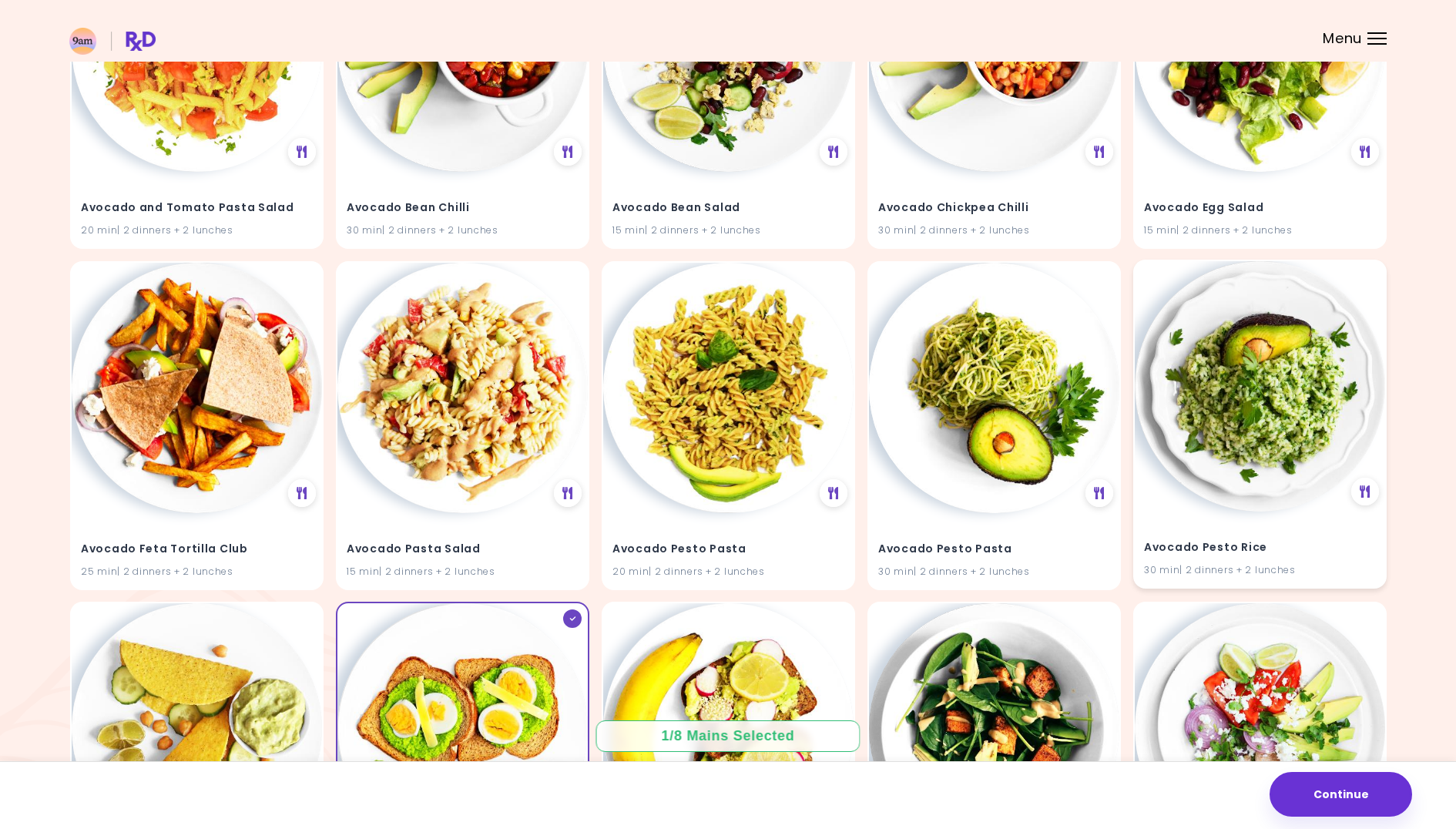
click at [1276, 427] on img at bounding box center [1260, 387] width 251 height 251
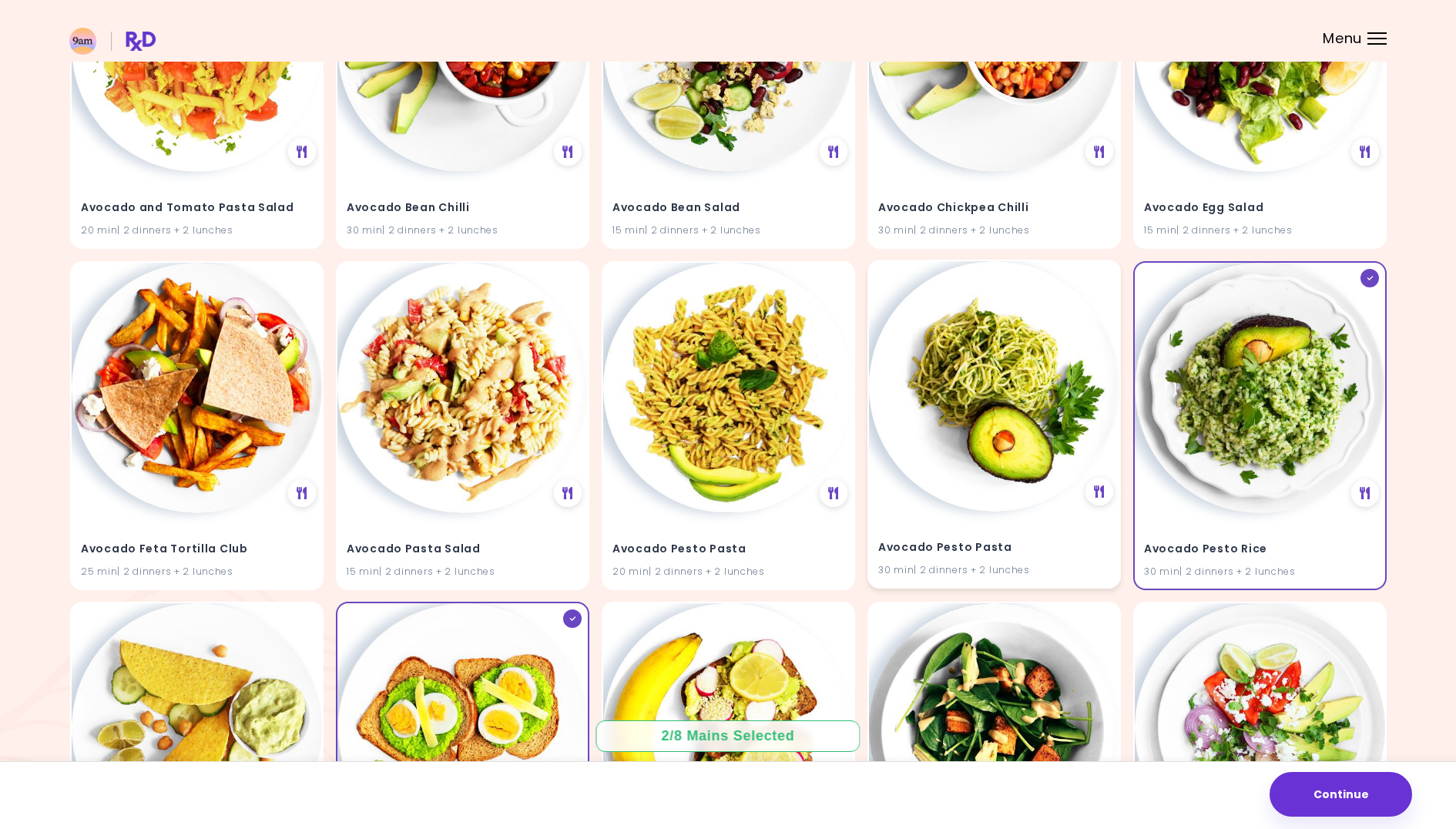
click at [992, 372] on img at bounding box center [994, 387] width 251 height 251
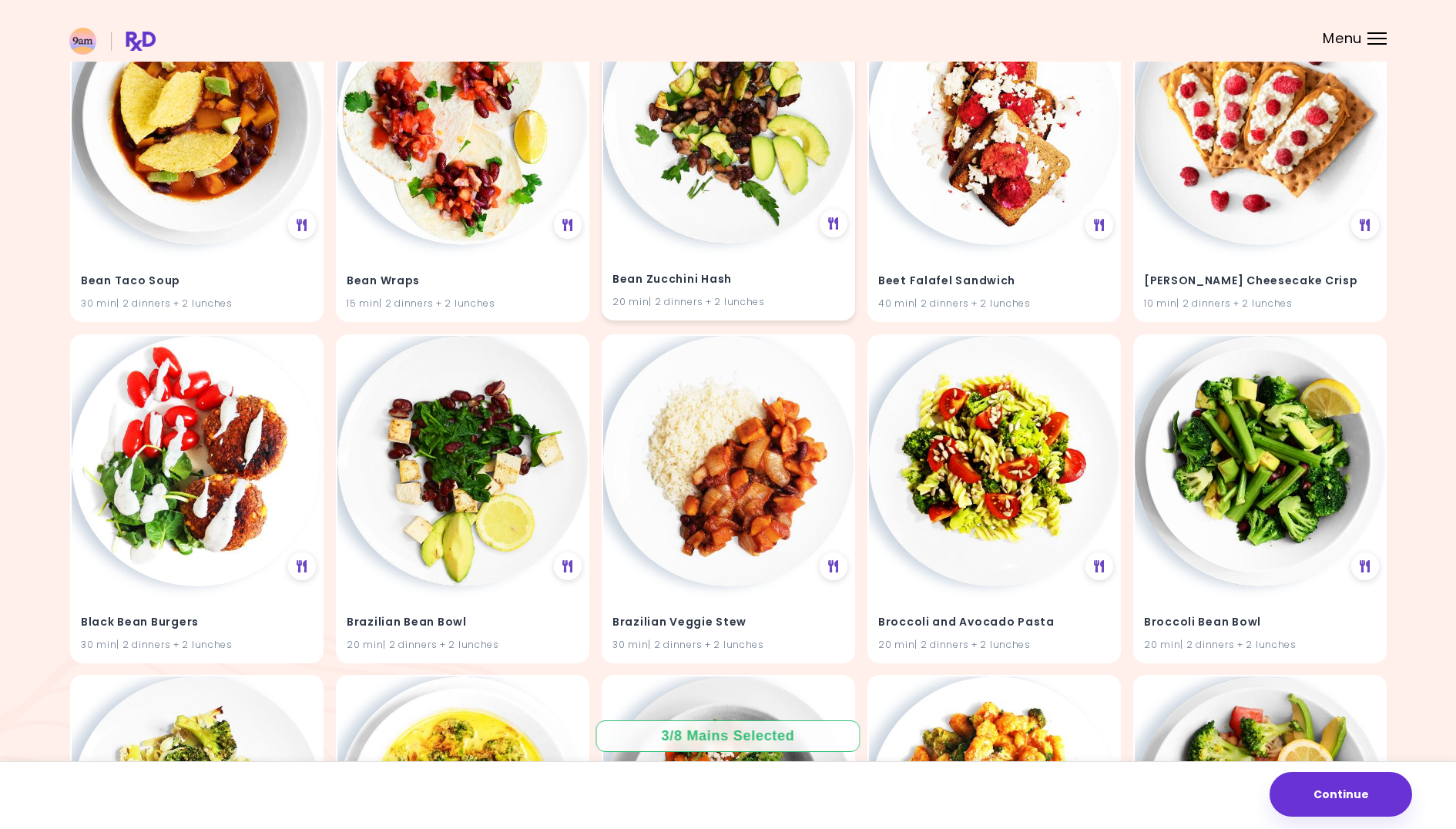
scroll to position [5352, 0]
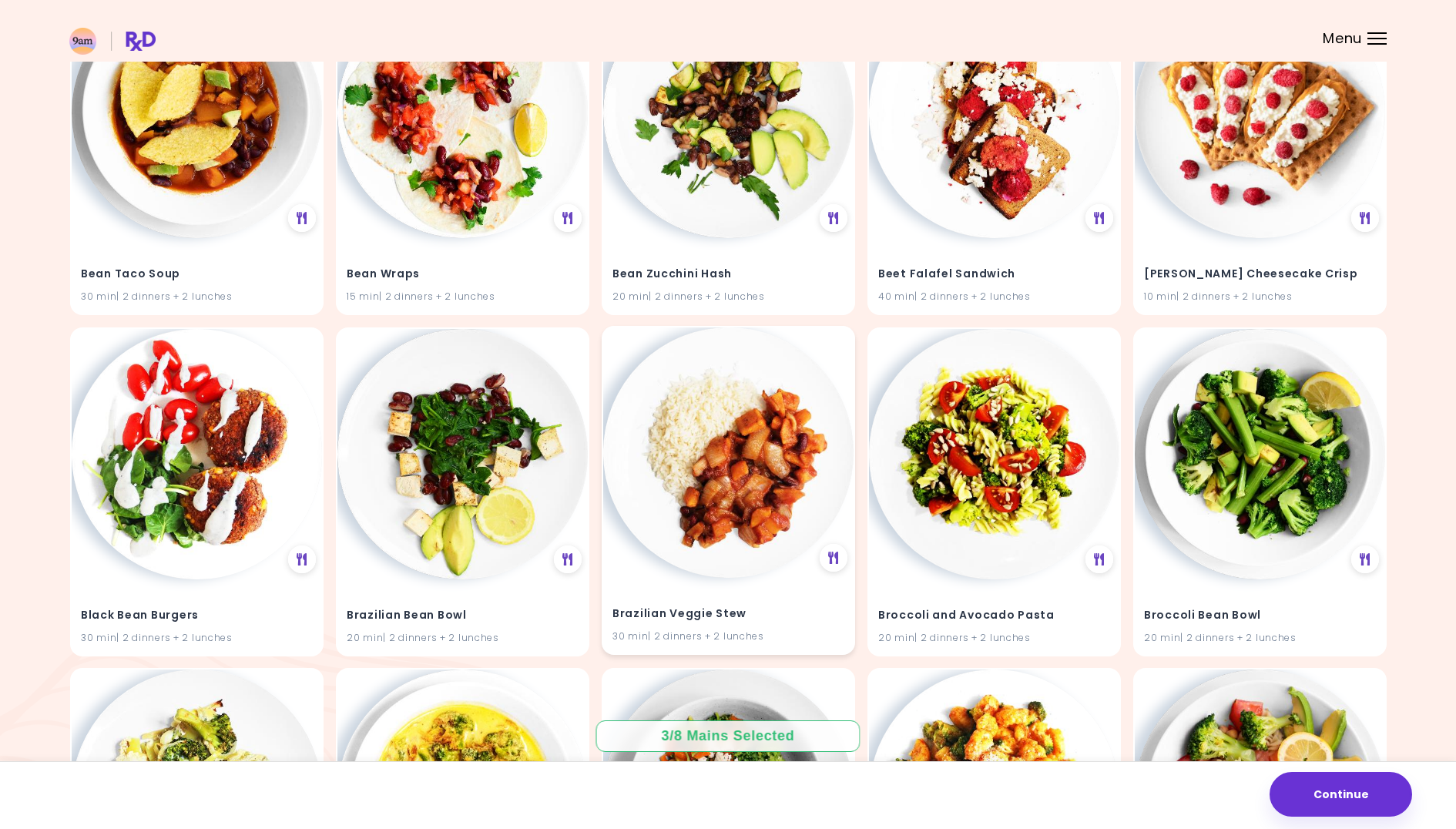
click at [721, 456] on img at bounding box center [728, 453] width 251 height 251
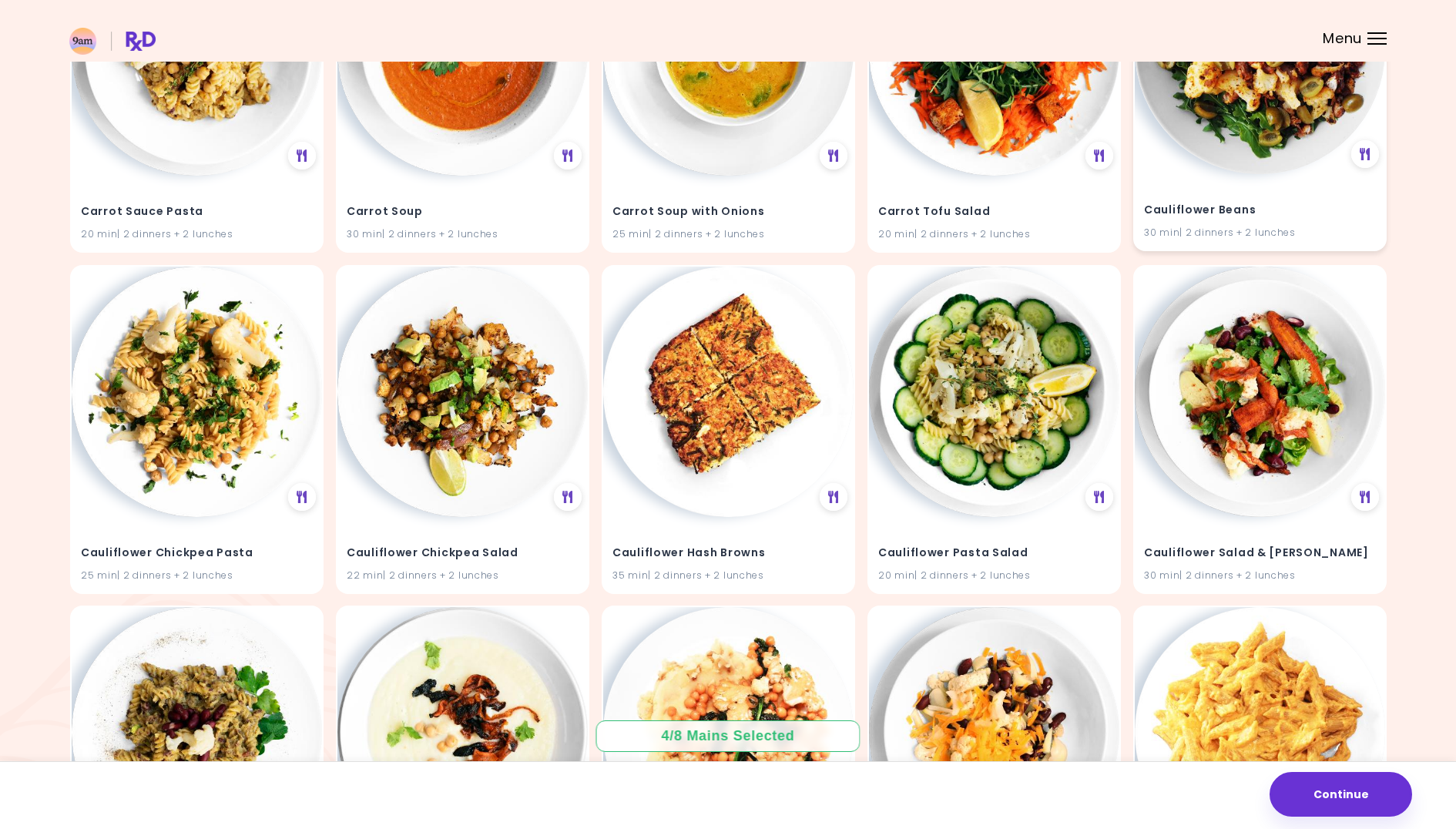
scroll to position [7468, 0]
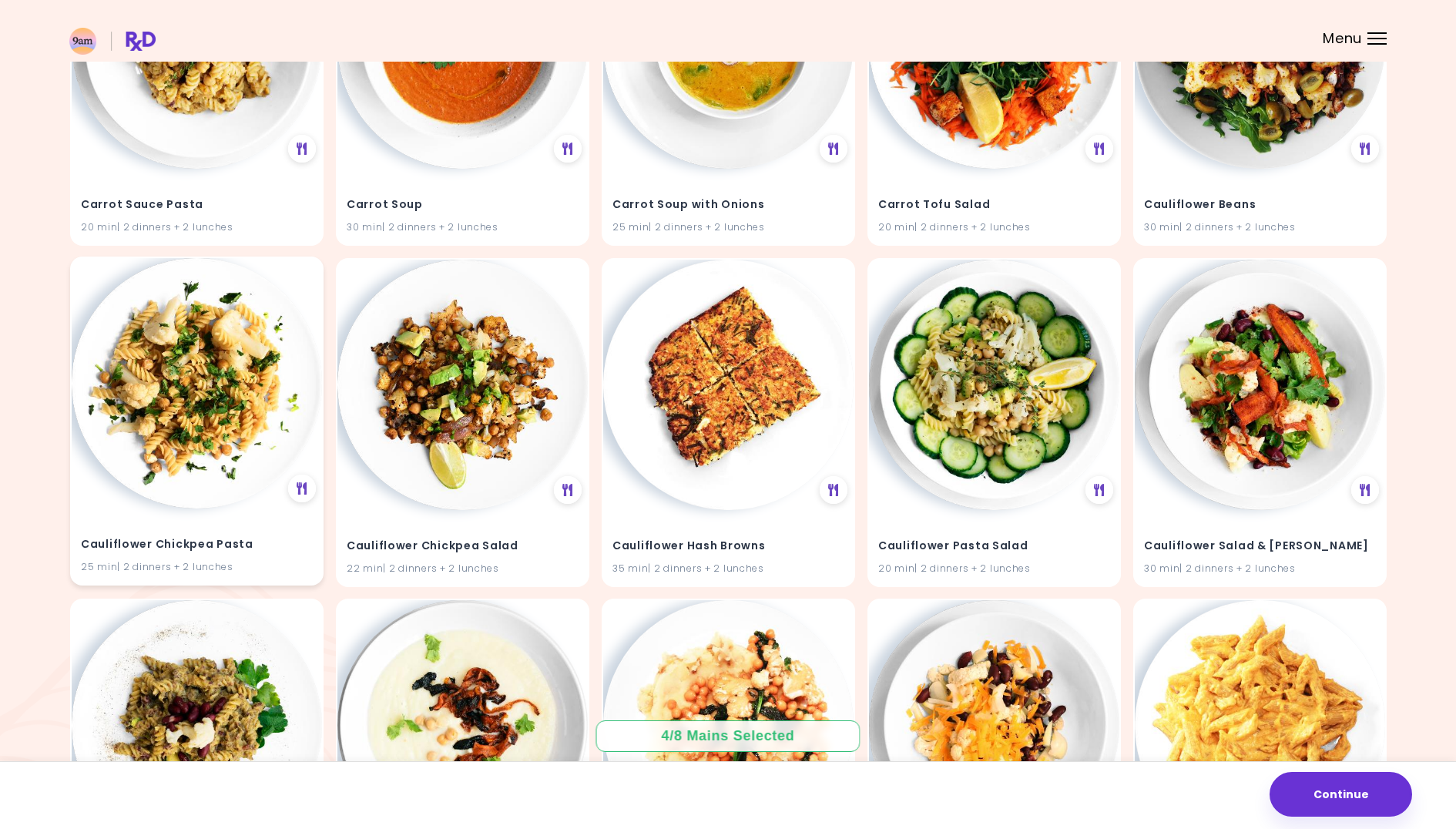
click at [185, 398] on img at bounding box center [197, 383] width 251 height 251
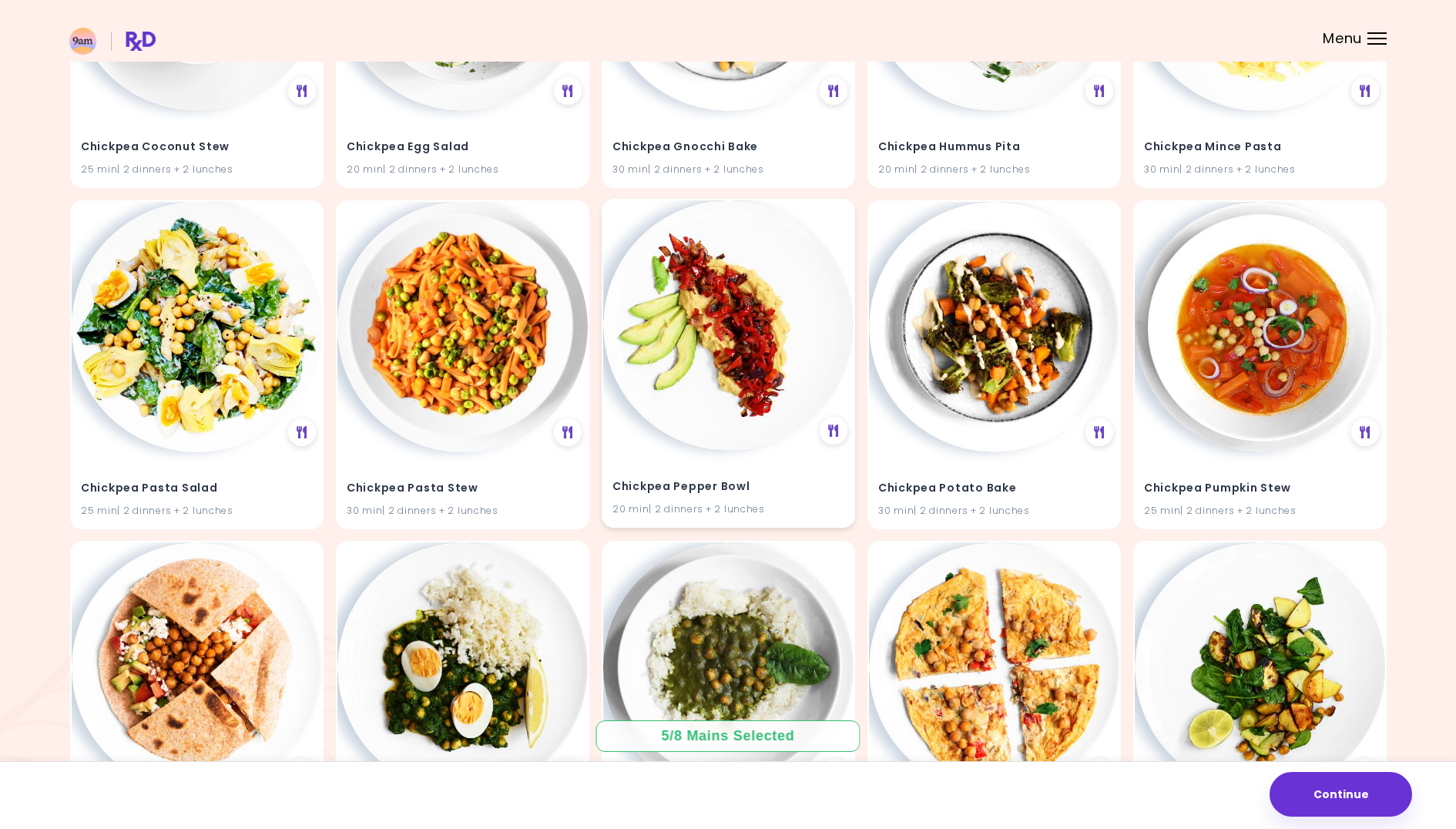
scroll to position [9745, 0]
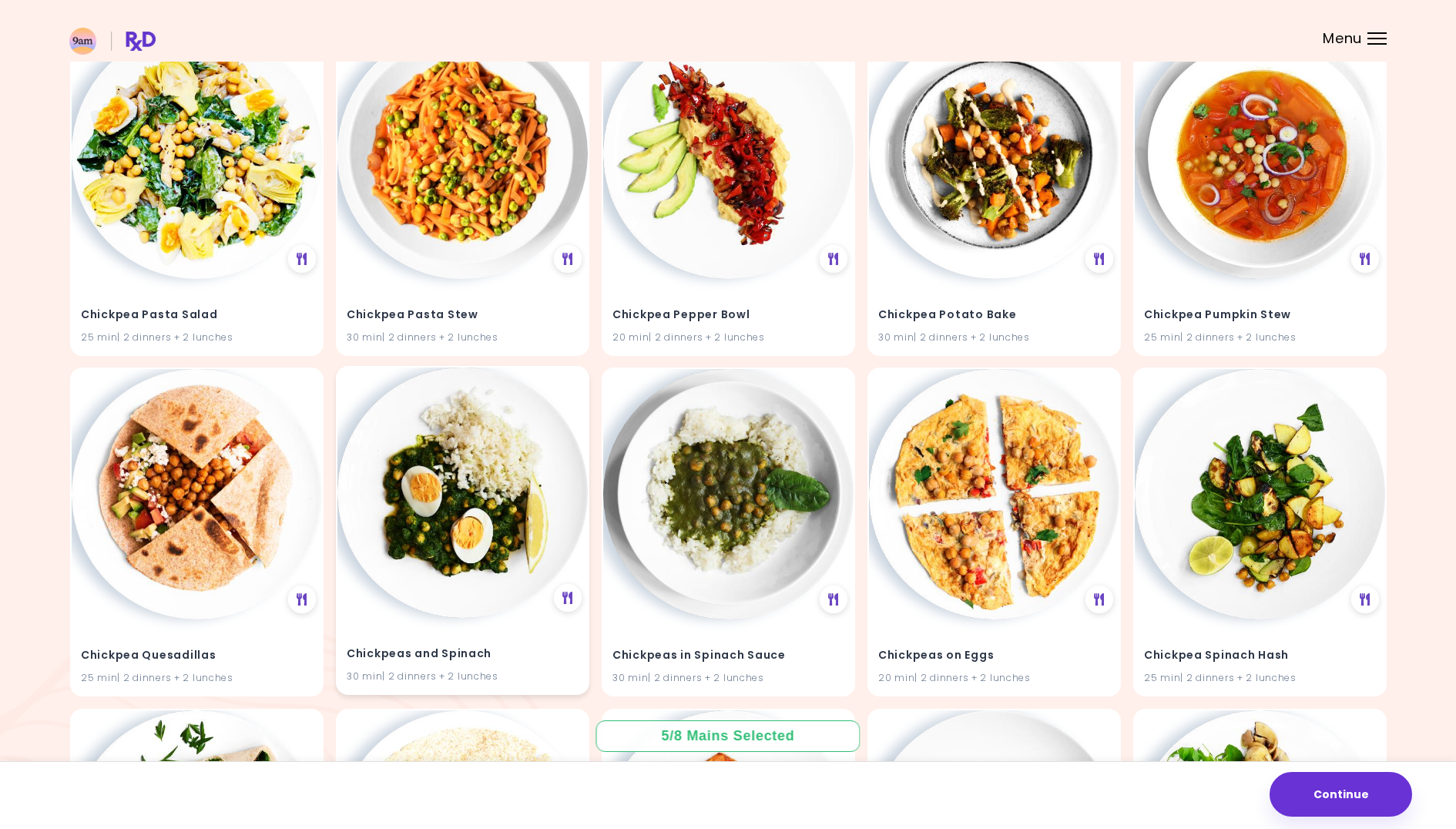
click at [452, 485] on img at bounding box center [463, 493] width 251 height 251
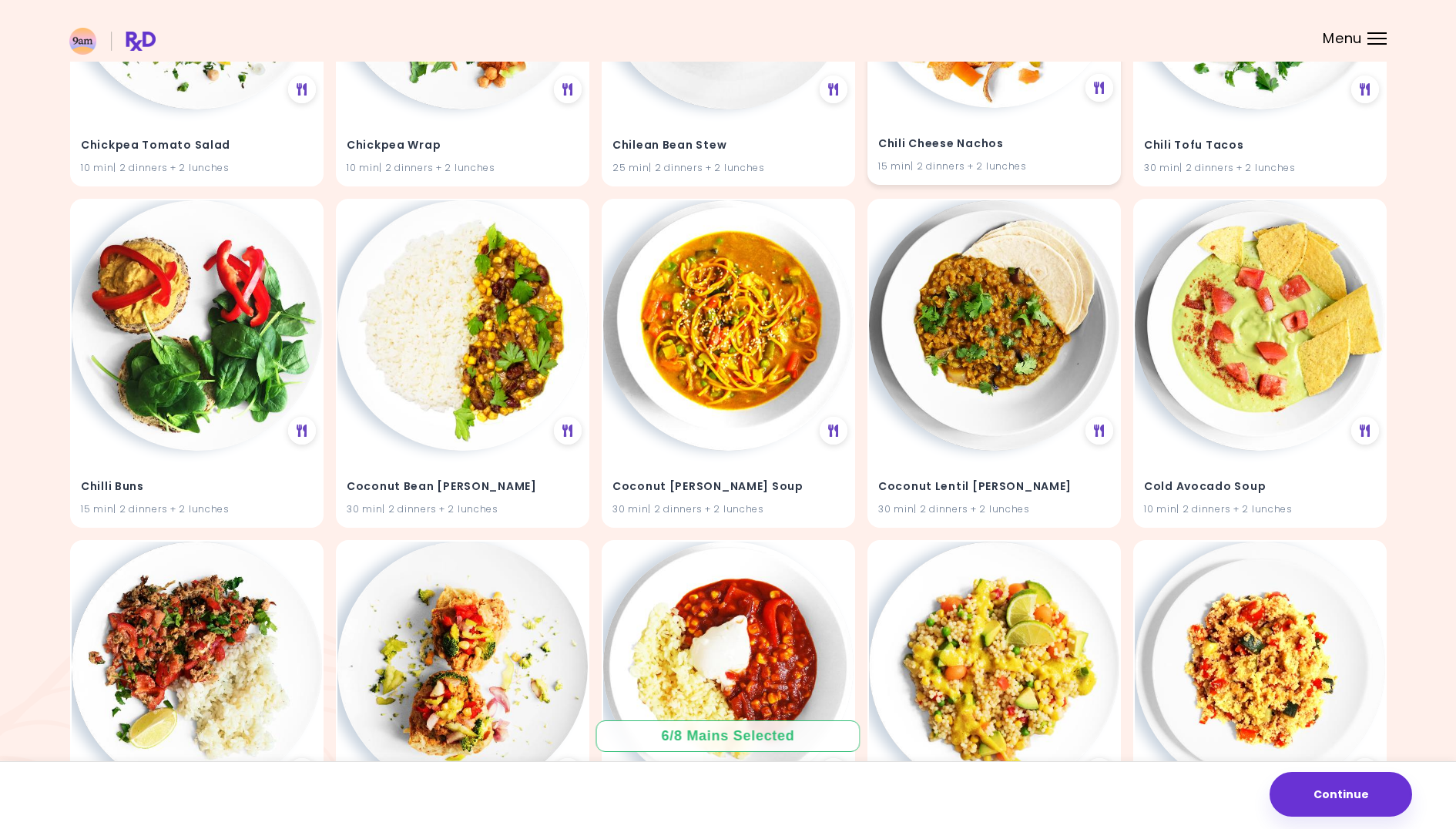
scroll to position [11291, 0]
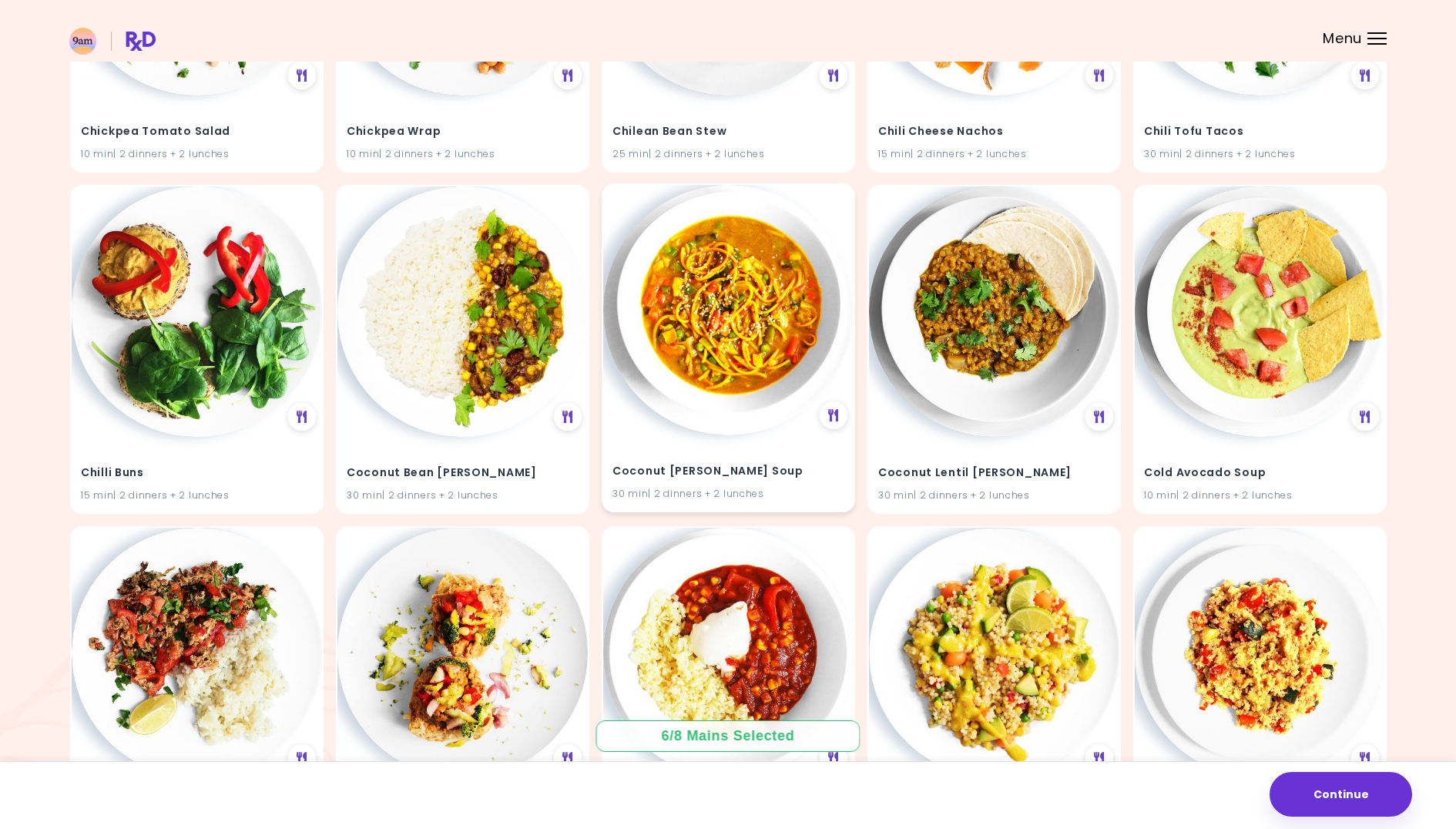
click at [722, 366] on img at bounding box center [728, 310] width 251 height 251
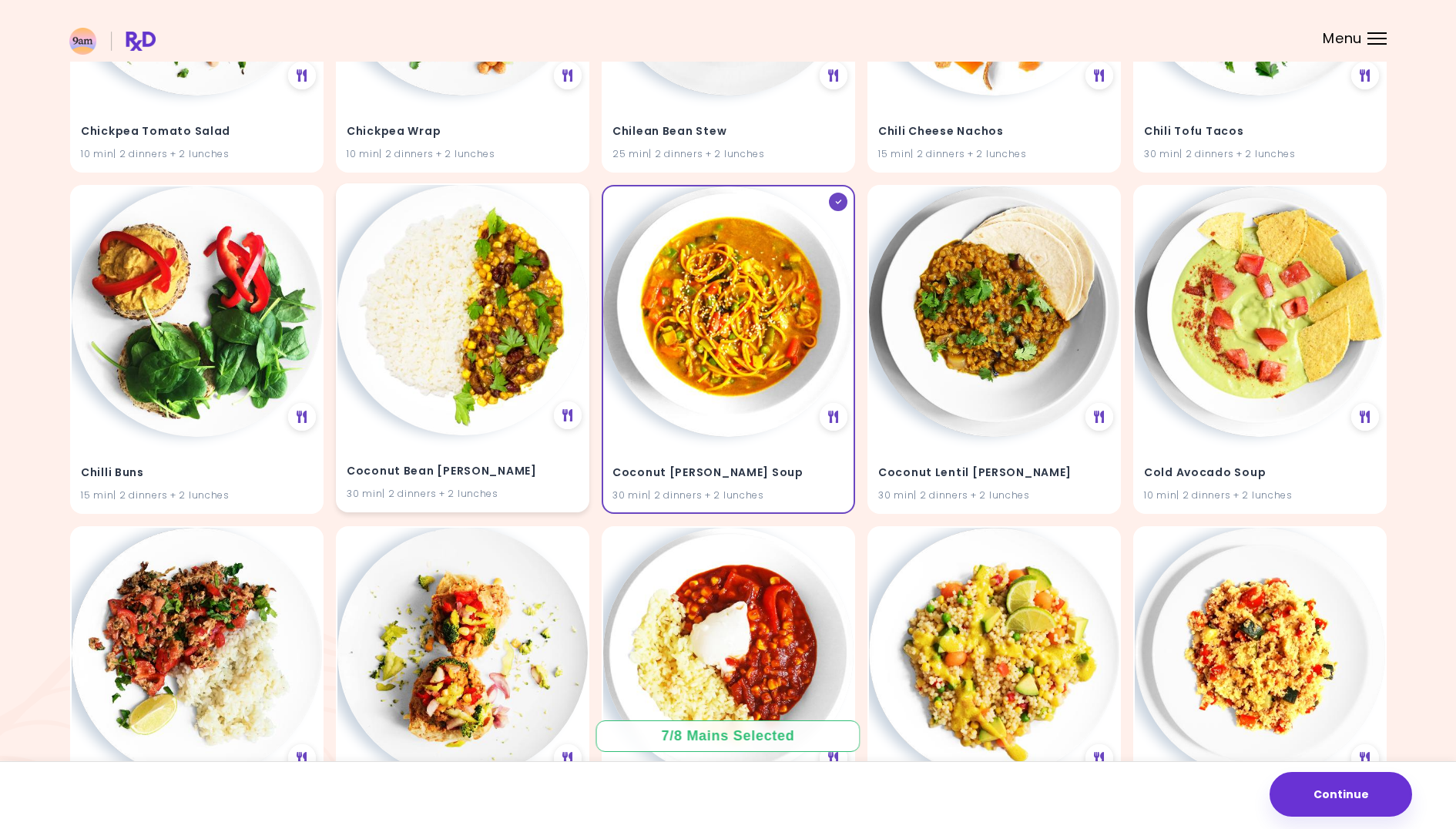
click at [460, 393] on img at bounding box center [463, 310] width 251 height 251
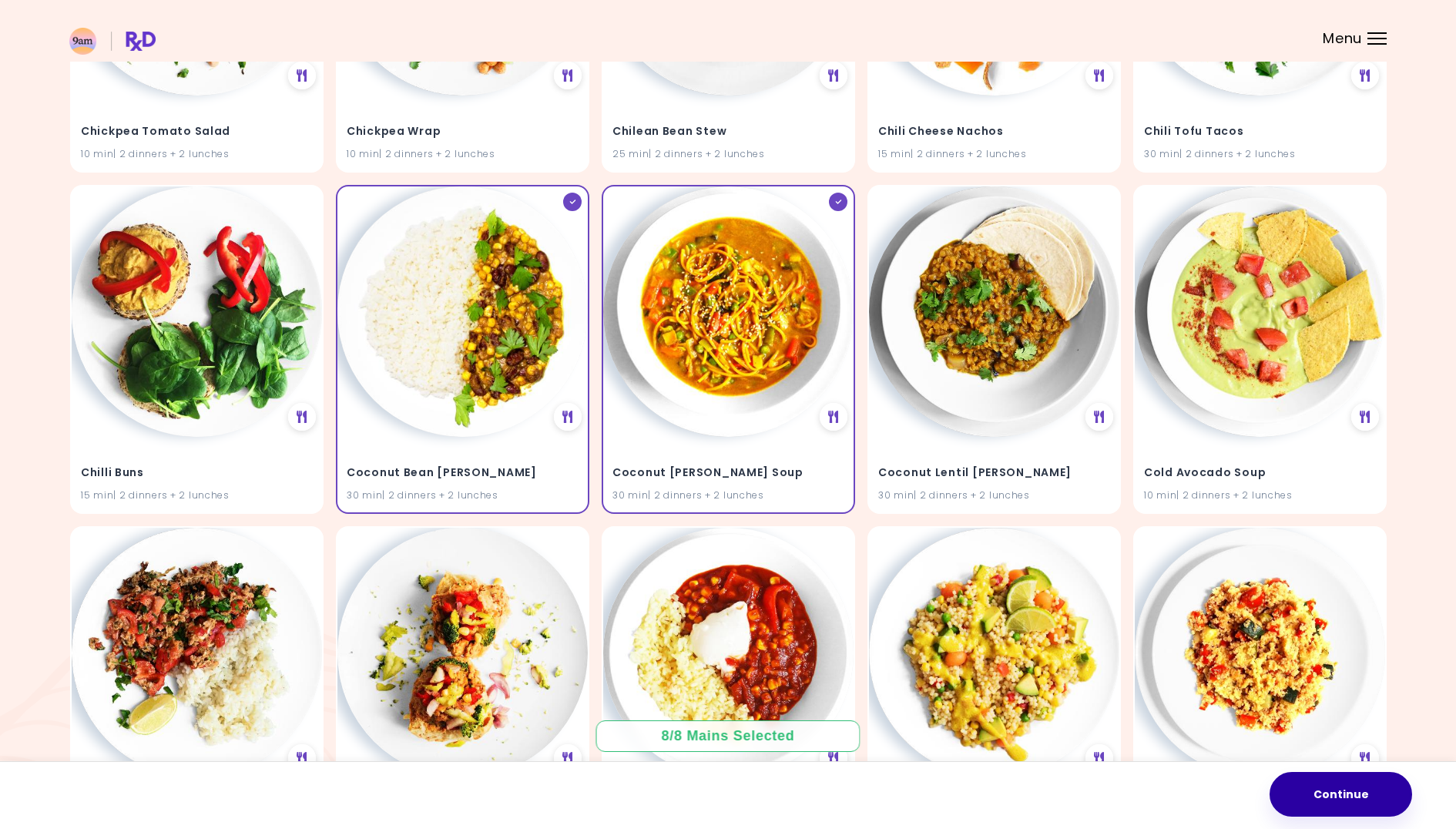
click at [1340, 794] on button "Continue" at bounding box center [1341, 794] width 143 height 45
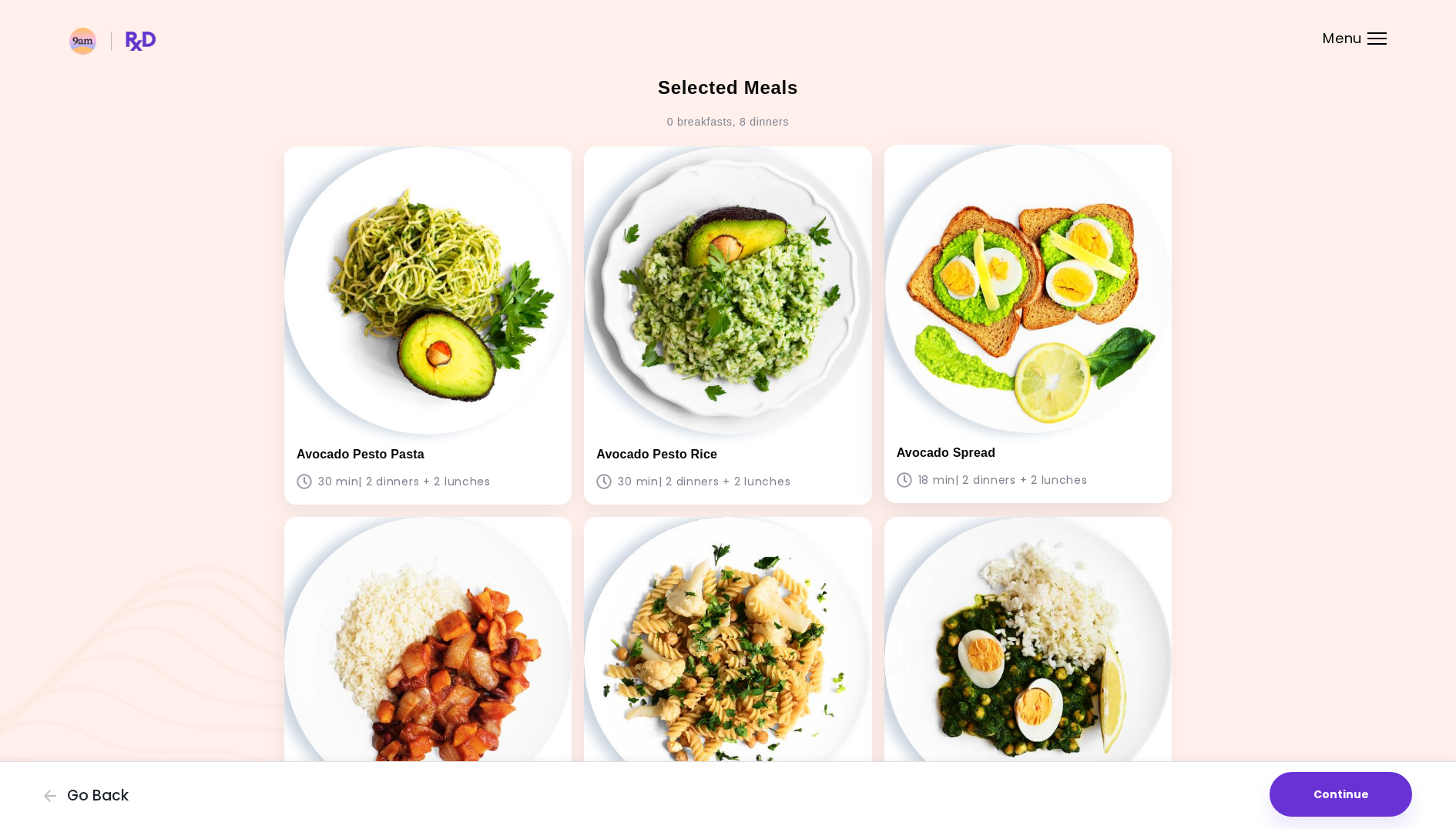
click at [942, 454] on h3 "Avocado Spread" at bounding box center [1028, 453] width 263 height 15
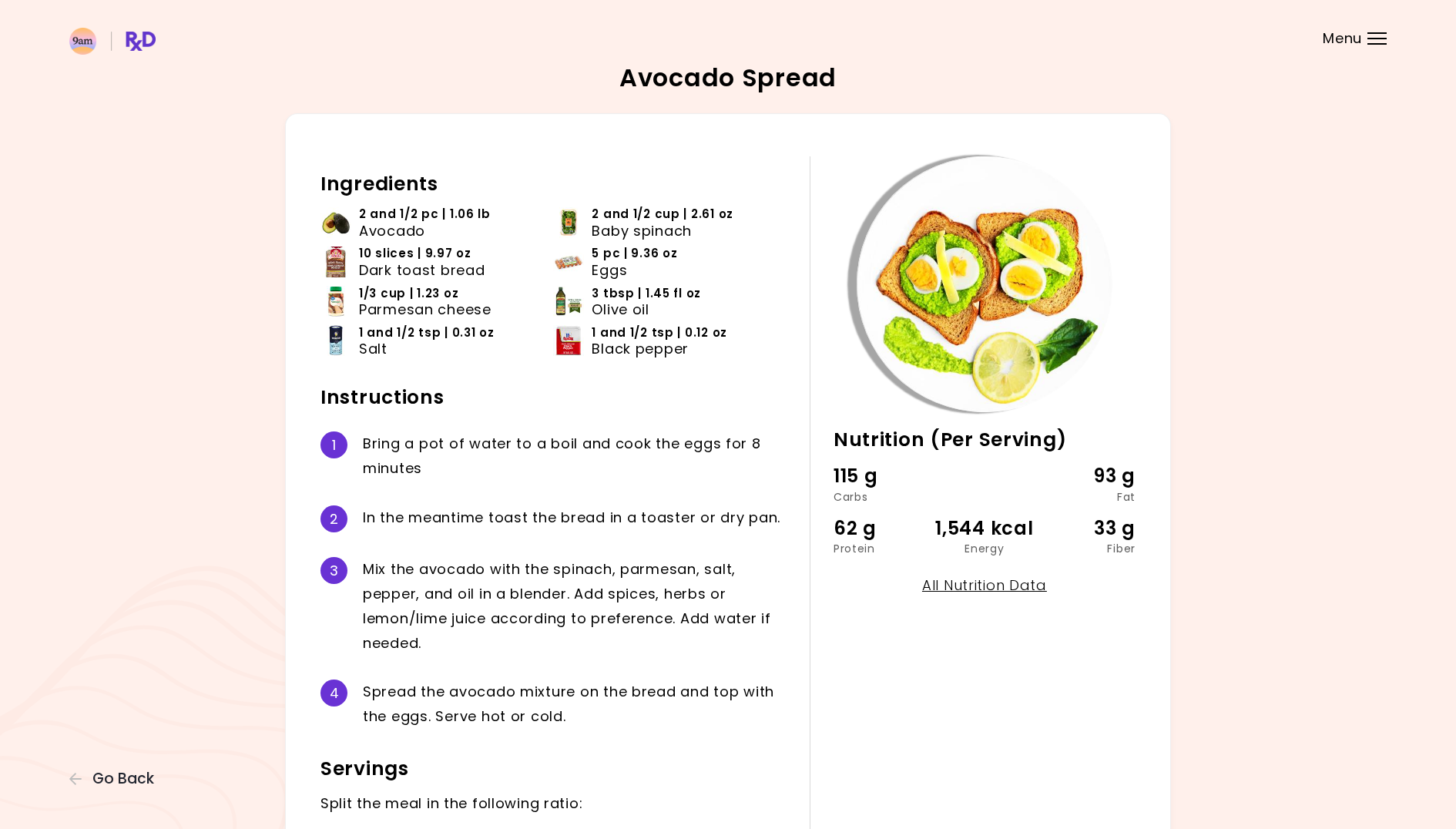
scroll to position [119, 0]
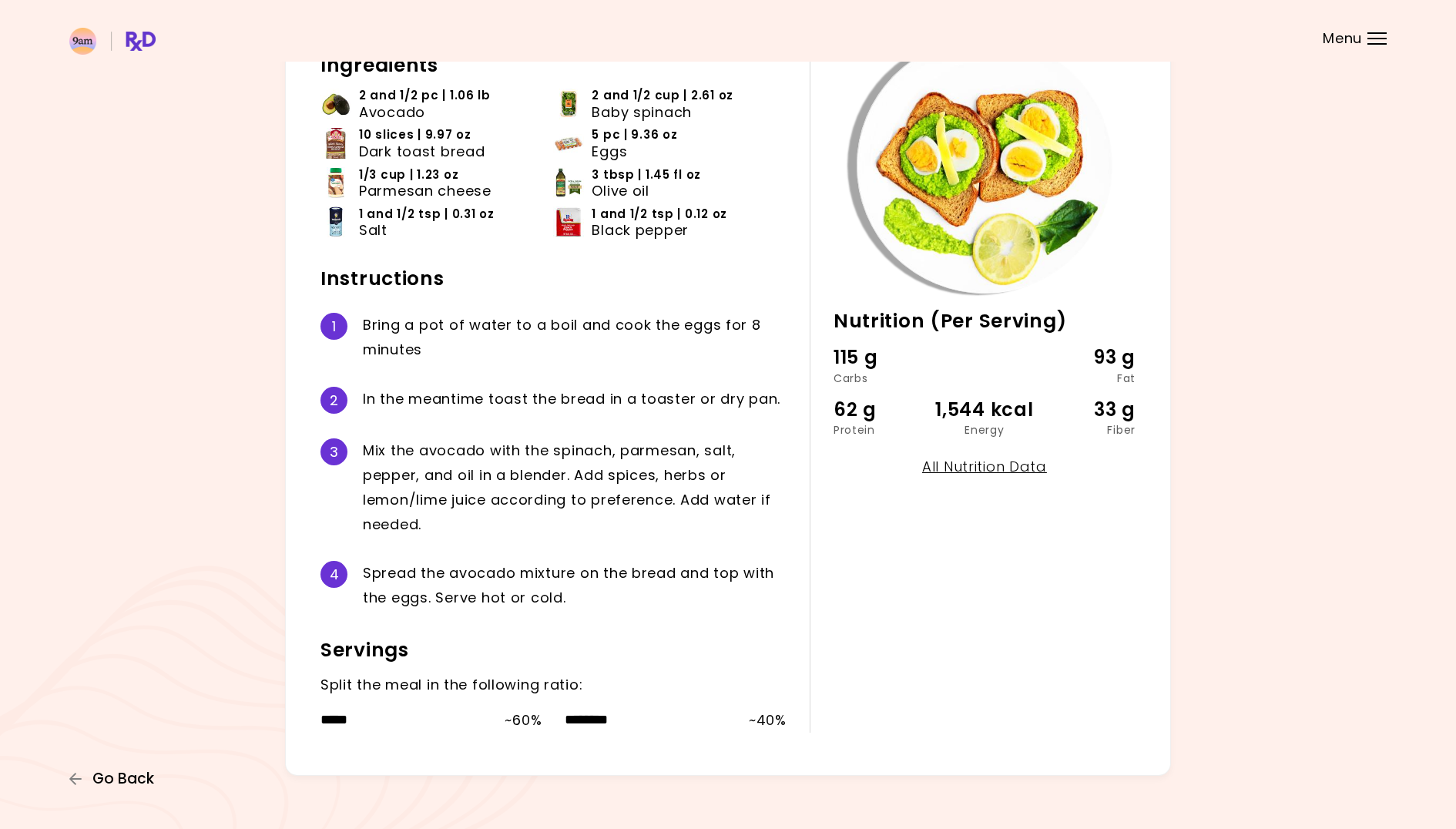
click at [119, 776] on span "Go Back" at bounding box center [123, 778] width 61 height 17
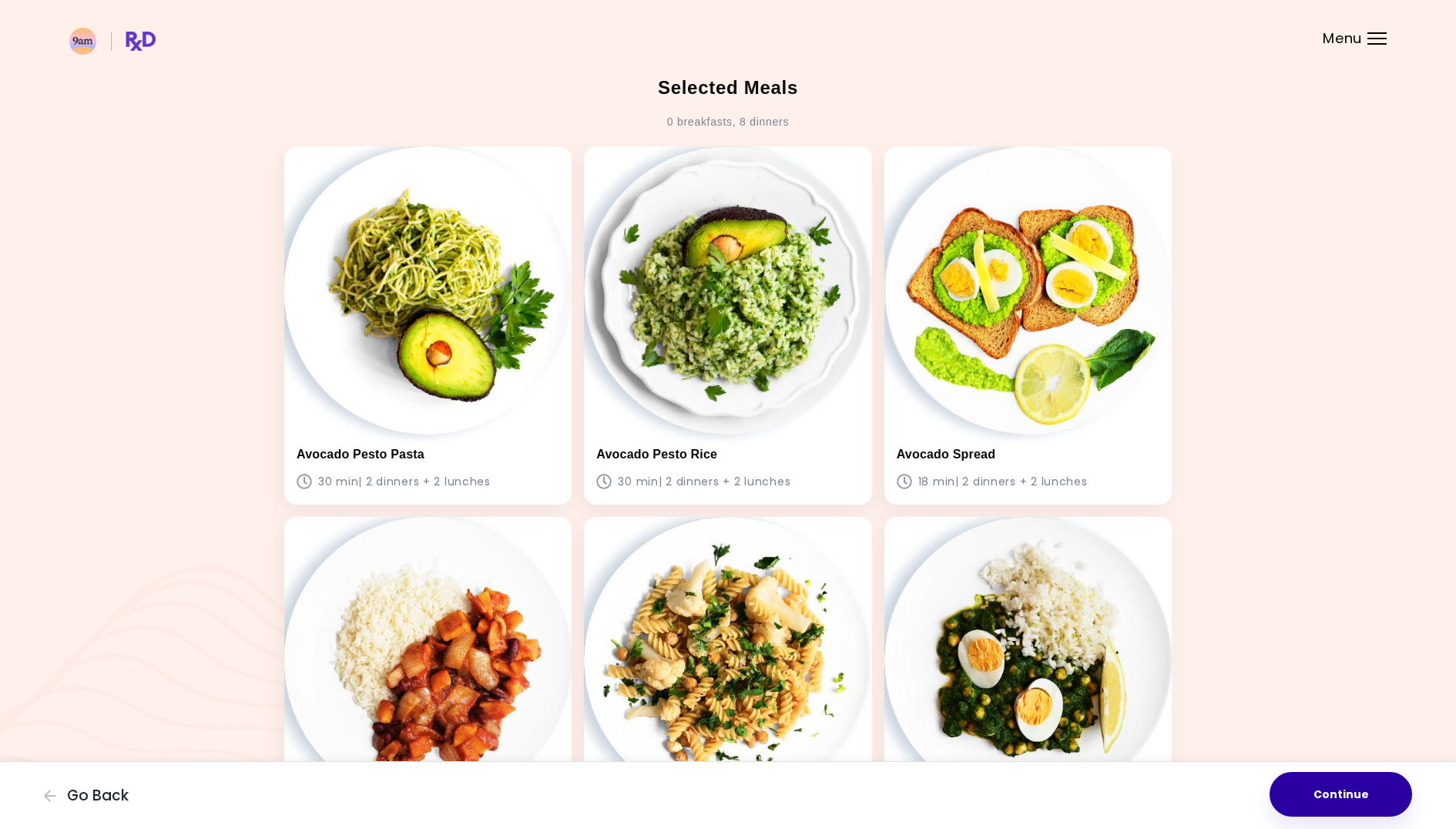
click at [1365, 796] on button "Continue" at bounding box center [1341, 794] width 143 height 45
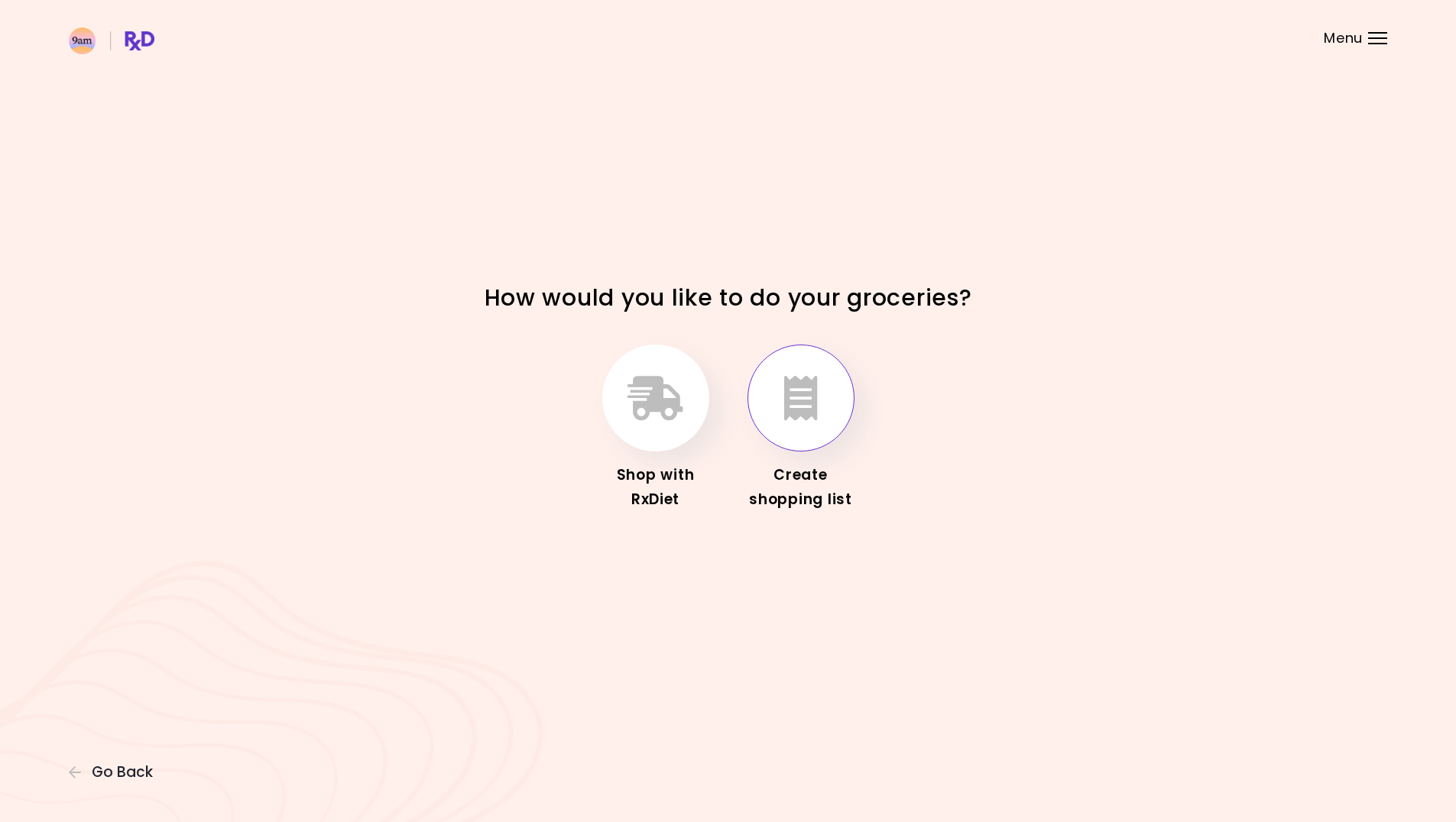
click at [802, 402] on icon "button" at bounding box center [801, 398] width 34 height 44
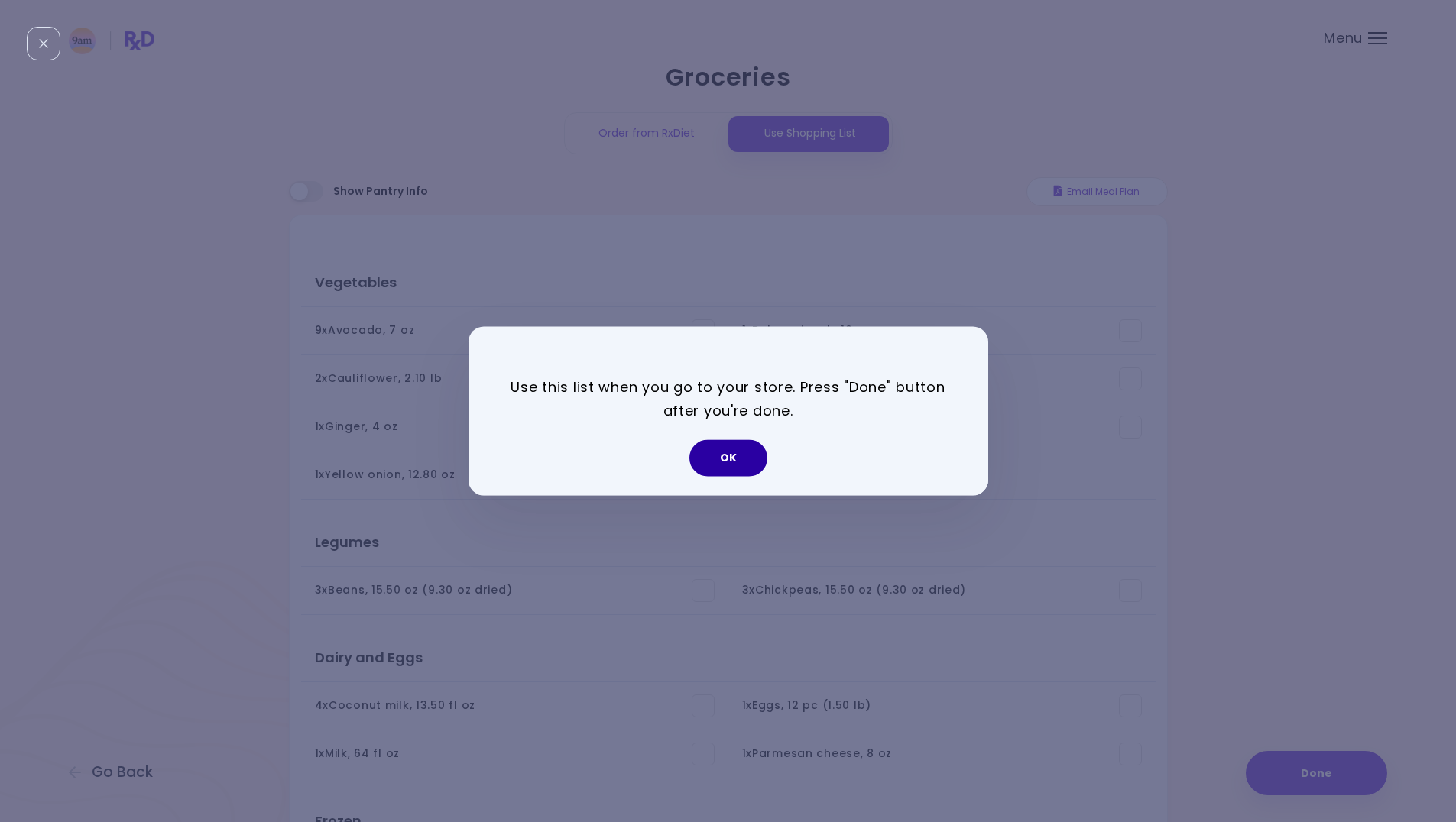
click at [734, 461] on button "OK" at bounding box center [728, 458] width 78 height 37
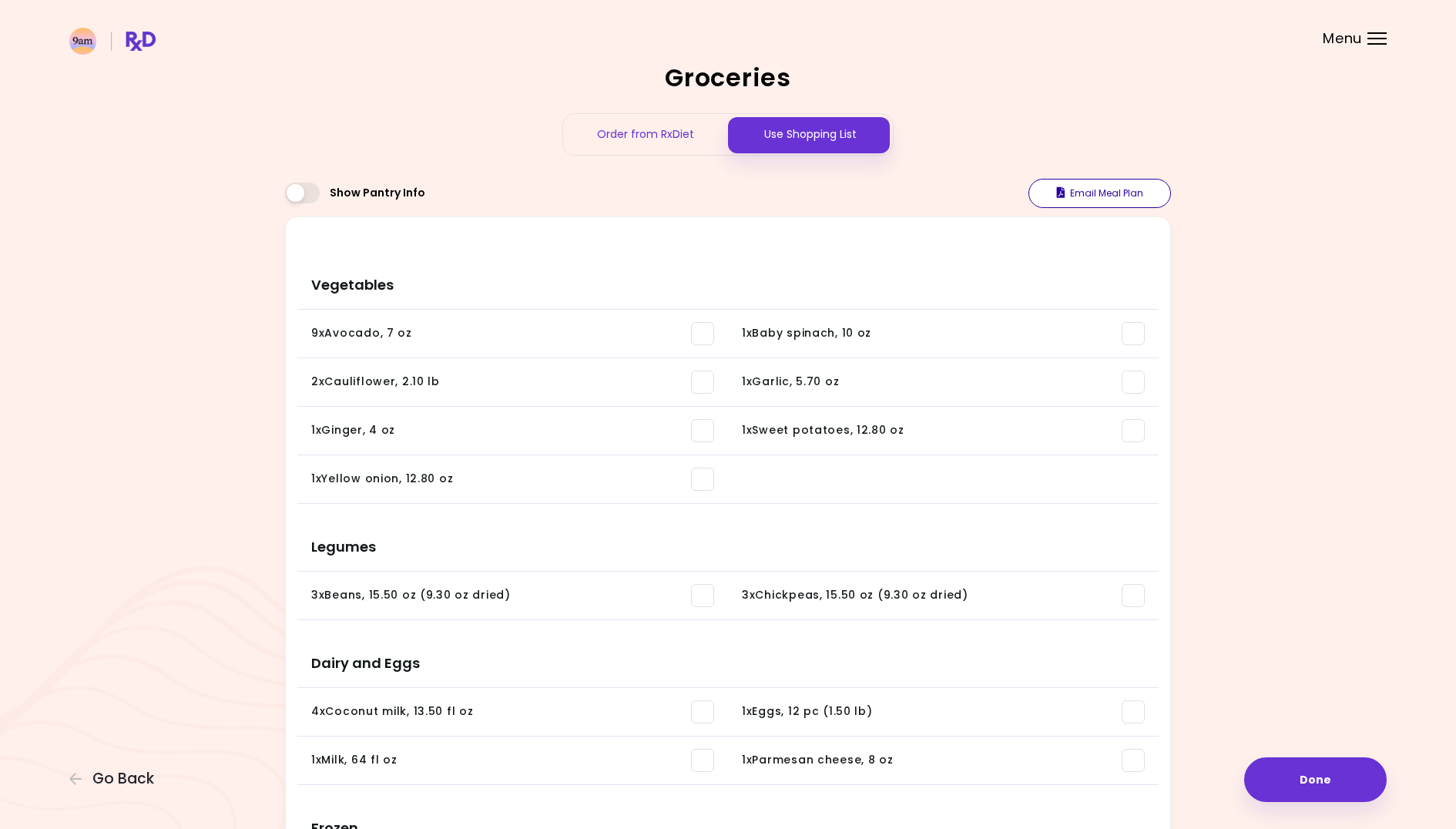
click at [1063, 188] on icon "button" at bounding box center [1061, 193] width 8 height 11
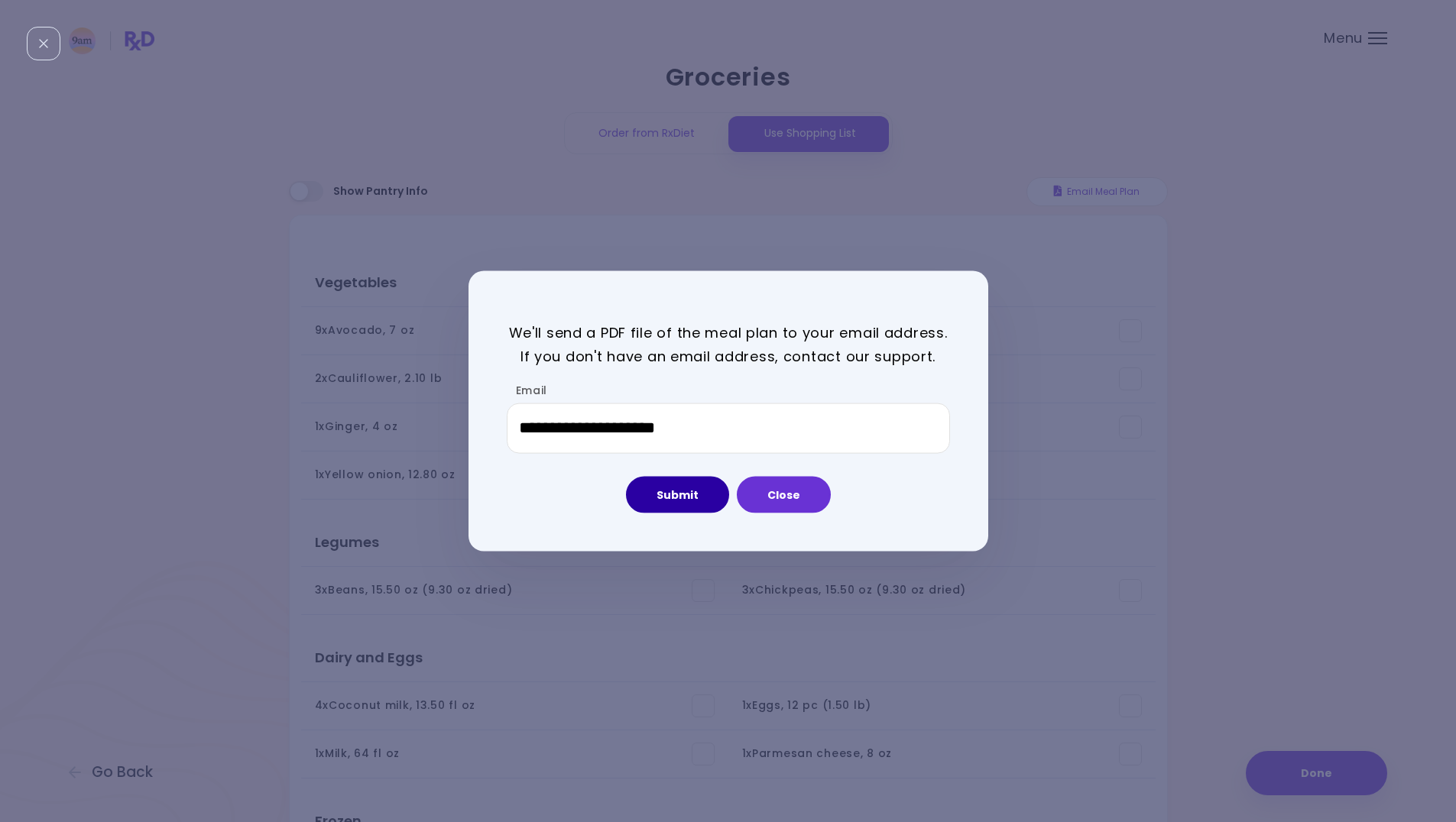
click at [685, 495] on button "Submit" at bounding box center [677, 494] width 103 height 37
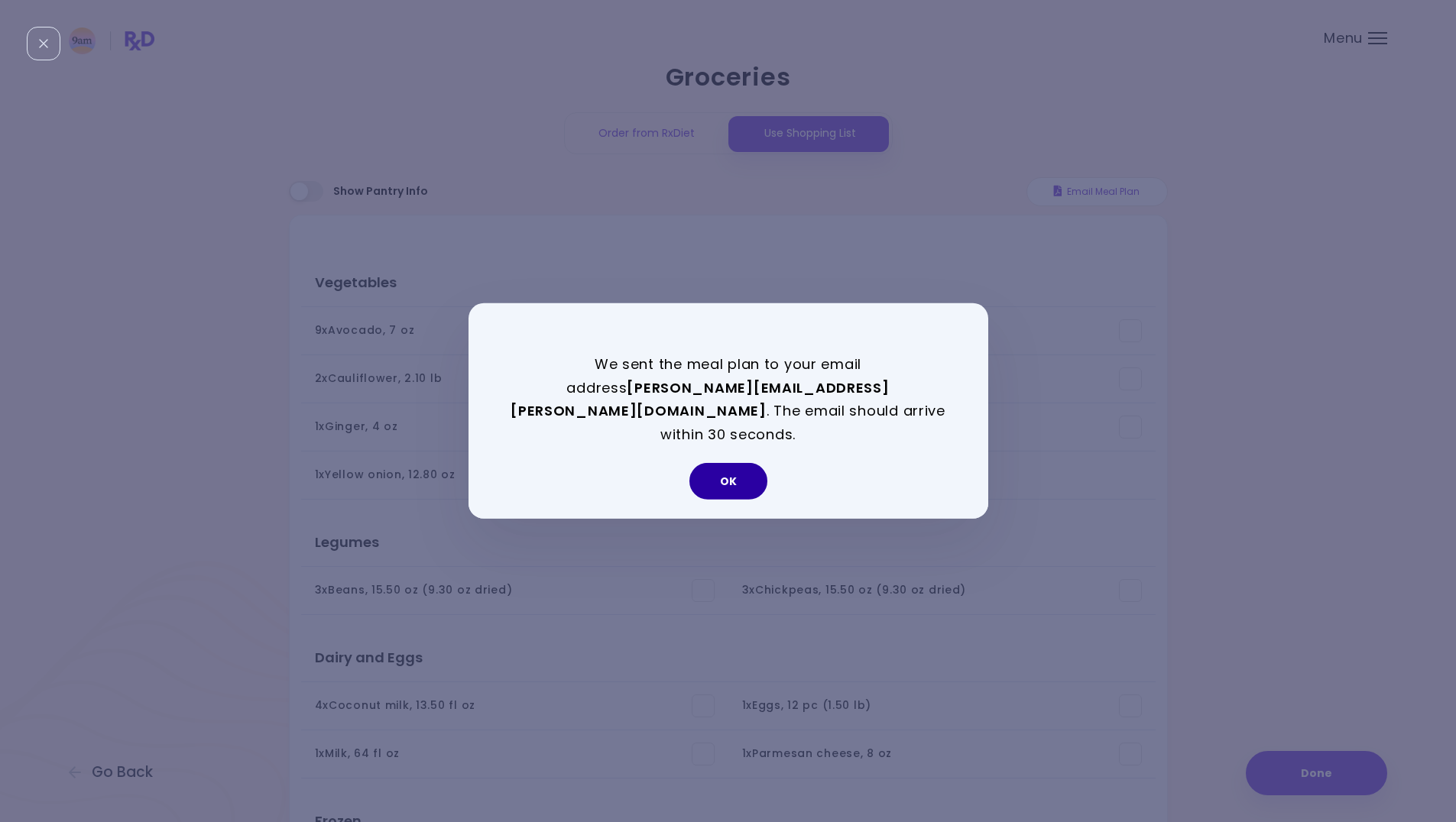
click at [723, 469] on button "OK" at bounding box center [728, 481] width 78 height 37
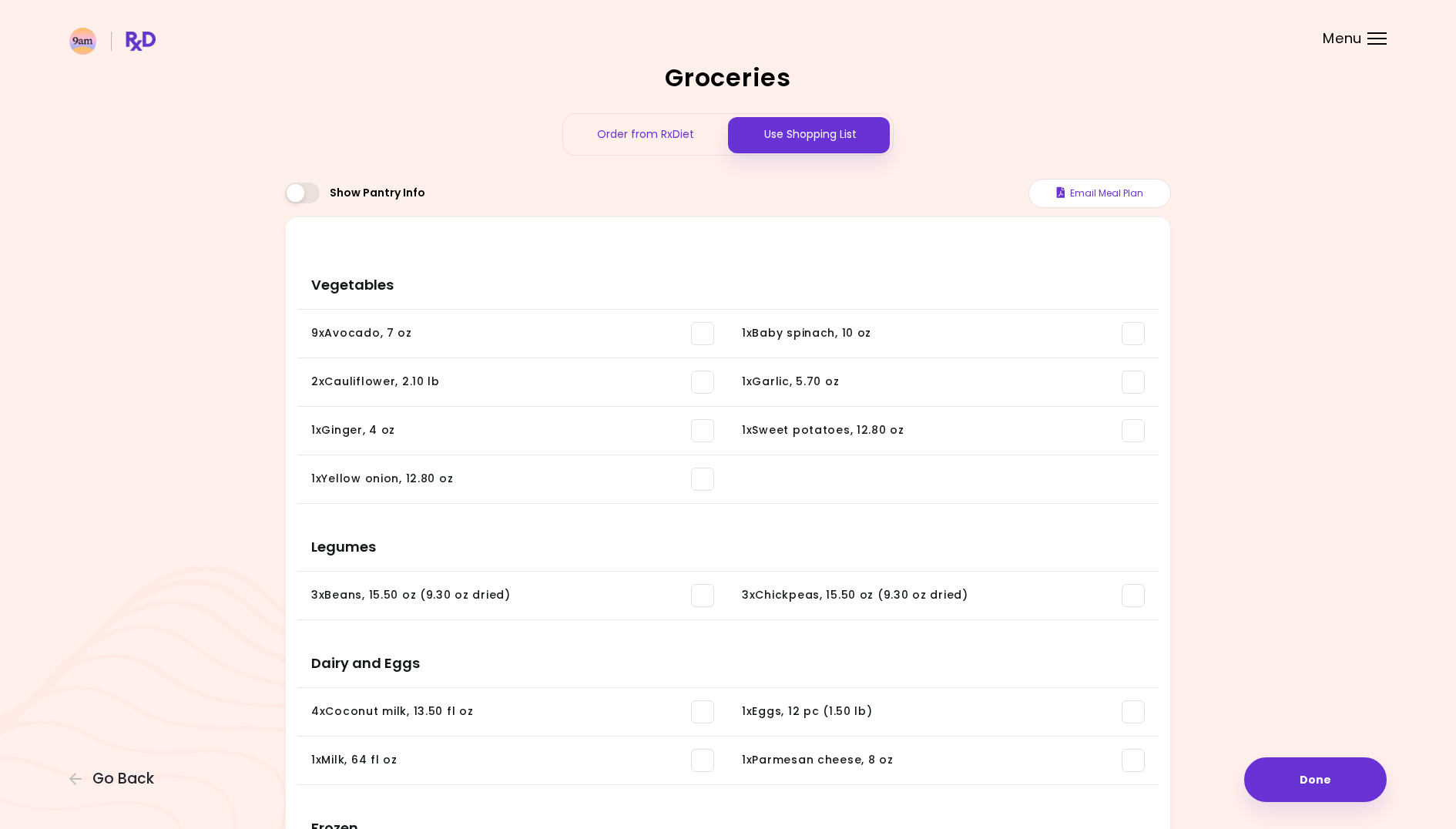
scroll to position [969, 0]
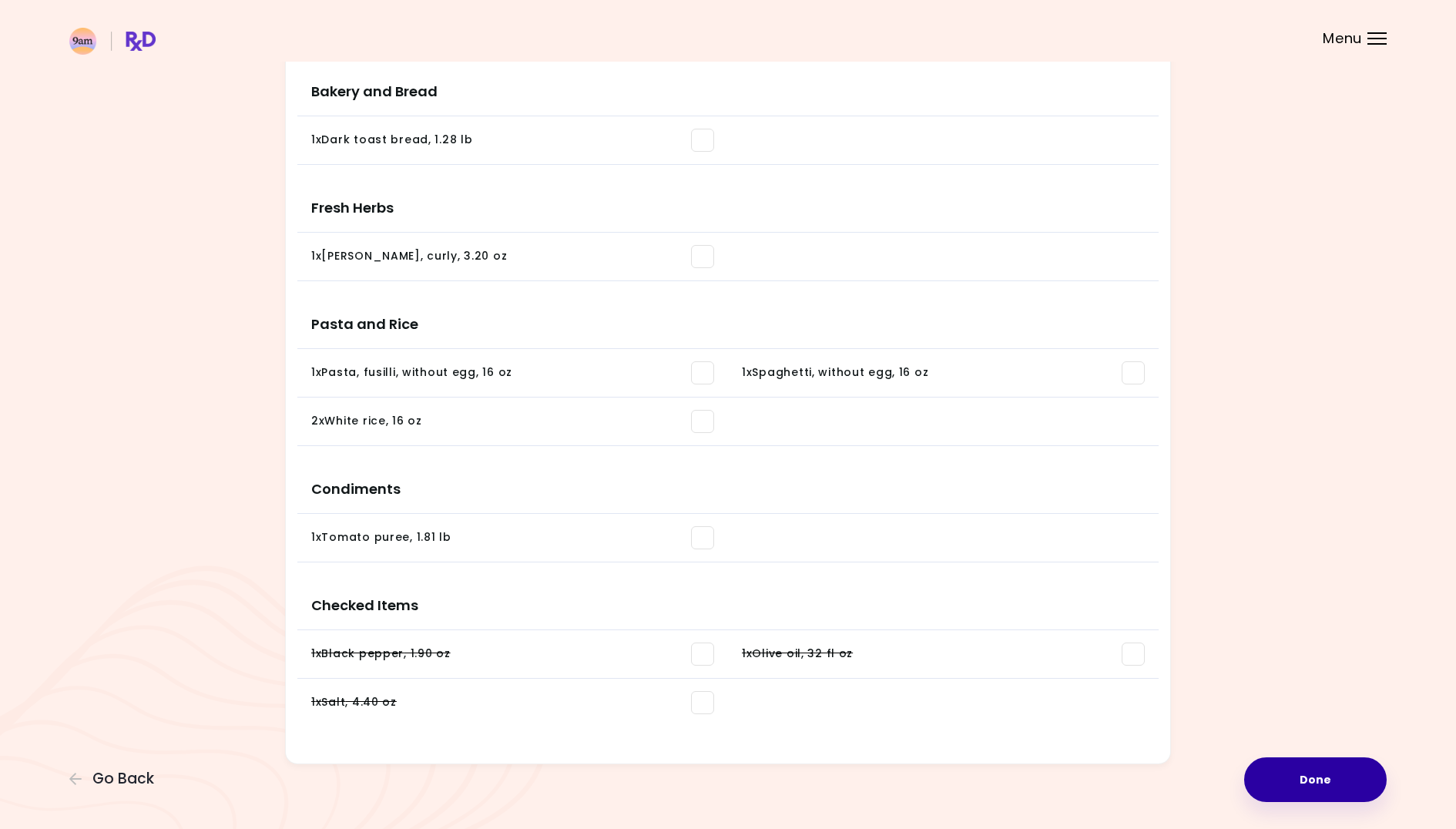
click at [1316, 784] on button "Done" at bounding box center [1315, 780] width 143 height 45
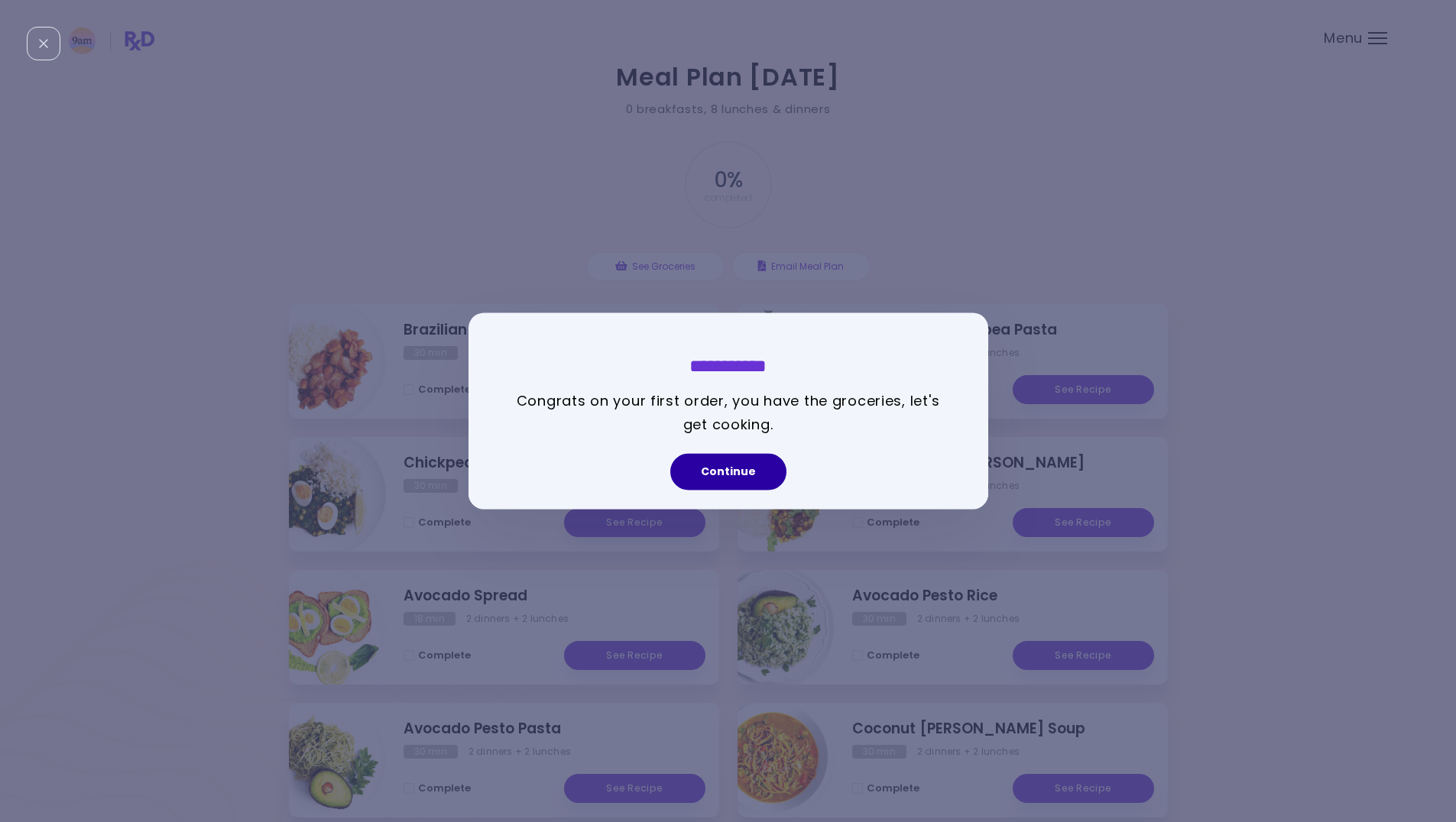
click at [733, 475] on button "Continue" at bounding box center [728, 472] width 116 height 37
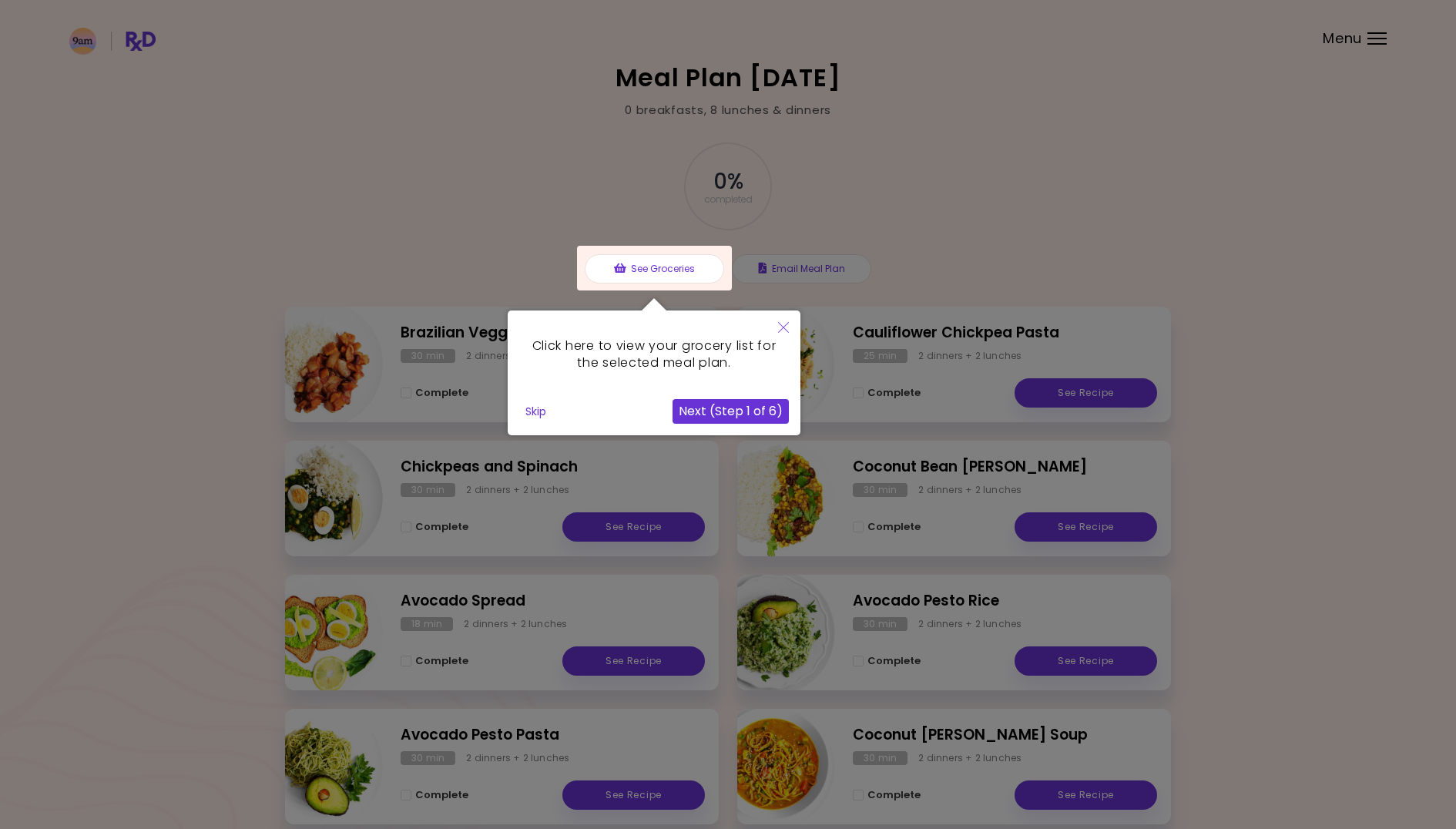
click at [990, 275] on div at bounding box center [728, 454] width 1456 height 908
click at [729, 413] on button "Next (Step 1 of 6)" at bounding box center [731, 412] width 116 height 25
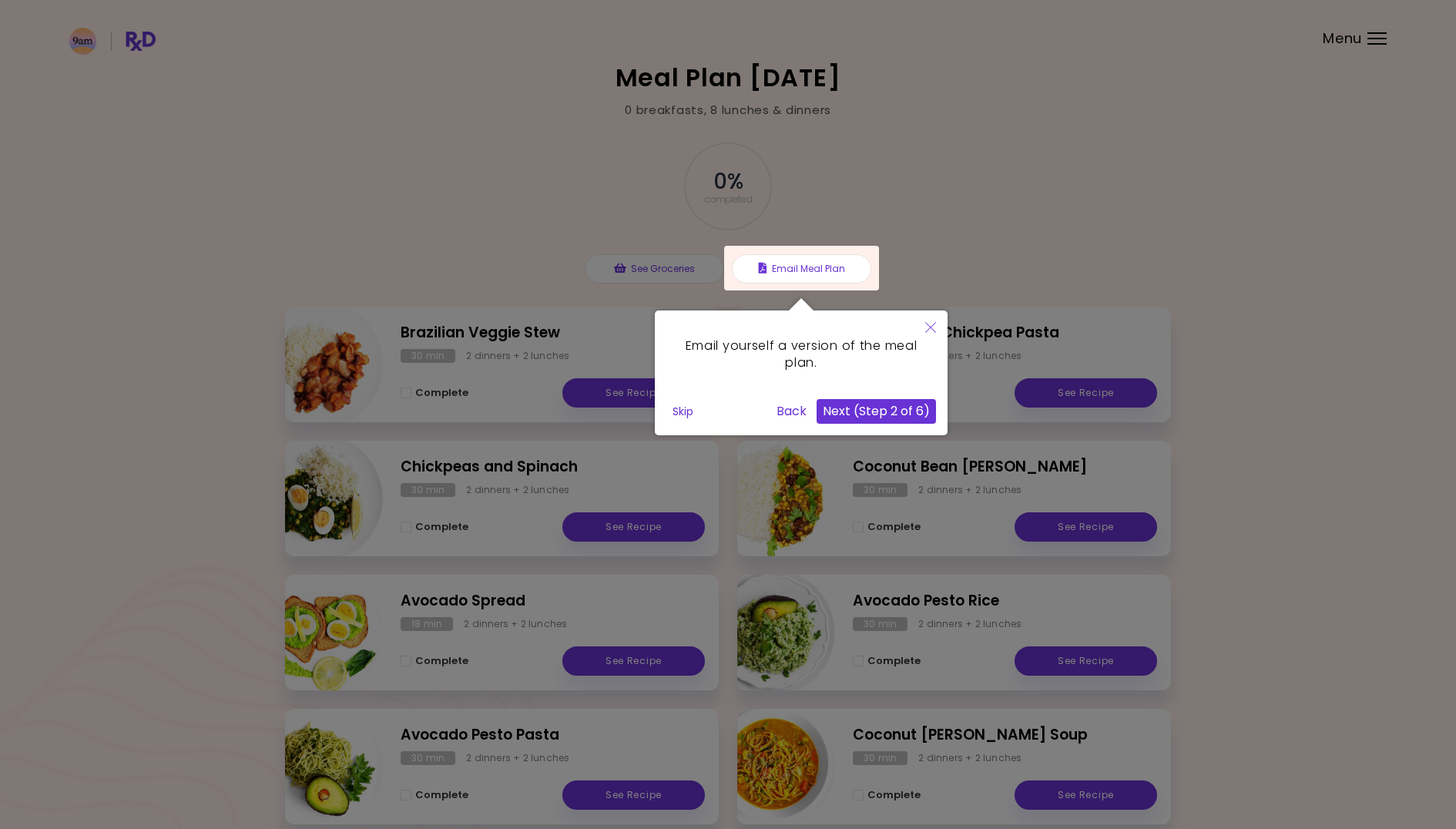
click at [885, 409] on button "Next (Step 2 of 6)" at bounding box center [876, 412] width 119 height 25
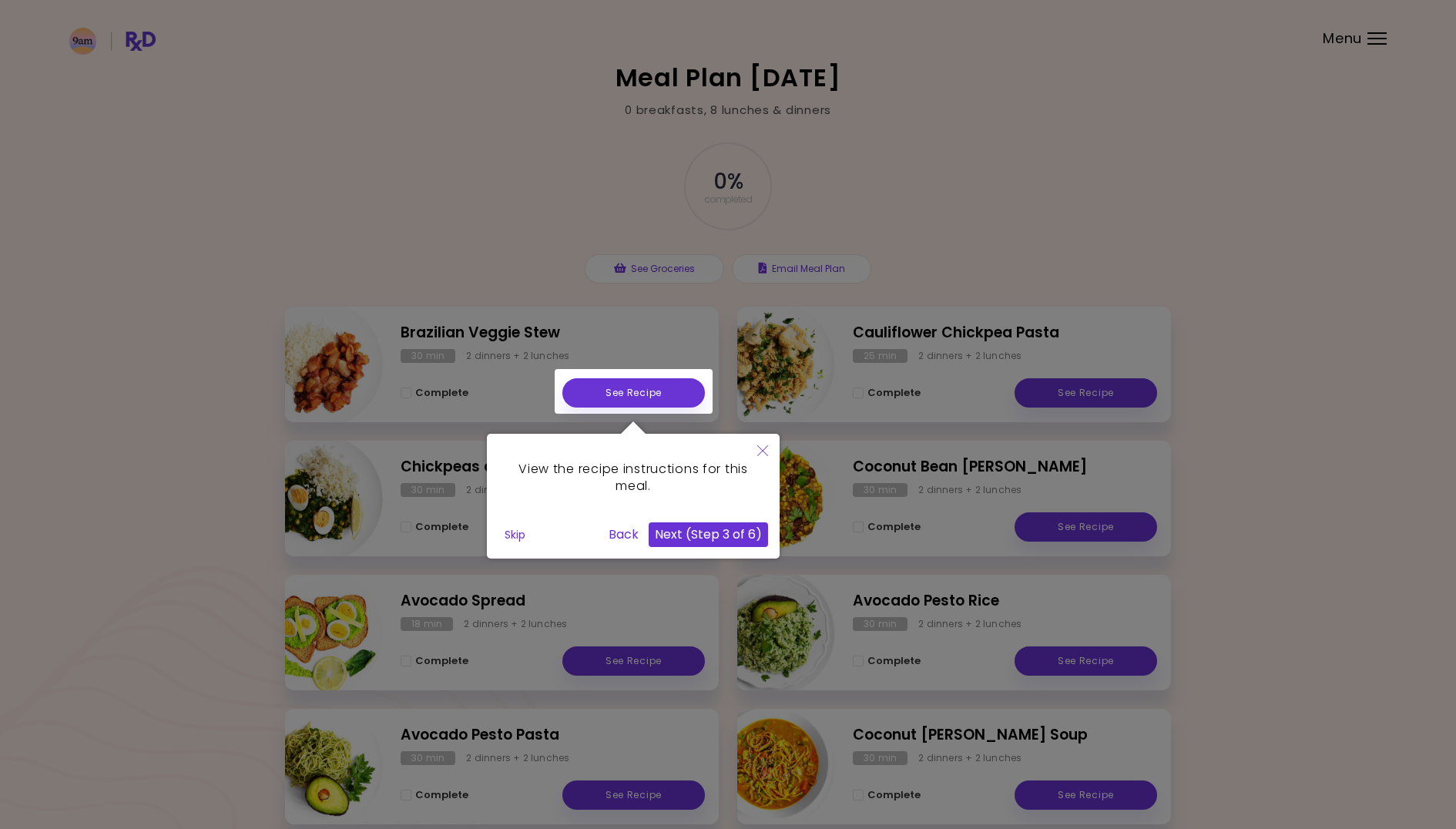
click at [727, 535] on button "Next (Step 3 of 6)" at bounding box center [709, 534] width 119 height 25
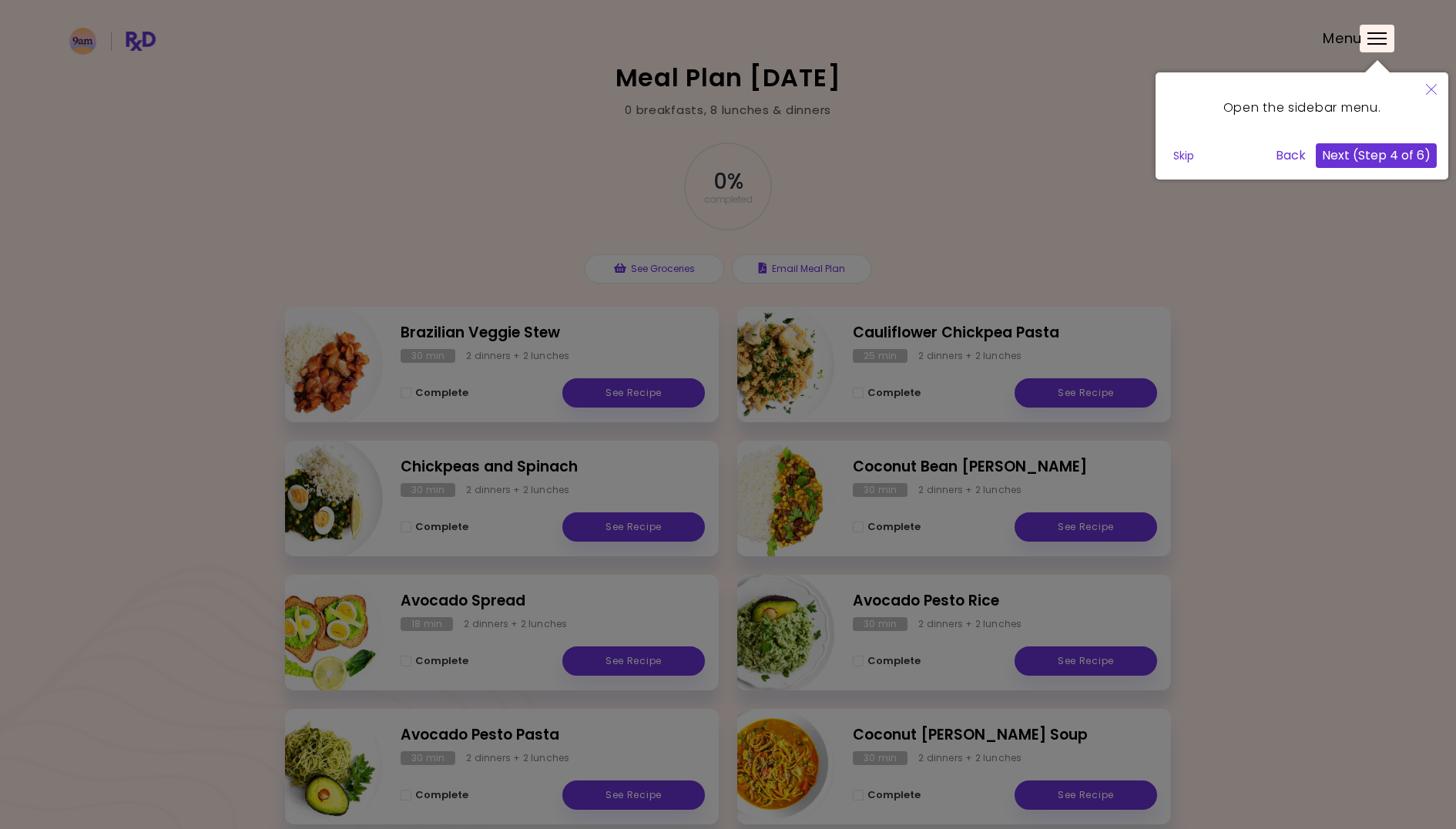
click at [1366, 158] on button "Next (Step 4 of 6)" at bounding box center [1376, 156] width 121 height 25
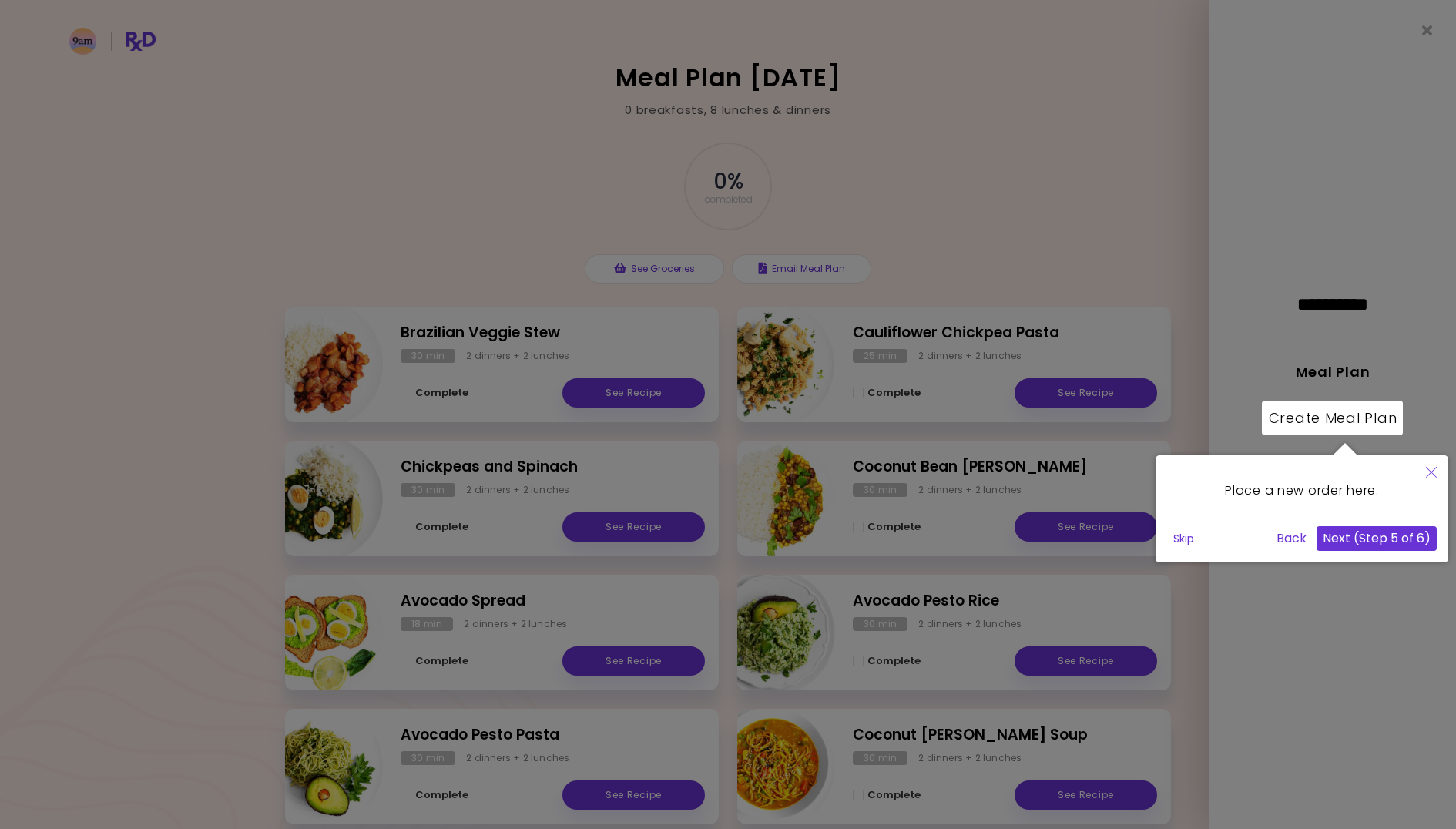
click at [1367, 537] on button "Next (Step 5 of 6)" at bounding box center [1376, 539] width 120 height 25
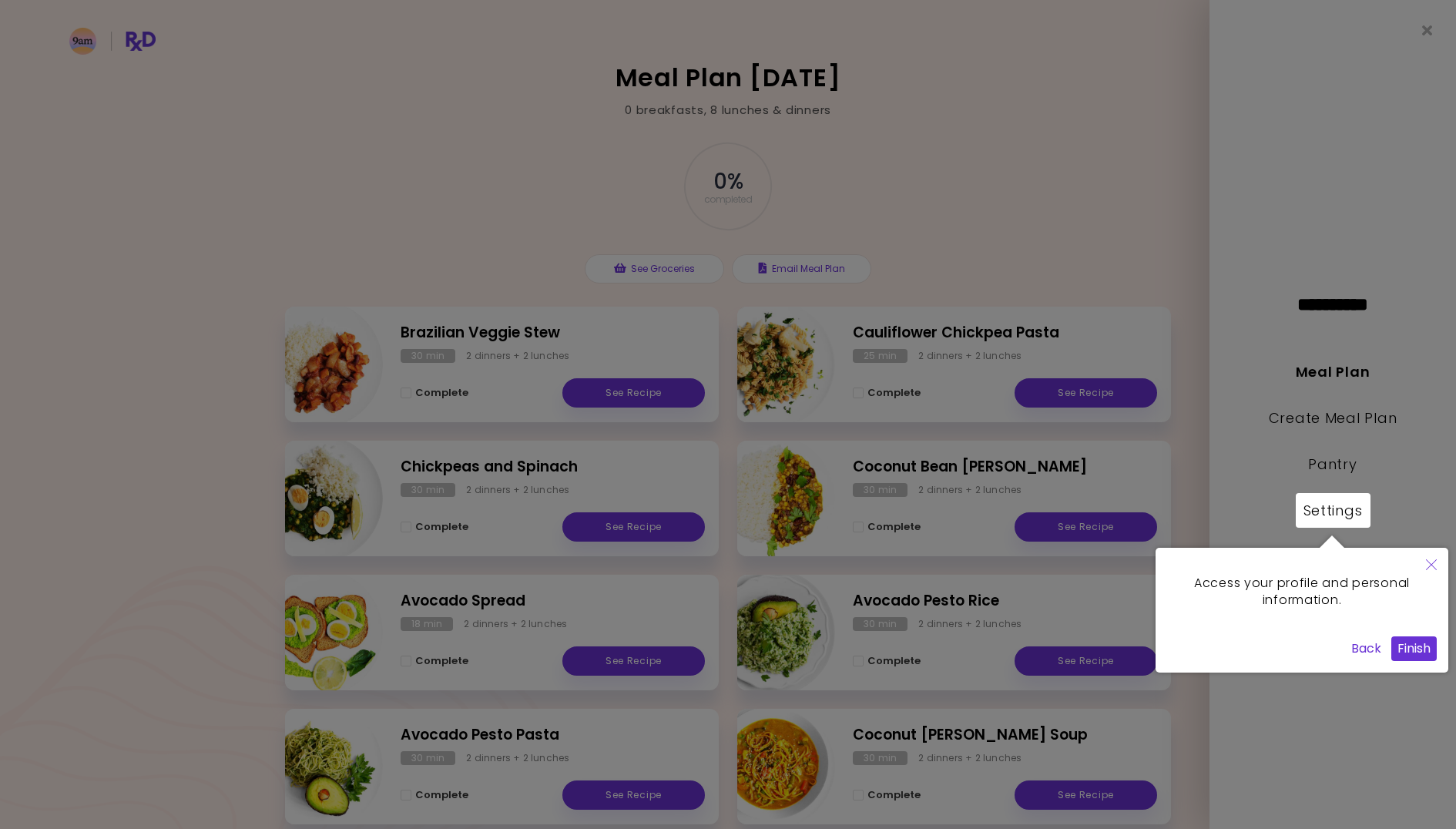
click at [1420, 646] on button "Finish" at bounding box center [1414, 649] width 46 height 25
